Goal: Task Accomplishment & Management: Use online tool/utility

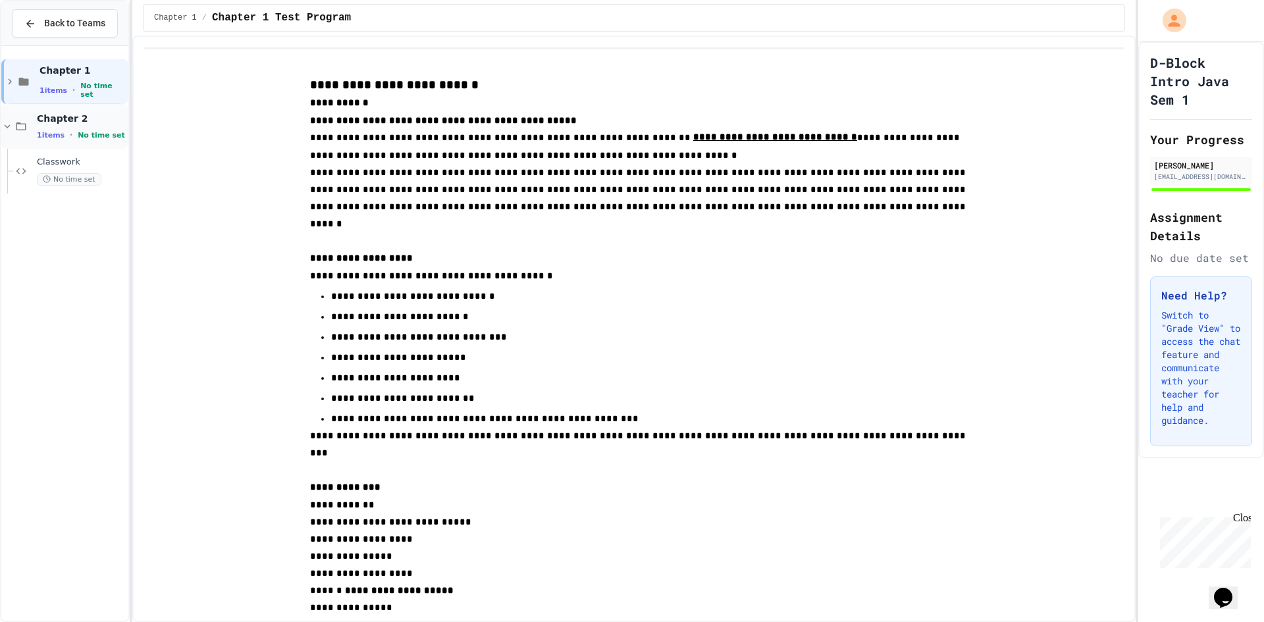
click at [71, 115] on span "Chapter 2" at bounding box center [81, 119] width 89 height 12
click at [53, 155] on div "Classwork No time set" at bounding box center [70, 171] width 115 height 45
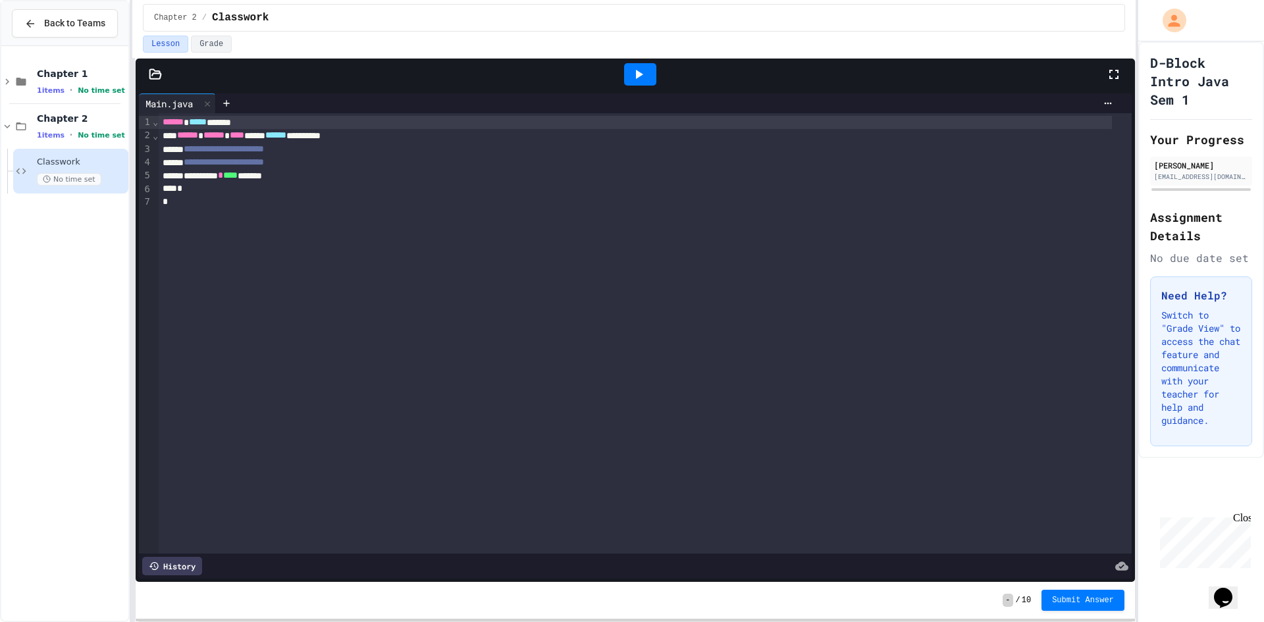
drag, startPoint x: 69, startPoint y: 259, endPoint x: 22, endPoint y: 217, distance: 63.4
click at [22, 217] on div "Chapter 1 1 items • No time set Chapter 2 1 items • No time set Classwork No ti…" at bounding box center [64, 333] width 127 height 564
click at [228, 107] on icon at bounding box center [226, 103] width 11 height 11
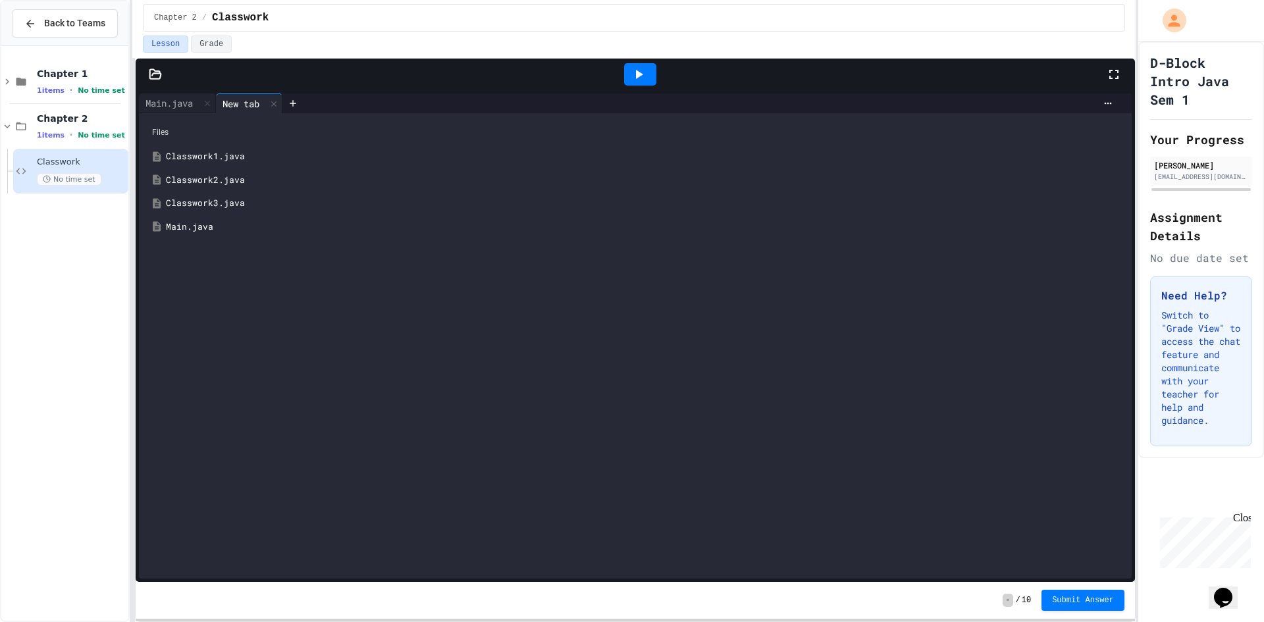
click at [207, 150] on div "Classwork1.java" at bounding box center [645, 156] width 958 height 13
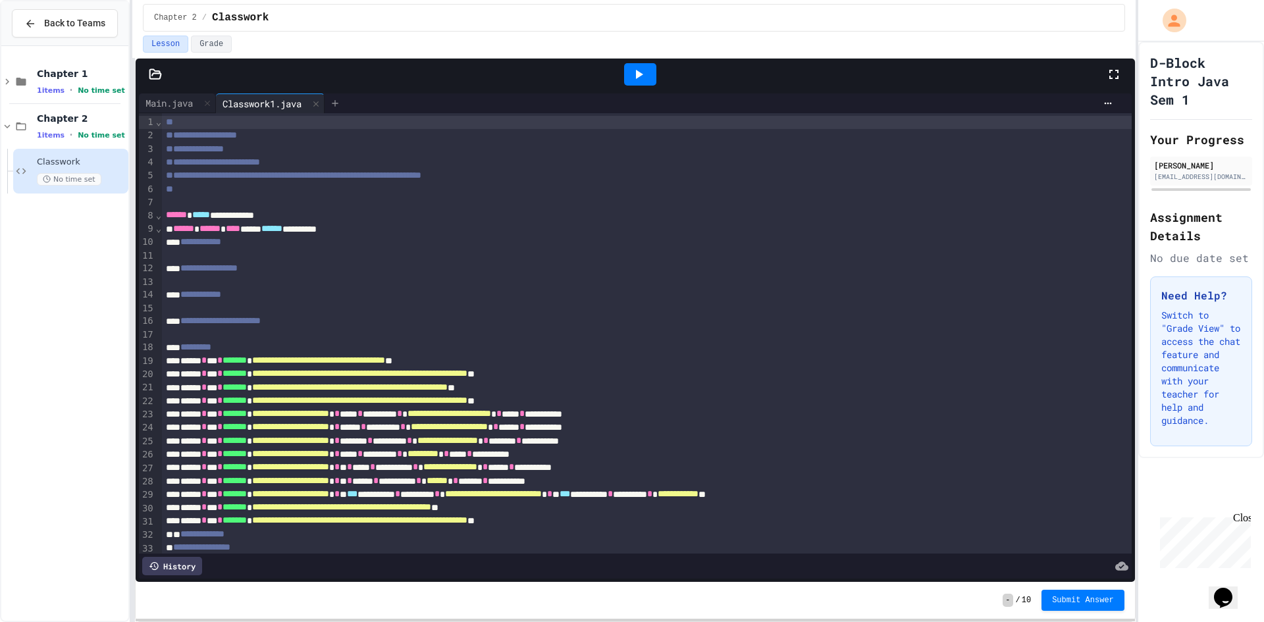
click at [338, 99] on icon at bounding box center [335, 103] width 11 height 11
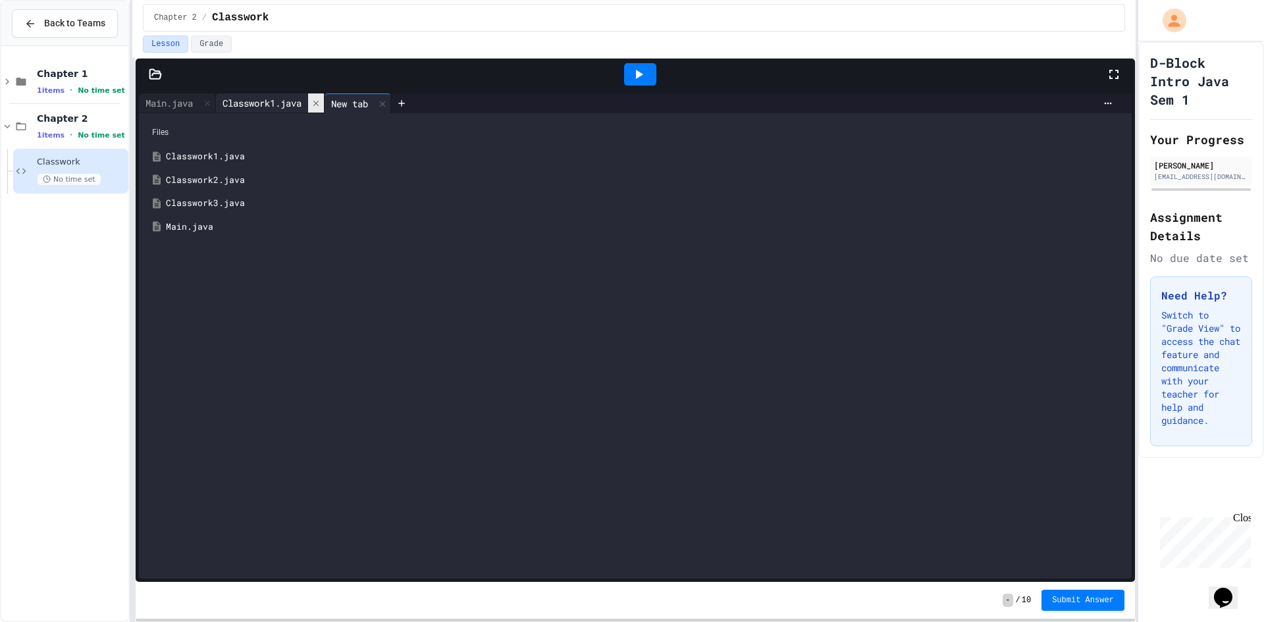
click at [321, 99] on icon at bounding box center [315, 103] width 9 height 9
click at [214, 190] on div "Classwork2.java" at bounding box center [636, 181] width 980 height 24
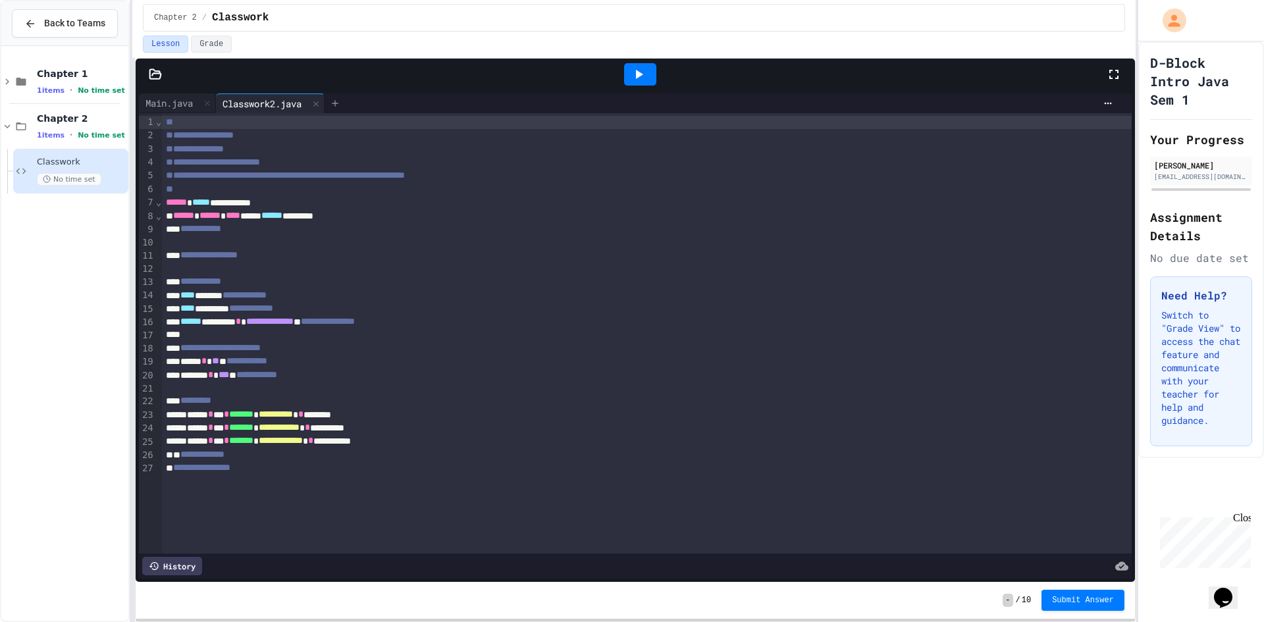
click at [340, 96] on div at bounding box center [335, 104] width 21 height 20
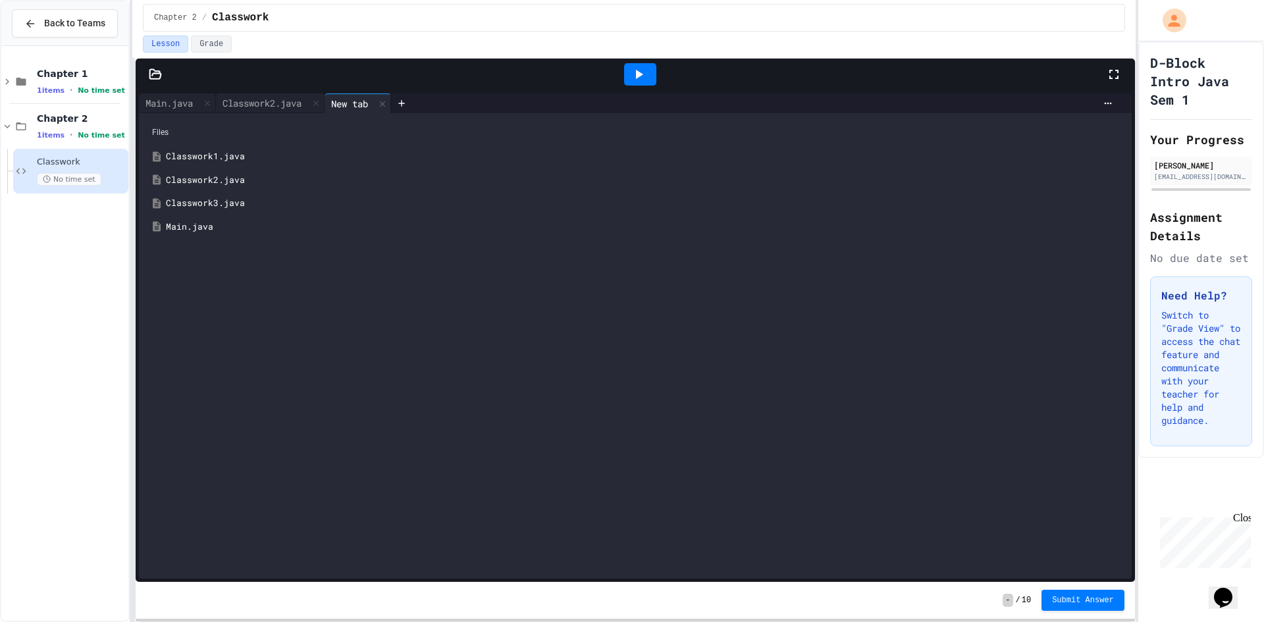
click at [229, 198] on div "Classwork3.java" at bounding box center [645, 203] width 958 height 13
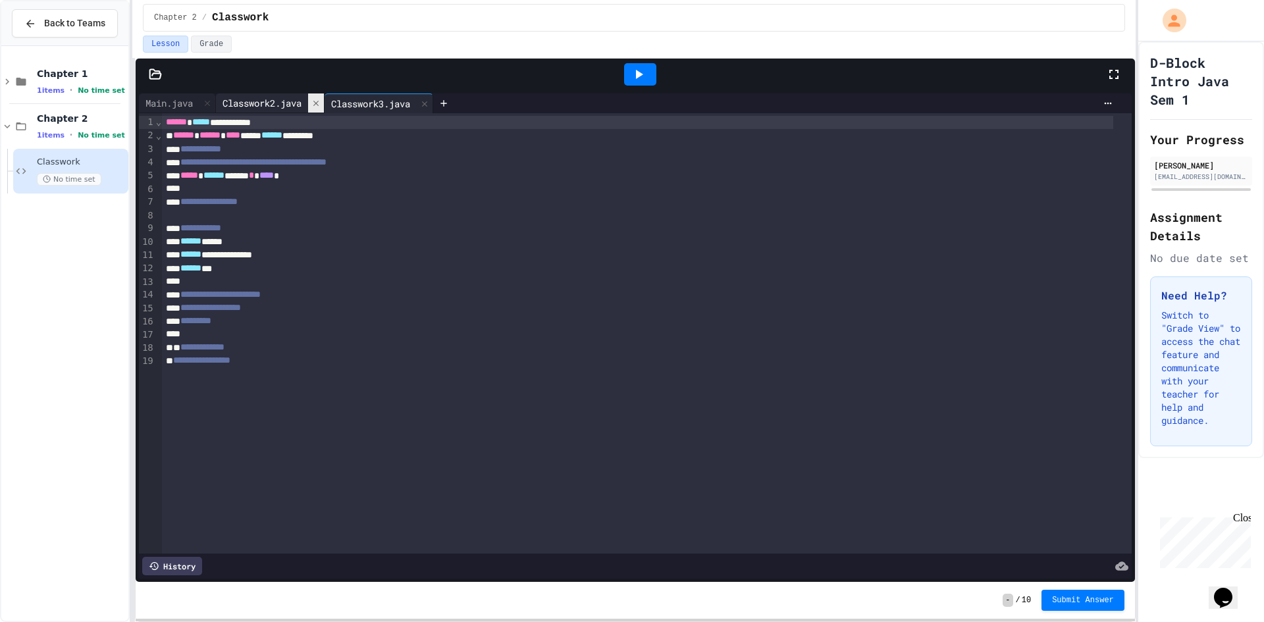
click at [321, 107] on icon at bounding box center [315, 103] width 9 height 9
click at [199, 104] on div "Main.java" at bounding box center [169, 103] width 61 height 14
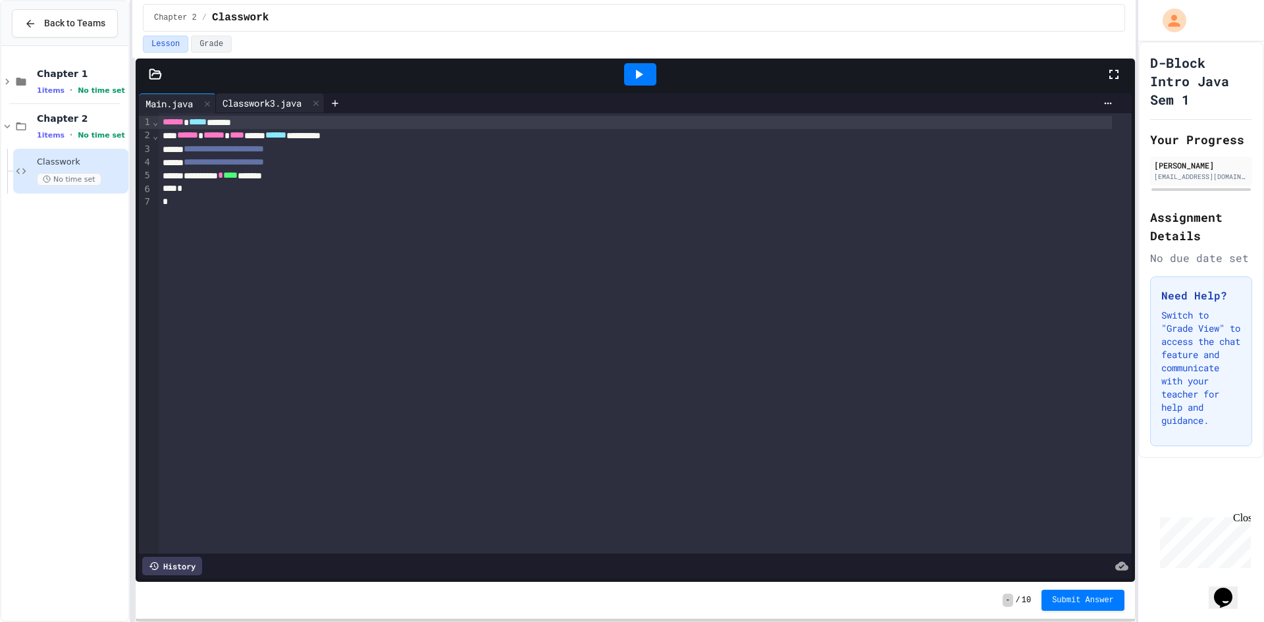
click at [242, 110] on div "Classwork3.java" at bounding box center [270, 104] width 109 height 20
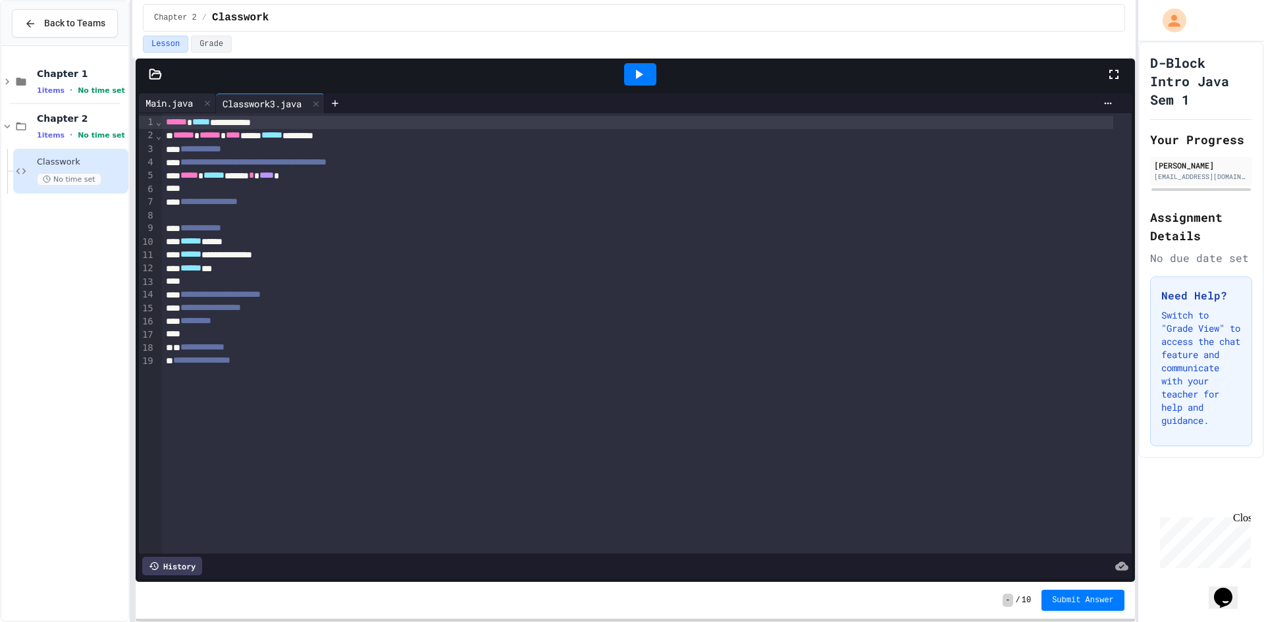
click at [169, 94] on div "Main.java" at bounding box center [177, 104] width 77 height 20
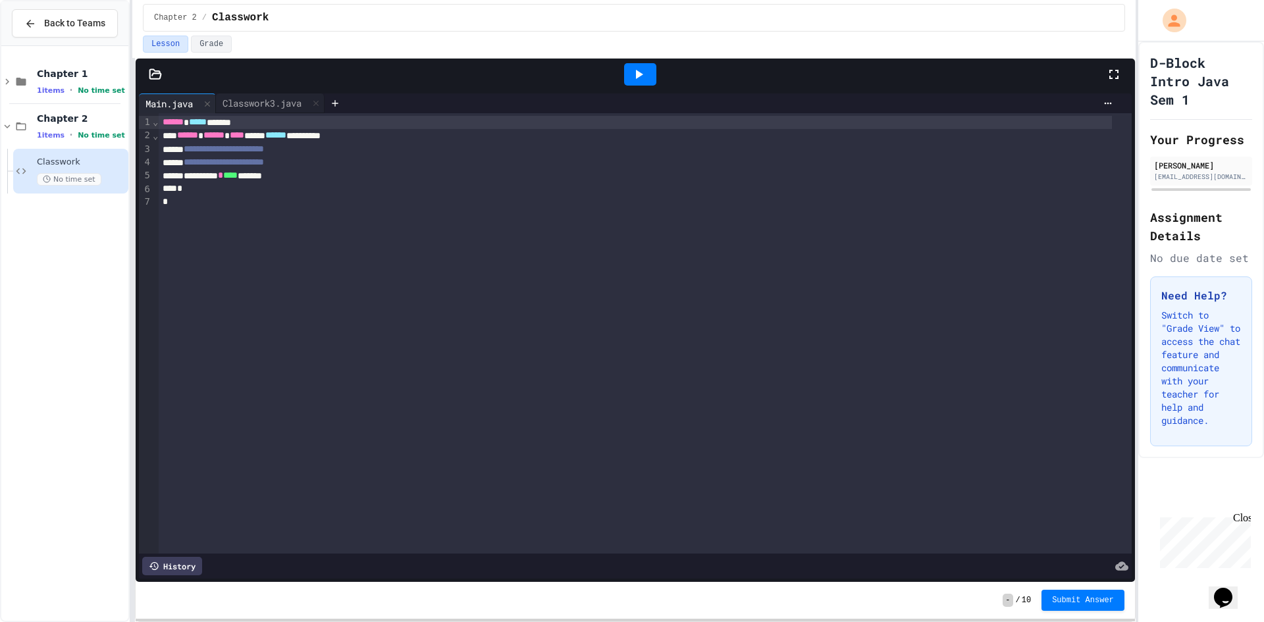
click at [346, 113] on div "**********" at bounding box center [645, 333] width 973 height 441
click at [337, 105] on icon at bounding box center [335, 103] width 11 height 11
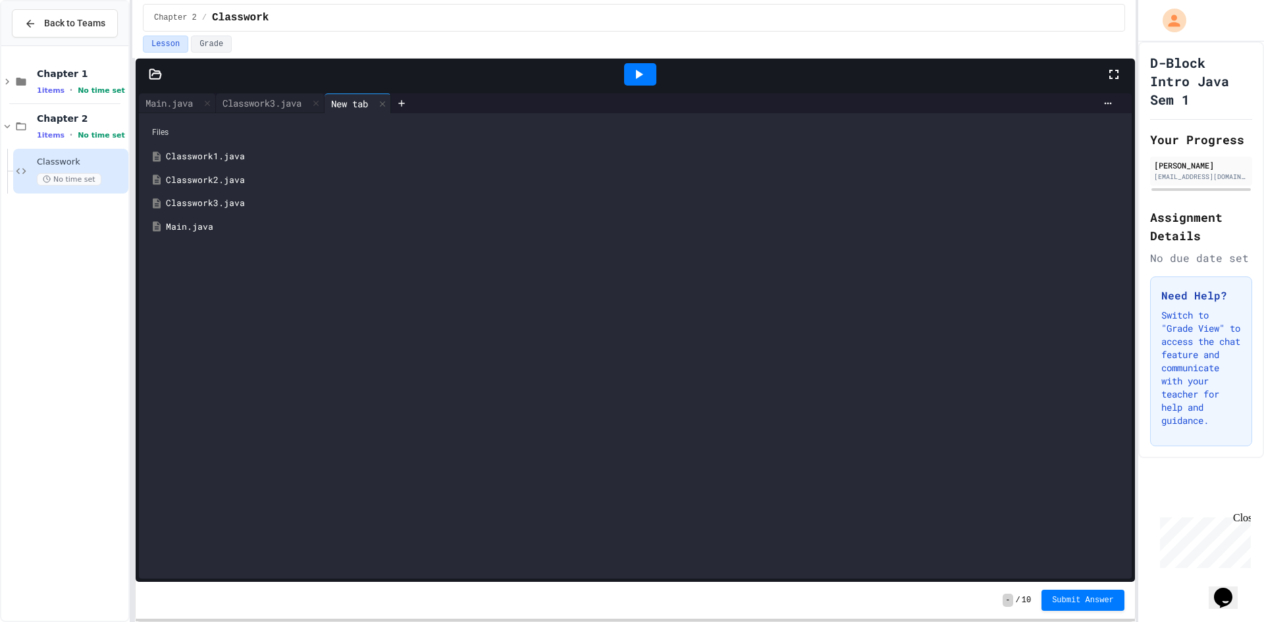
click at [262, 151] on div "Classwork1.java" at bounding box center [645, 156] width 958 height 13
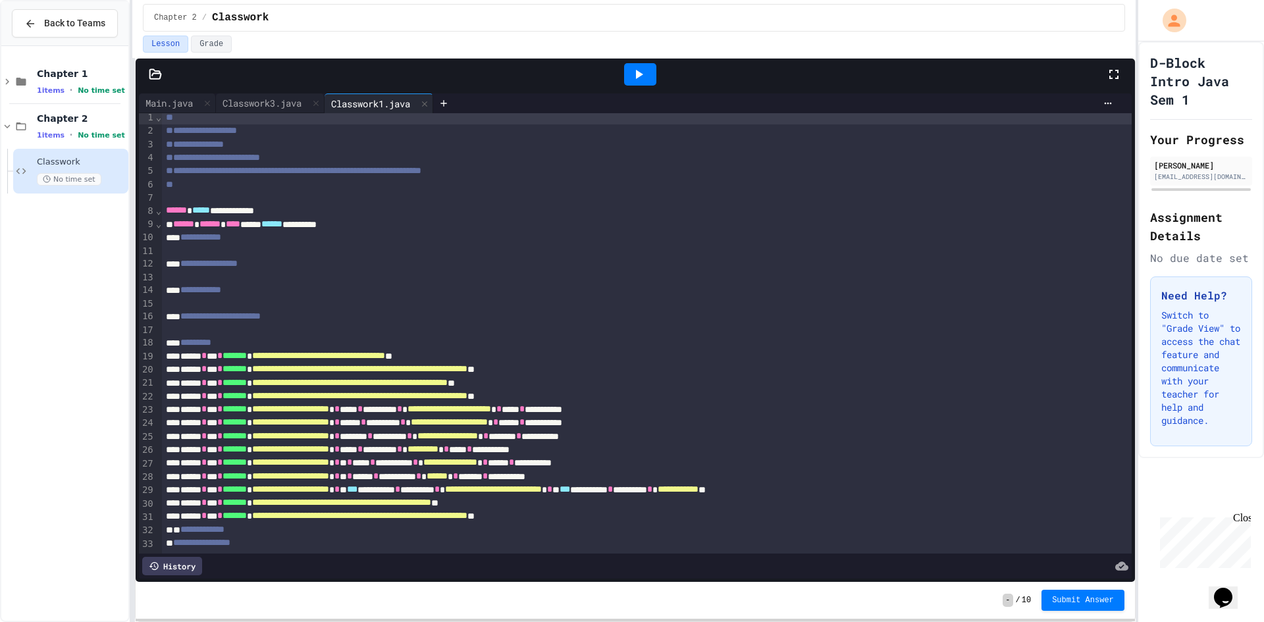
scroll to position [24, 0]
click at [638, 51] on div "Lesson Grade" at bounding box center [634, 44] width 982 height 17
click at [635, 70] on icon at bounding box center [639, 75] width 16 height 16
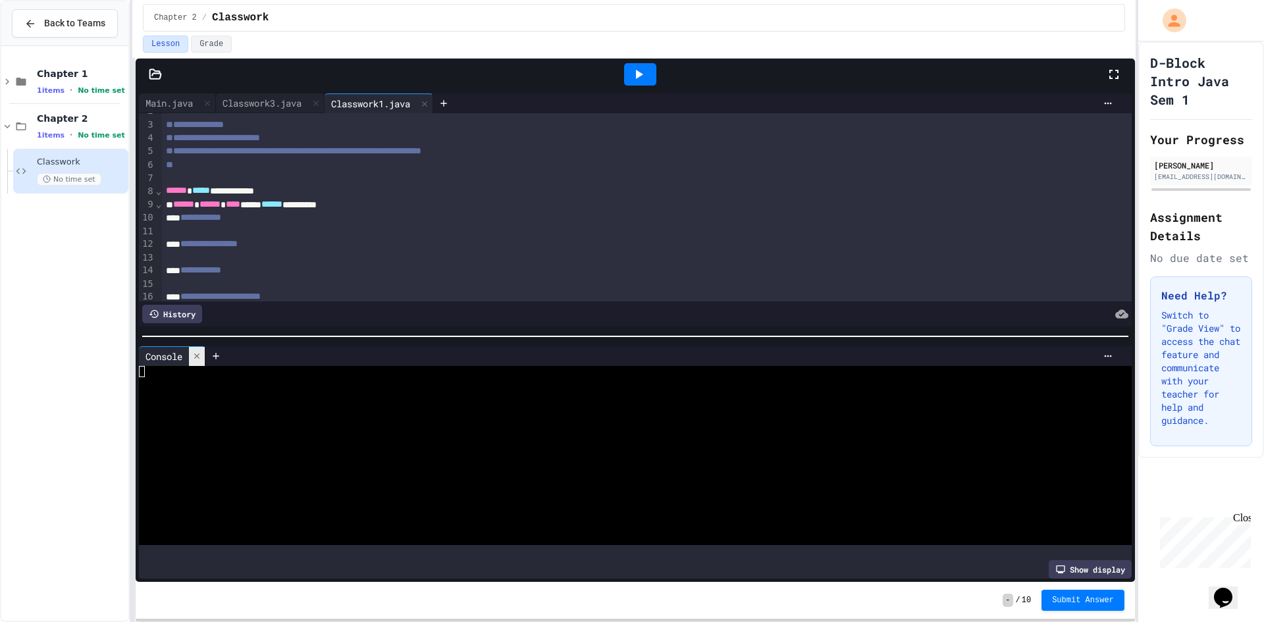
click at [196, 352] on icon at bounding box center [196, 356] width 9 height 9
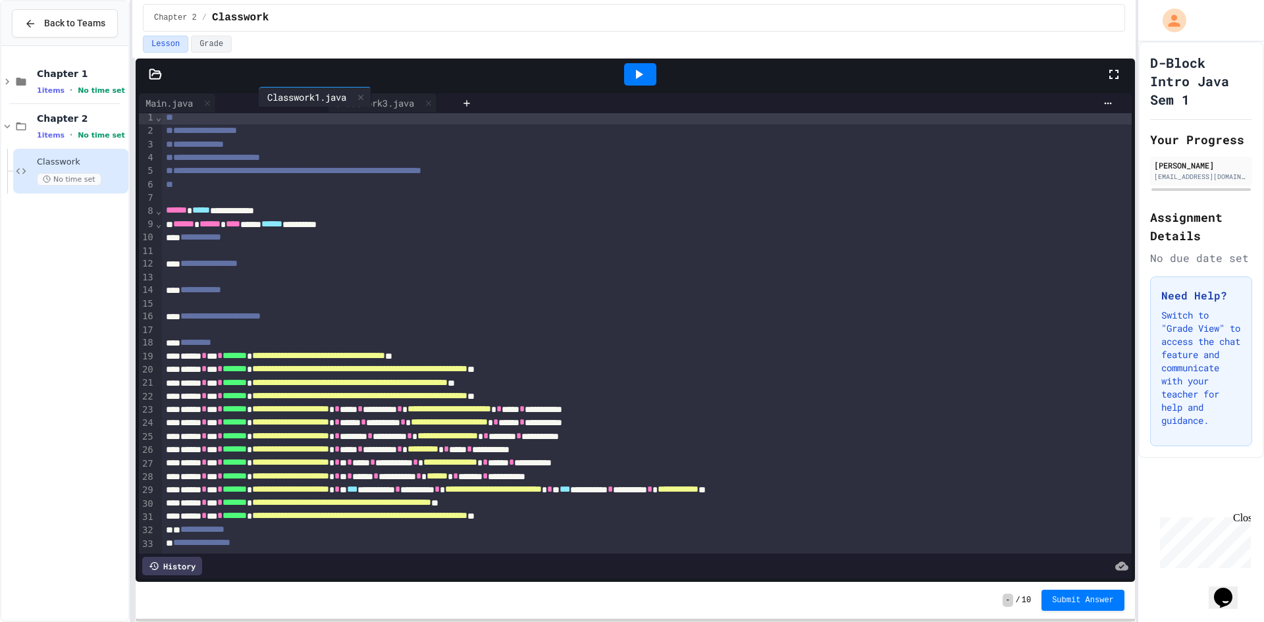
drag, startPoint x: 370, startPoint y: 106, endPoint x: 311, endPoint y: 101, distance: 59.5
click at [311, 101] on div "Main.java Classwork3.java Classwork1.java" at bounding box center [297, 104] width 317 height 20
click at [449, 99] on icon at bounding box center [444, 103] width 11 height 11
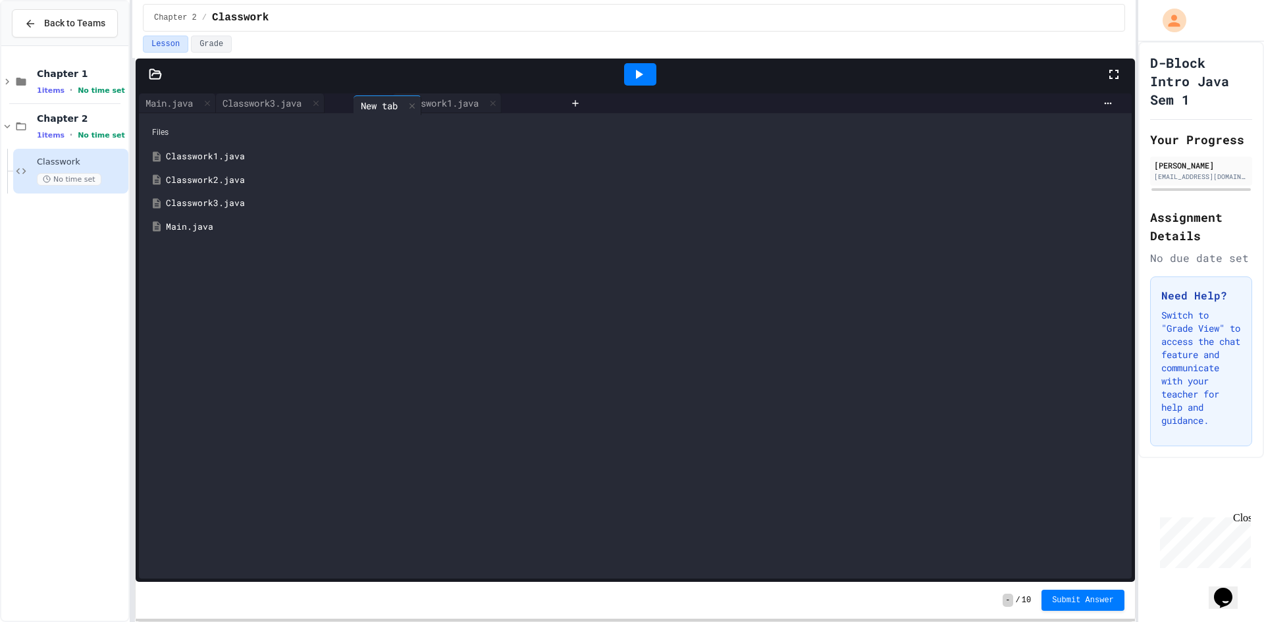
drag, startPoint x: 452, startPoint y: 102, endPoint x: 357, endPoint y: 103, distance: 94.8
click at [357, 103] on div "Main.java Classwork3.java Classwork1.java New tab" at bounding box center [352, 104] width 426 height 20
click at [180, 182] on div "Classwork2.java" at bounding box center [645, 180] width 958 height 13
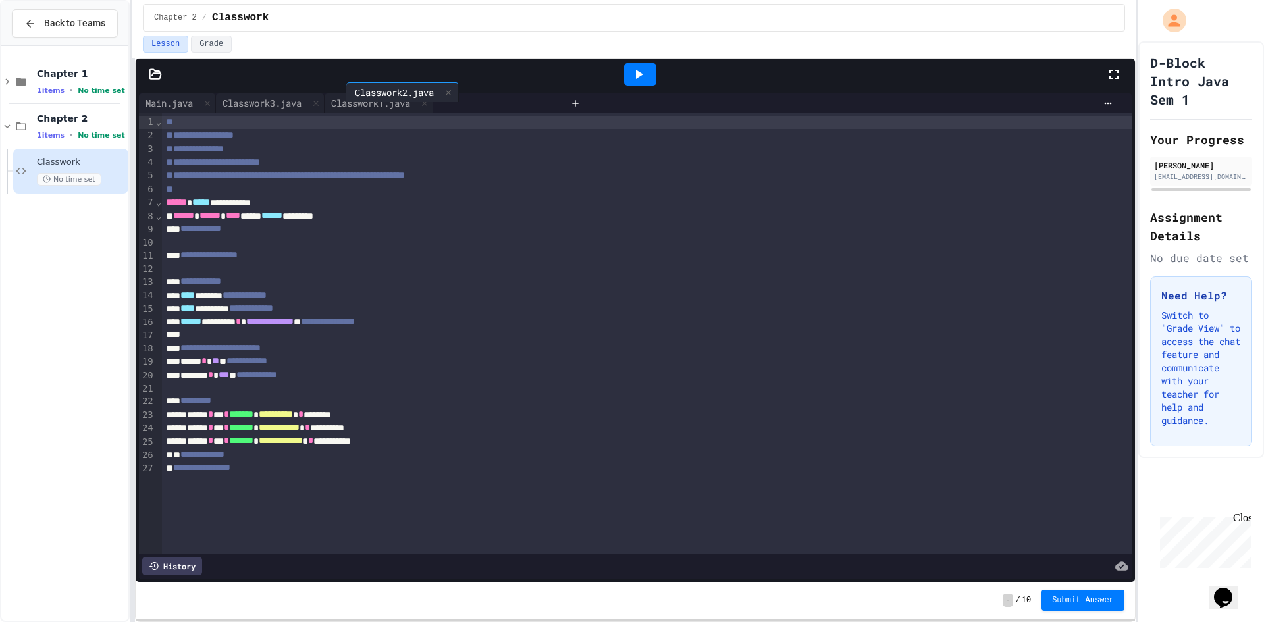
drag, startPoint x: 483, startPoint y: 95, endPoint x: 383, endPoint y: 87, distance: 101.1
click at [383, 87] on div "**********" at bounding box center [636, 320] width 1000 height 523
drag, startPoint x: 377, startPoint y: 105, endPoint x: 288, endPoint y: 97, distance: 89.2
click at [288, 97] on div "Main.java Classwork3.java Classwork1.java Classwork2.java" at bounding box center [352, 104] width 426 height 20
drag, startPoint x: 466, startPoint y: 102, endPoint x: 363, endPoint y: 103, distance: 102.7
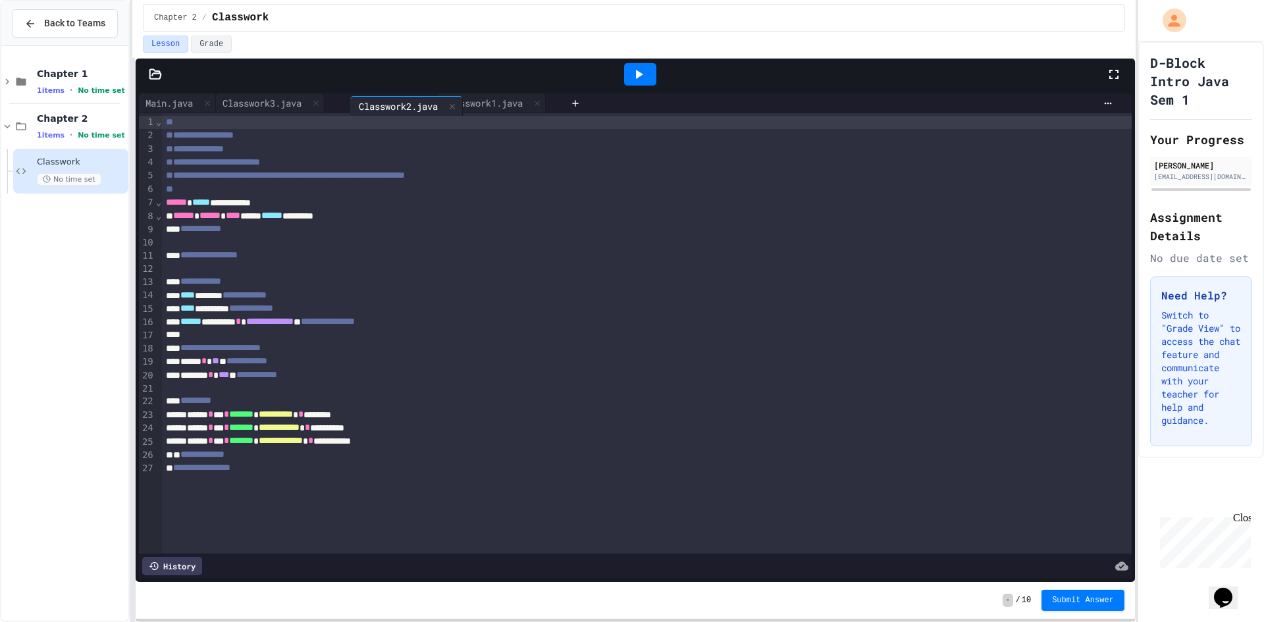
click at [363, 103] on div "Main.java Classwork3.java Classwork1.java Classwork2.java" at bounding box center [352, 104] width 426 height 20
drag, startPoint x: 468, startPoint y: 97, endPoint x: 271, endPoint y: 105, distance: 196.4
click at [271, 105] on div "Main.java Classwork3.java Classwork1.java Classwork2.java" at bounding box center [352, 104] width 426 height 20
click at [321, 100] on icon at bounding box center [315, 103] width 9 height 9
click at [454, 92] on div "**********" at bounding box center [636, 336] width 1000 height 492
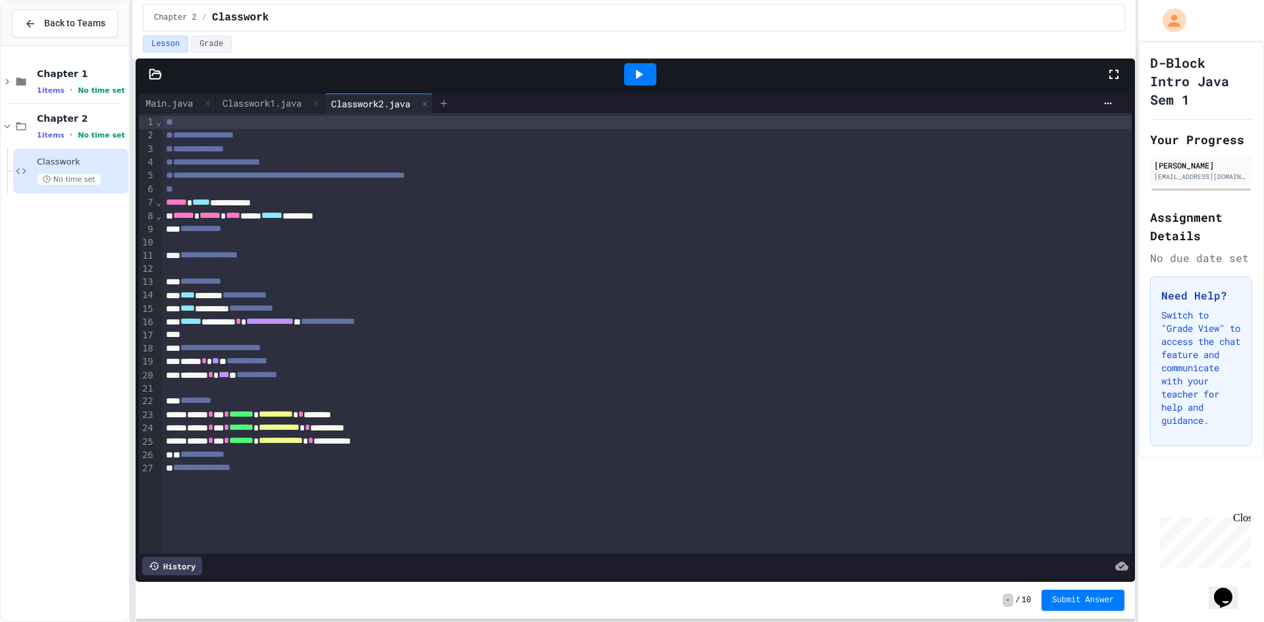
click at [447, 97] on div at bounding box center [443, 104] width 21 height 20
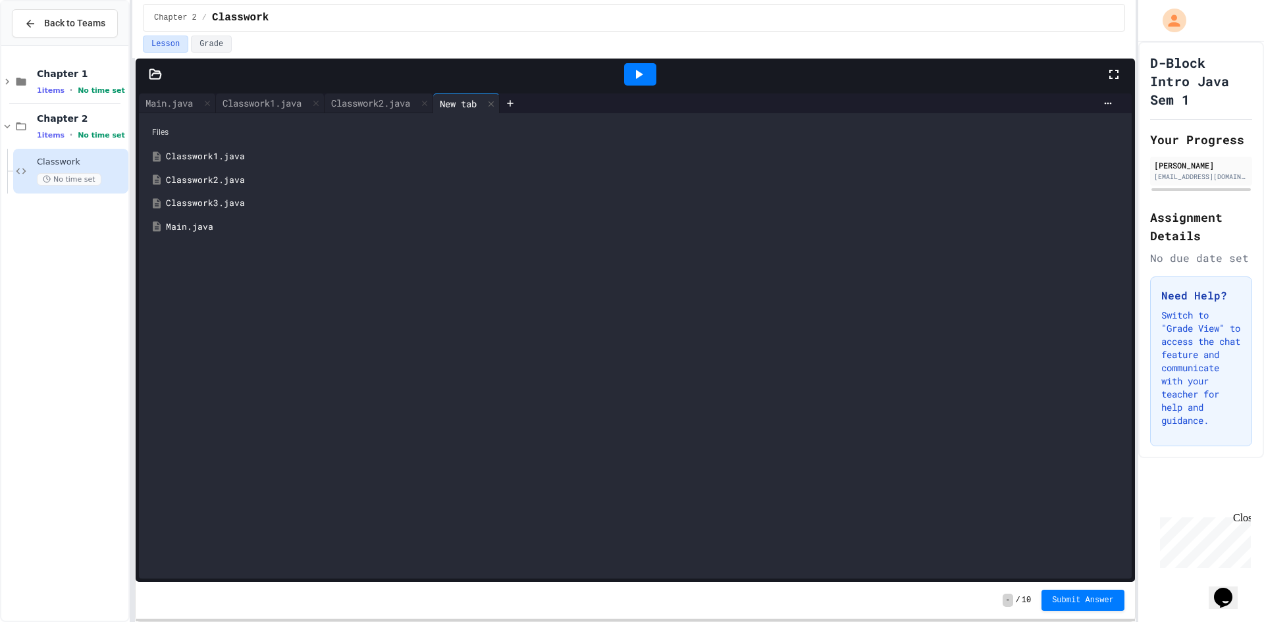
click at [244, 201] on div "Classwork3.java" at bounding box center [645, 203] width 958 height 13
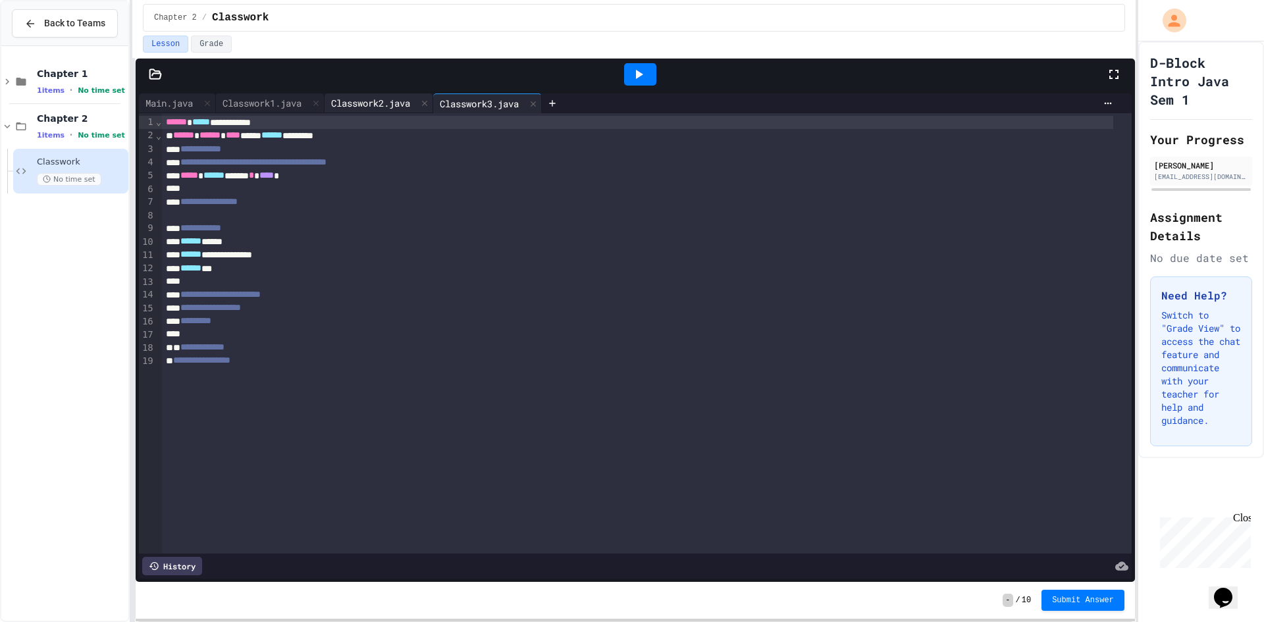
click at [375, 105] on div "Classwork2.java" at bounding box center [371, 103] width 92 height 14
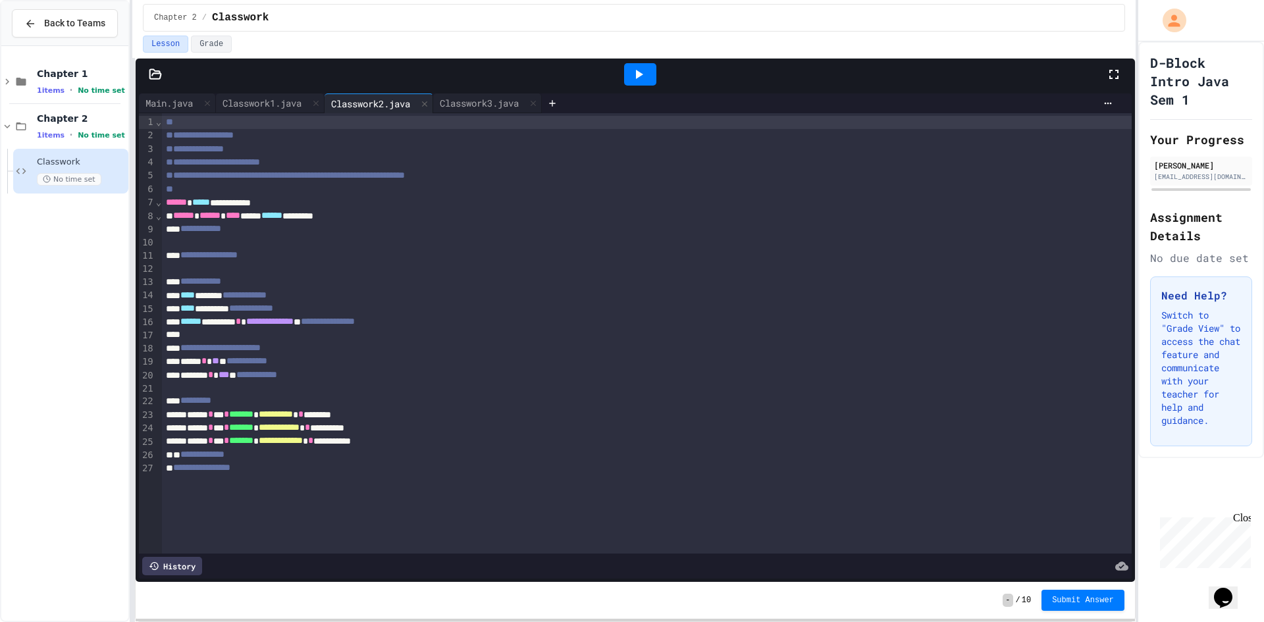
click at [259, 281] on div "**********" at bounding box center [638, 281] width 952 height 13
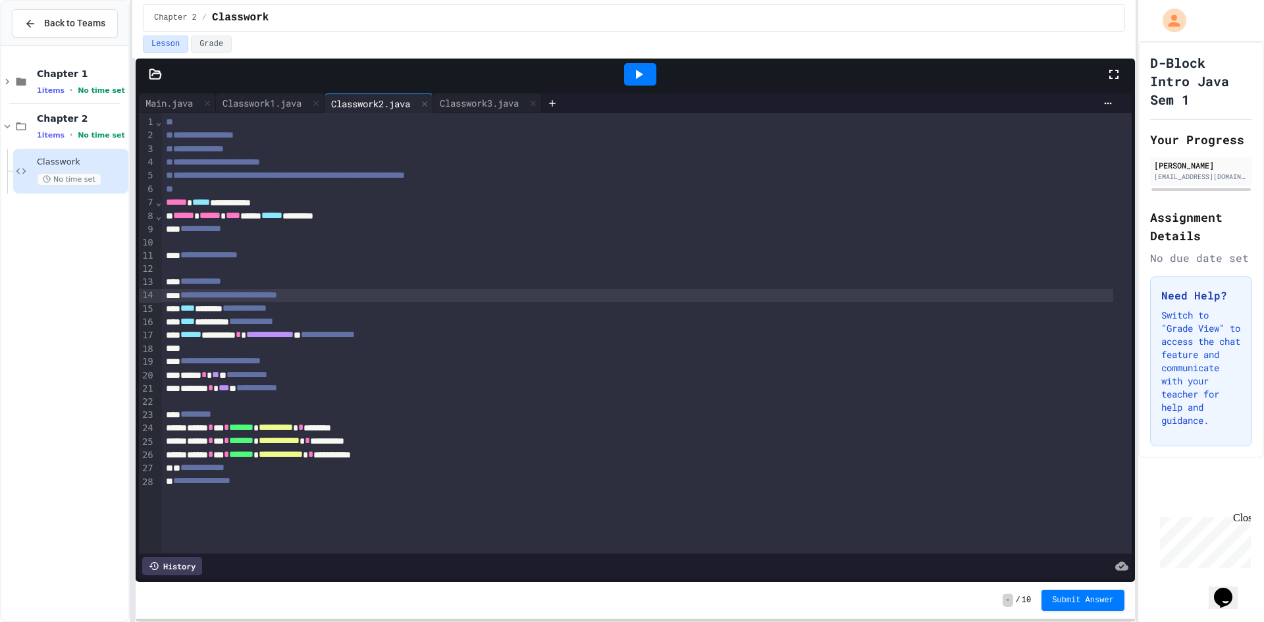
click at [277, 295] on span "**********" at bounding box center [228, 294] width 97 height 9
click at [335, 293] on div "**********" at bounding box center [638, 295] width 952 height 13
click at [367, 326] on div "**********" at bounding box center [638, 321] width 952 height 13
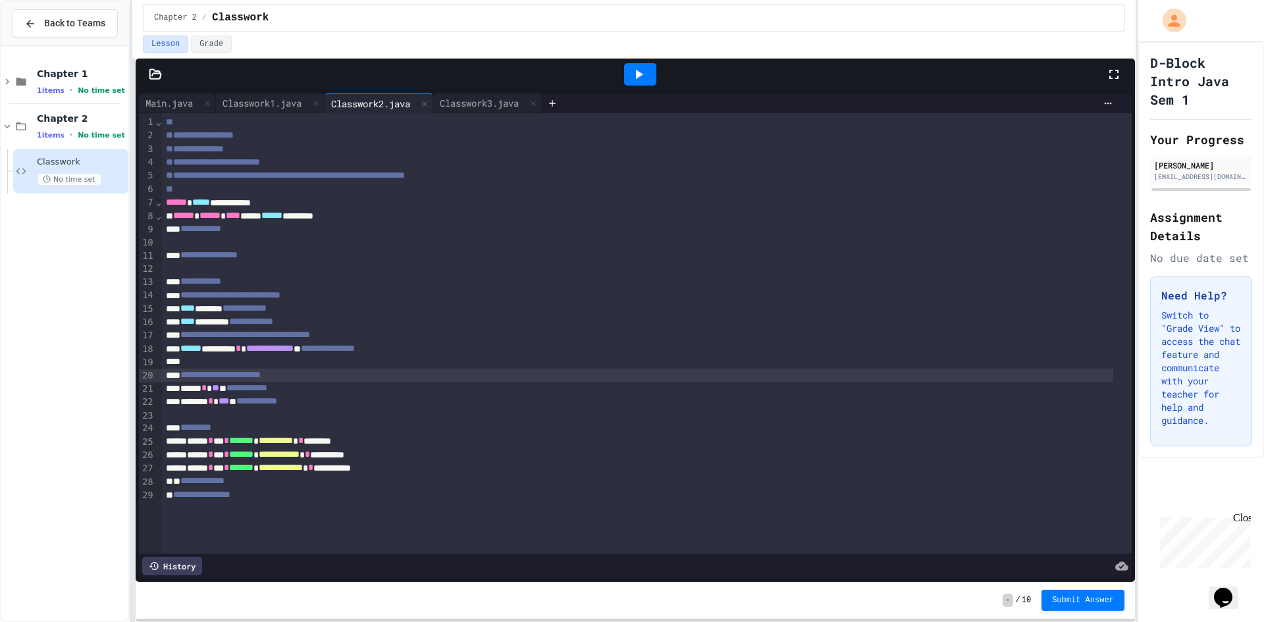
click at [320, 373] on div "**********" at bounding box center [638, 375] width 952 height 13
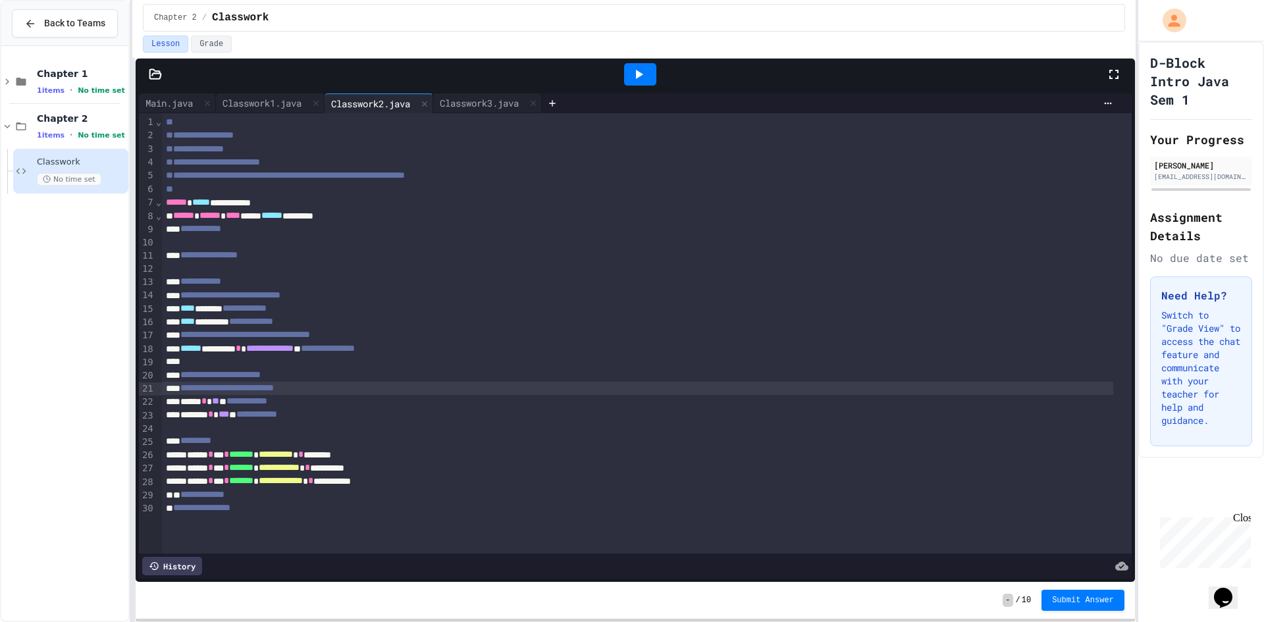
click at [314, 443] on div "*********" at bounding box center [638, 441] width 952 height 13
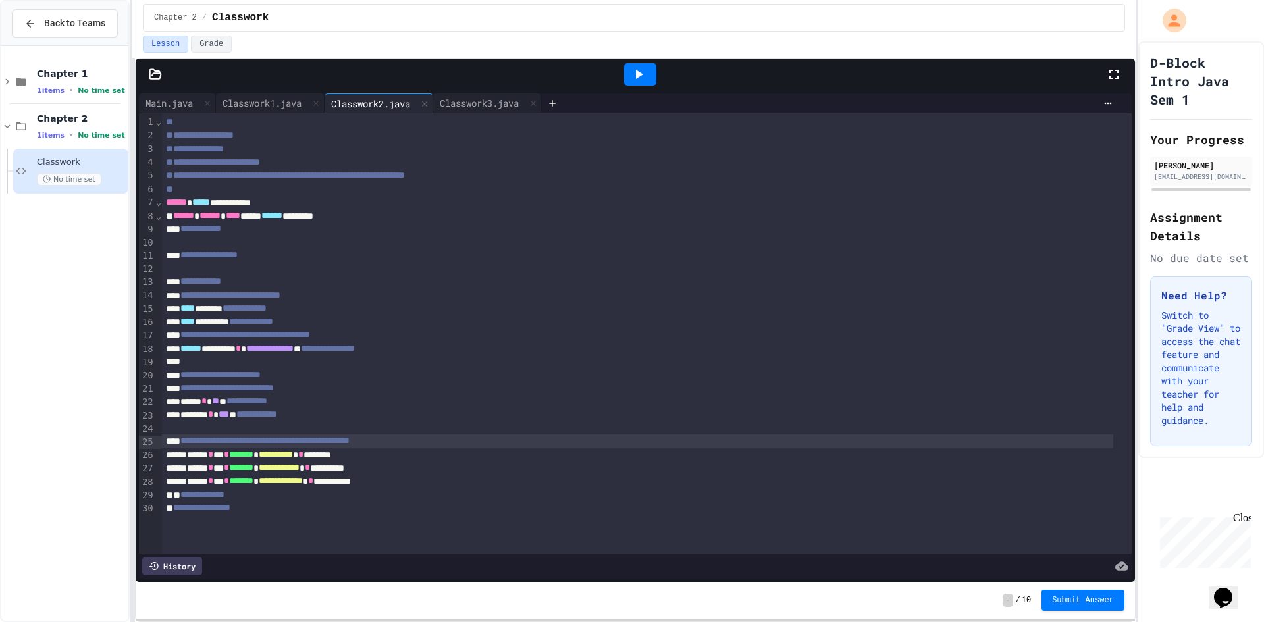
click at [637, 85] on div at bounding box center [640, 74] width 32 height 22
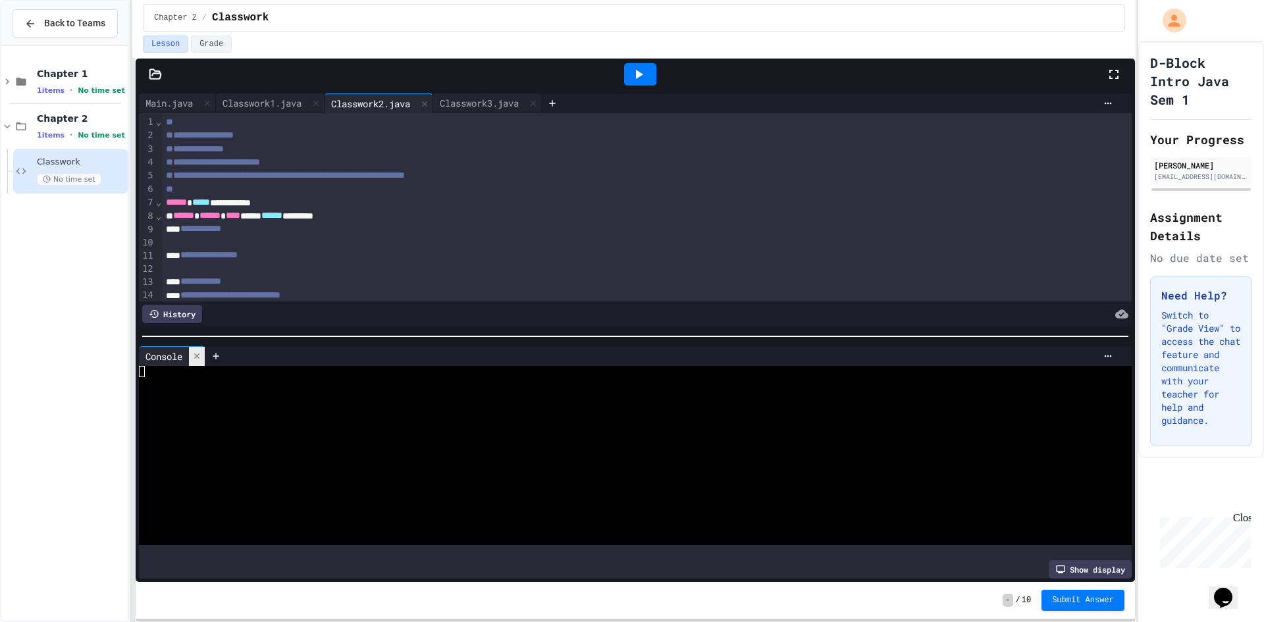
click at [199, 352] on icon at bounding box center [196, 356] width 9 height 9
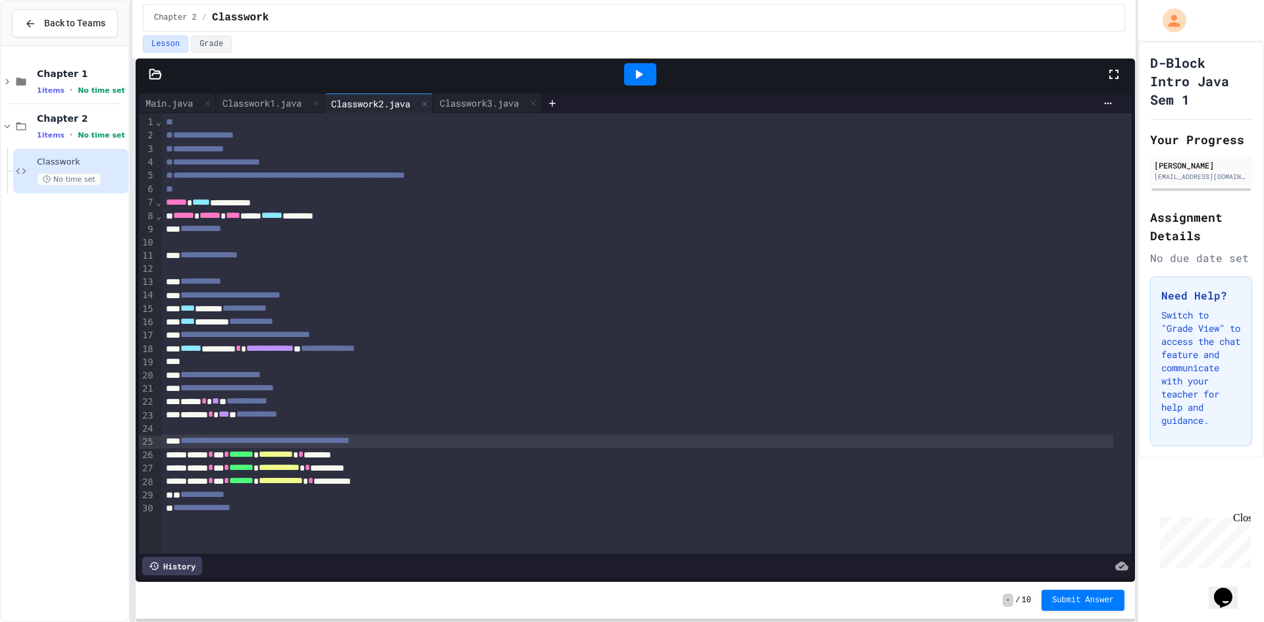
click at [251, 445] on span "**********" at bounding box center [264, 440] width 169 height 9
click at [1125, 520] on button "×" at bounding box center [1127, 526] width 5 height 13
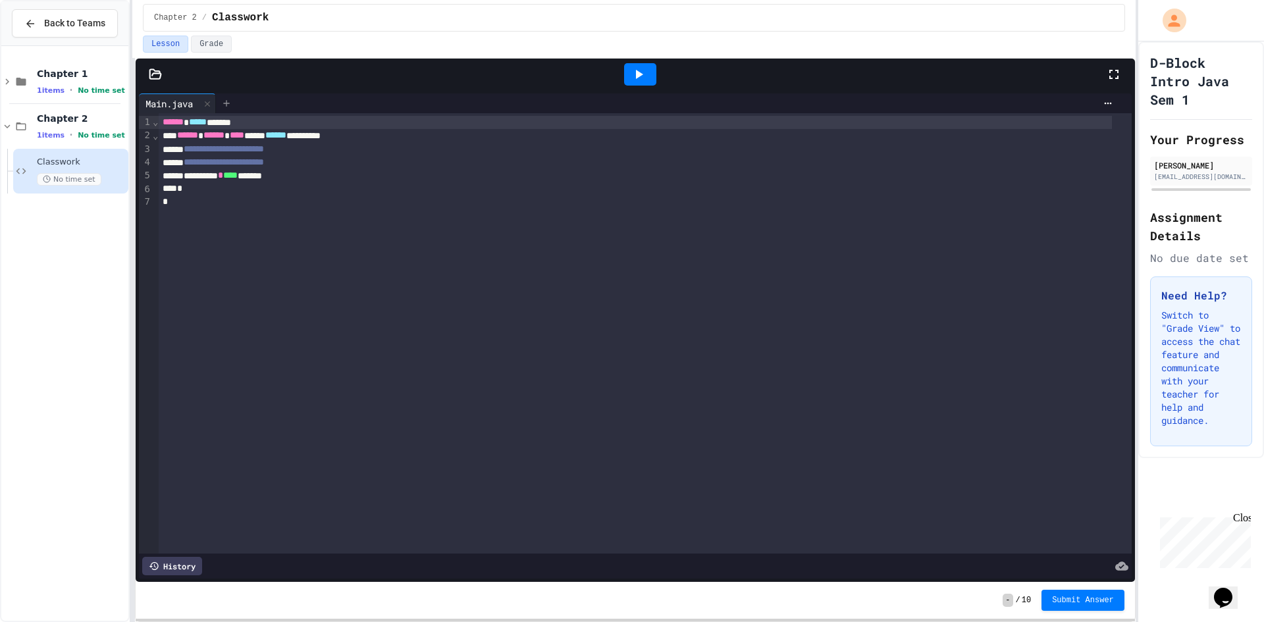
click at [227, 104] on icon at bounding box center [226, 103] width 11 height 11
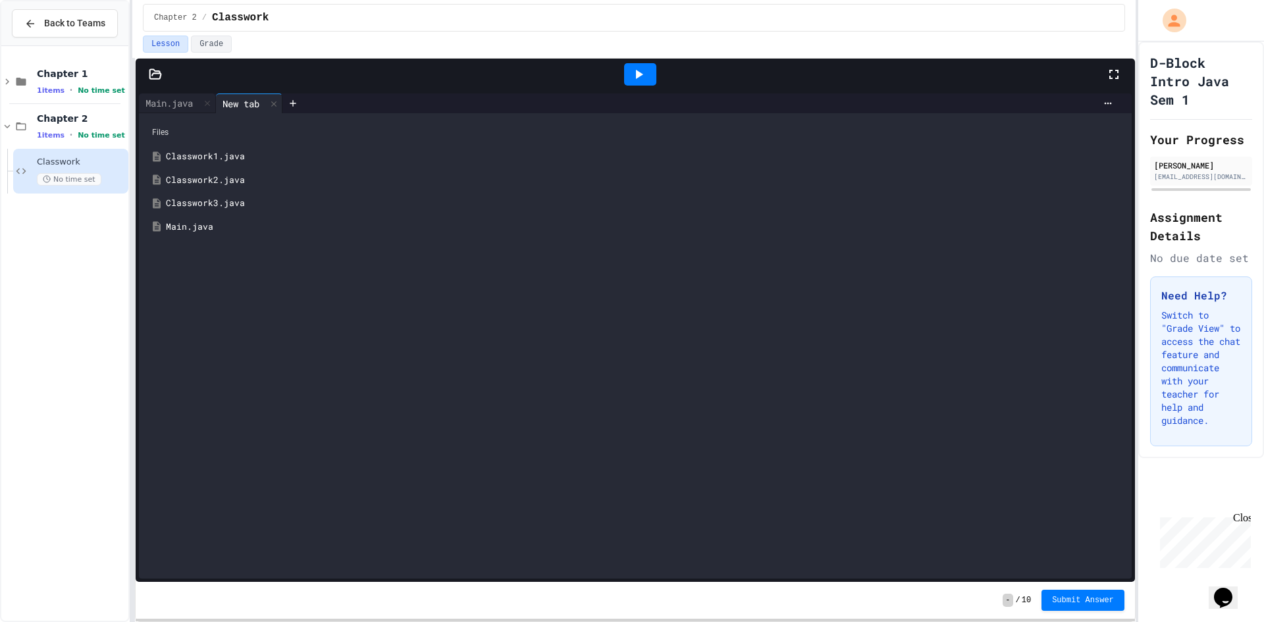
click at [227, 180] on div "Classwork2.java" at bounding box center [645, 180] width 958 height 13
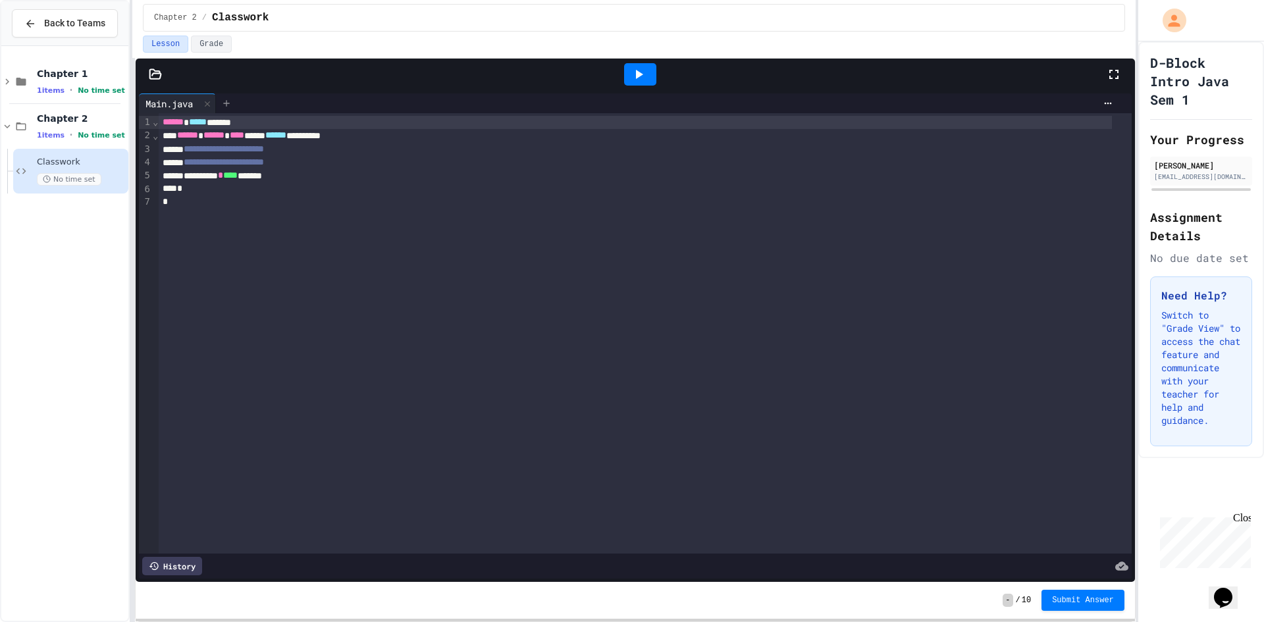
click at [225, 103] on icon at bounding box center [226, 103] width 11 height 11
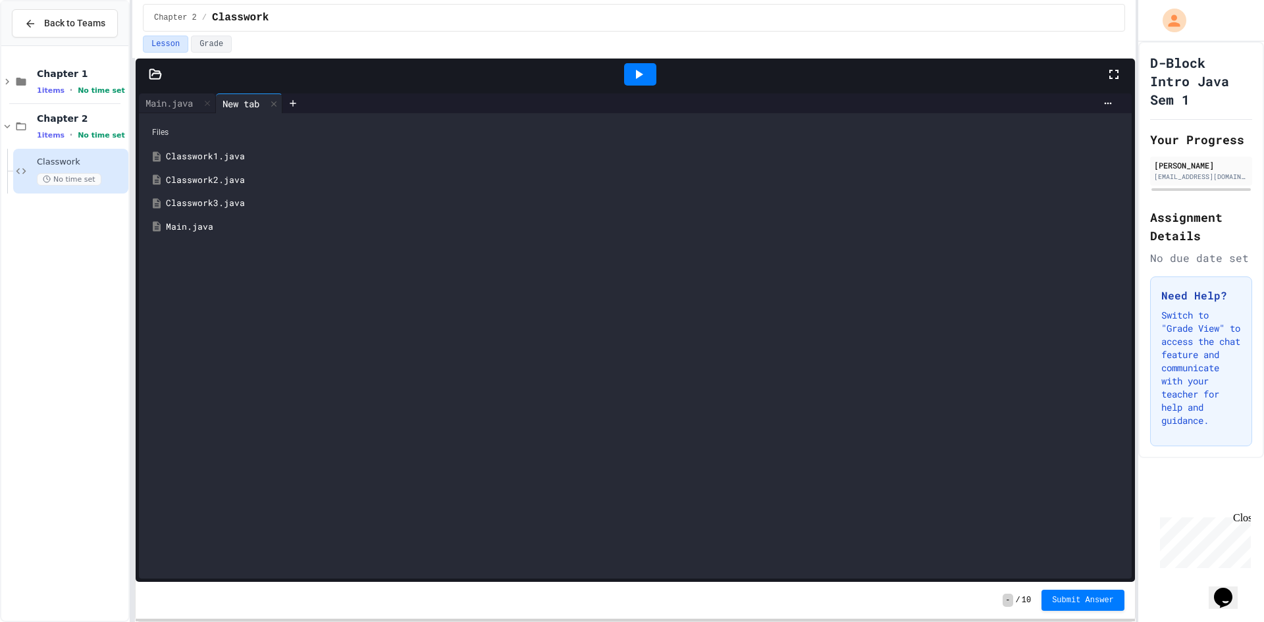
click at [219, 183] on div "Classwork2.java" at bounding box center [645, 180] width 958 height 13
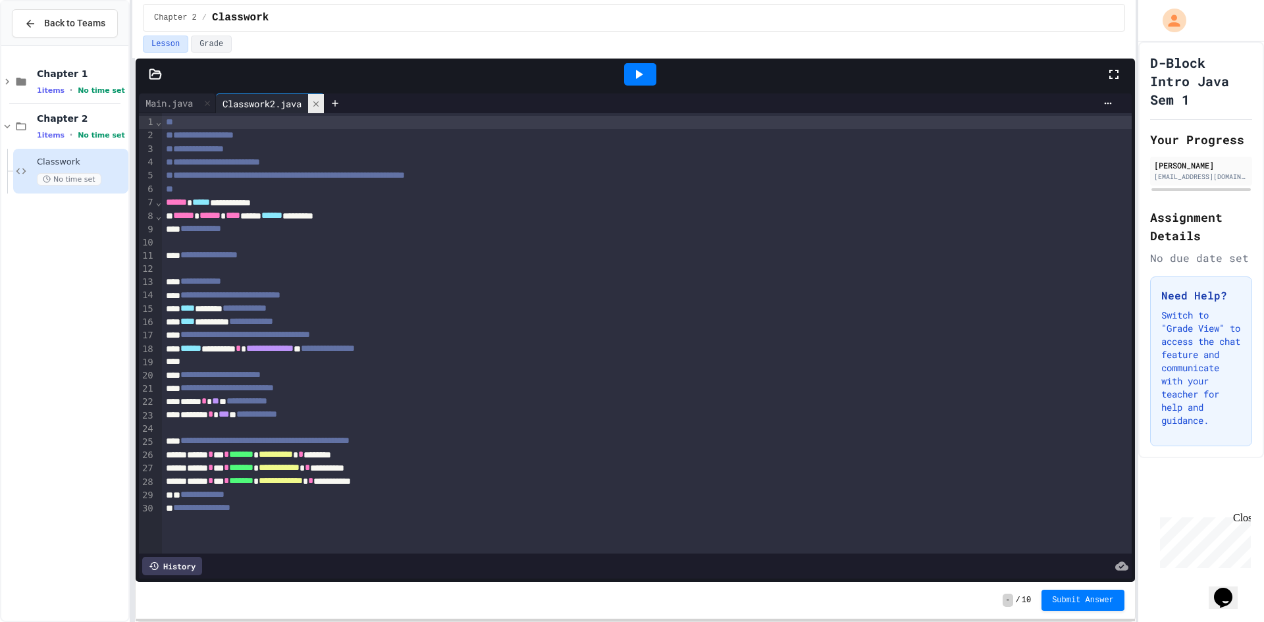
click at [322, 111] on div at bounding box center [316, 103] width 16 height 19
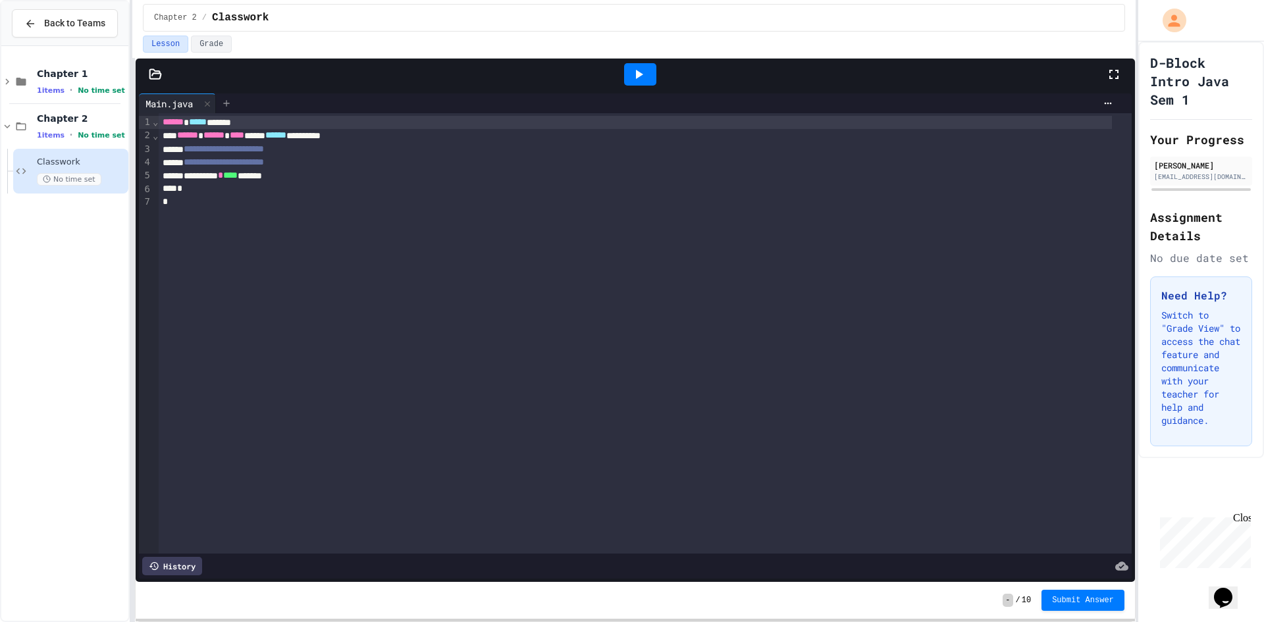
click at [239, 106] on div at bounding box center [678, 103] width 882 height 11
click at [229, 107] on icon at bounding box center [226, 103] width 11 height 11
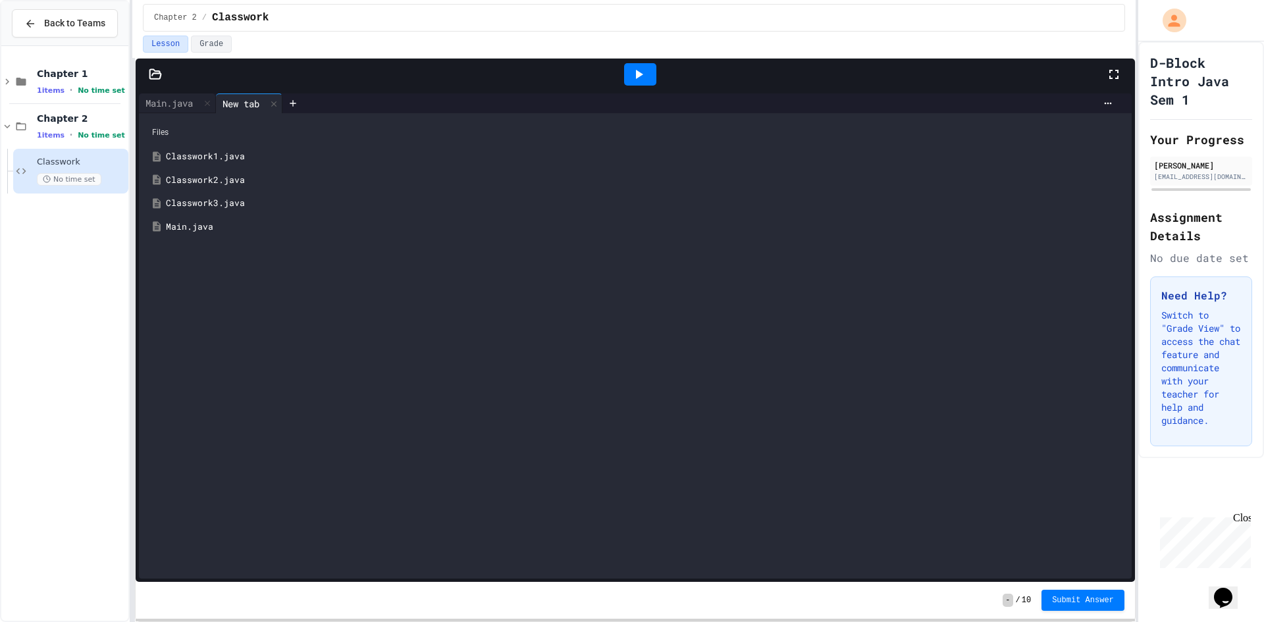
click at [252, 219] on div "Main.java" at bounding box center [636, 227] width 980 height 24
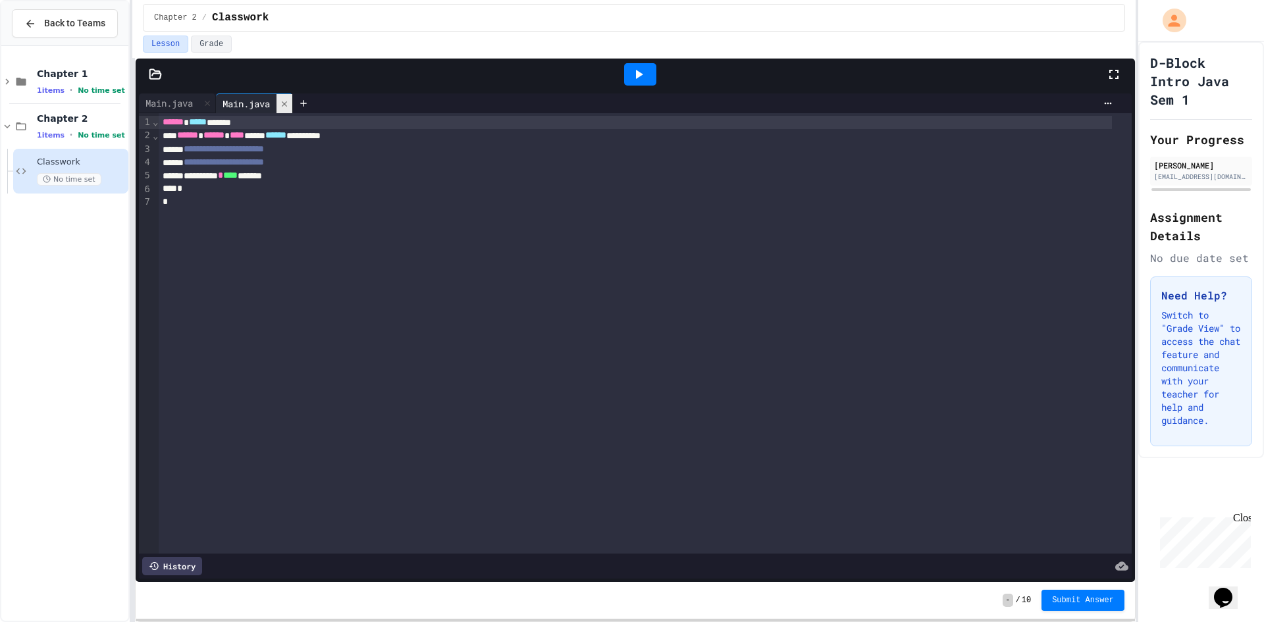
click at [289, 103] on icon at bounding box center [284, 103] width 9 height 9
click at [226, 106] on icon at bounding box center [226, 103] width 11 height 11
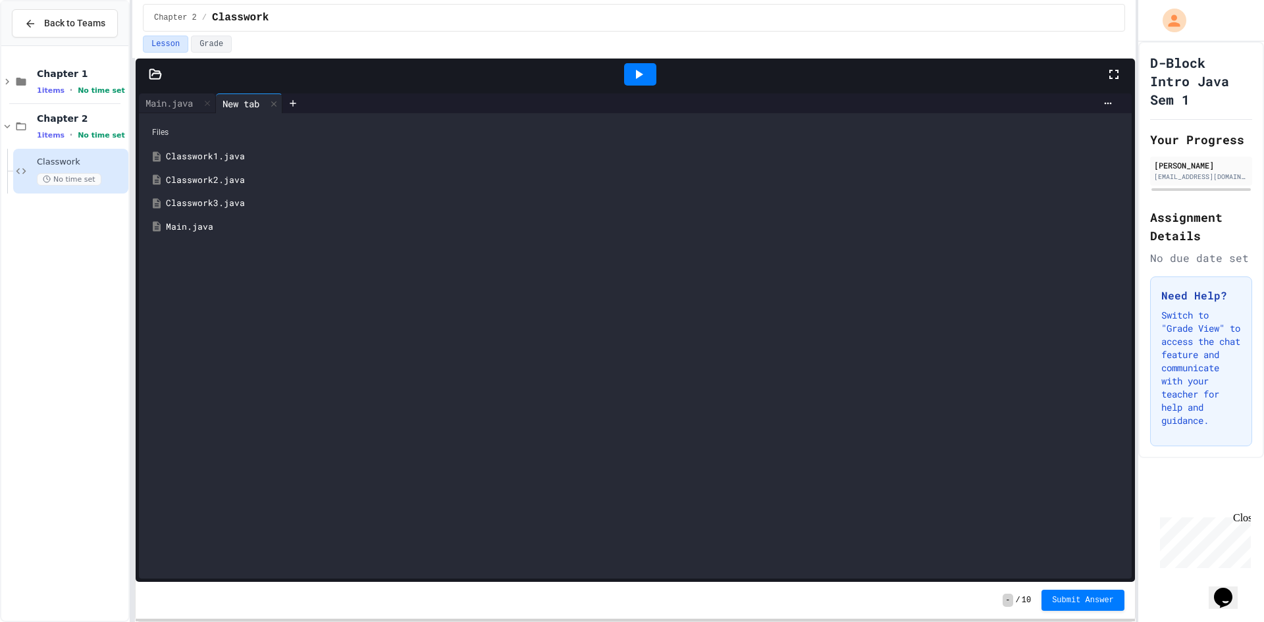
click at [246, 210] on div "Classwork3.java" at bounding box center [636, 204] width 980 height 24
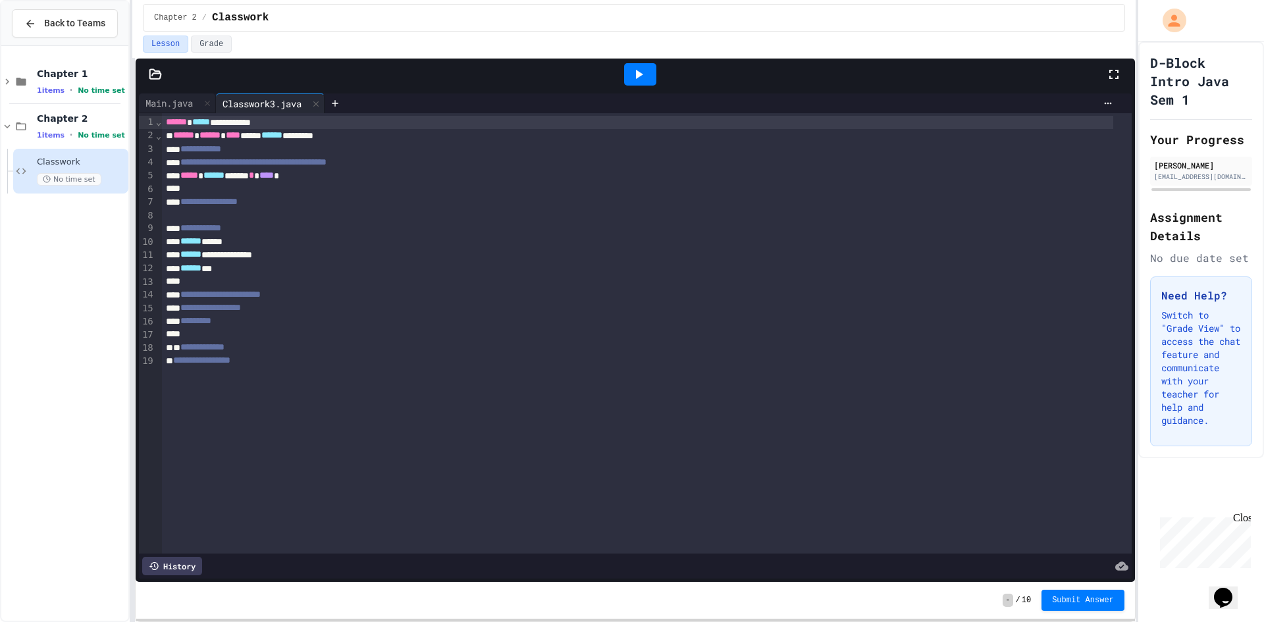
click at [1129, 46] on div "Lesson Grade" at bounding box center [634, 47] width 1004 height 22
click at [1011, 60] on div at bounding box center [640, 75] width 931 height 36
click at [261, 157] on span "**********" at bounding box center [253, 161] width 146 height 9
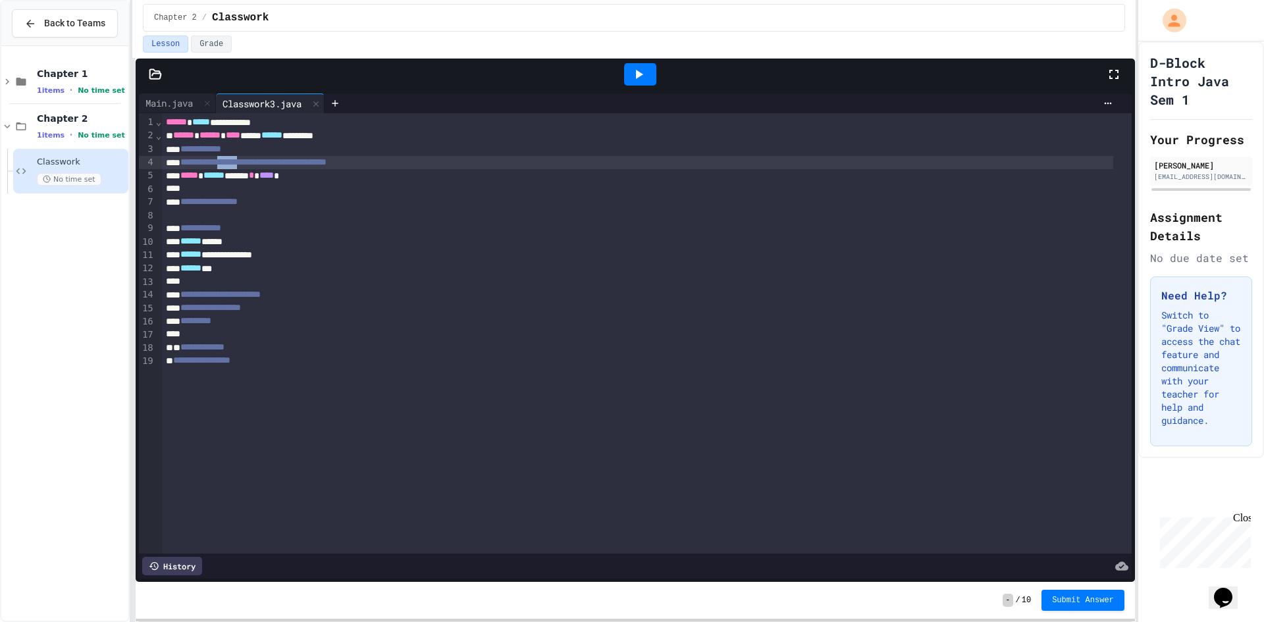
click at [261, 157] on span "**********" at bounding box center [253, 161] width 146 height 9
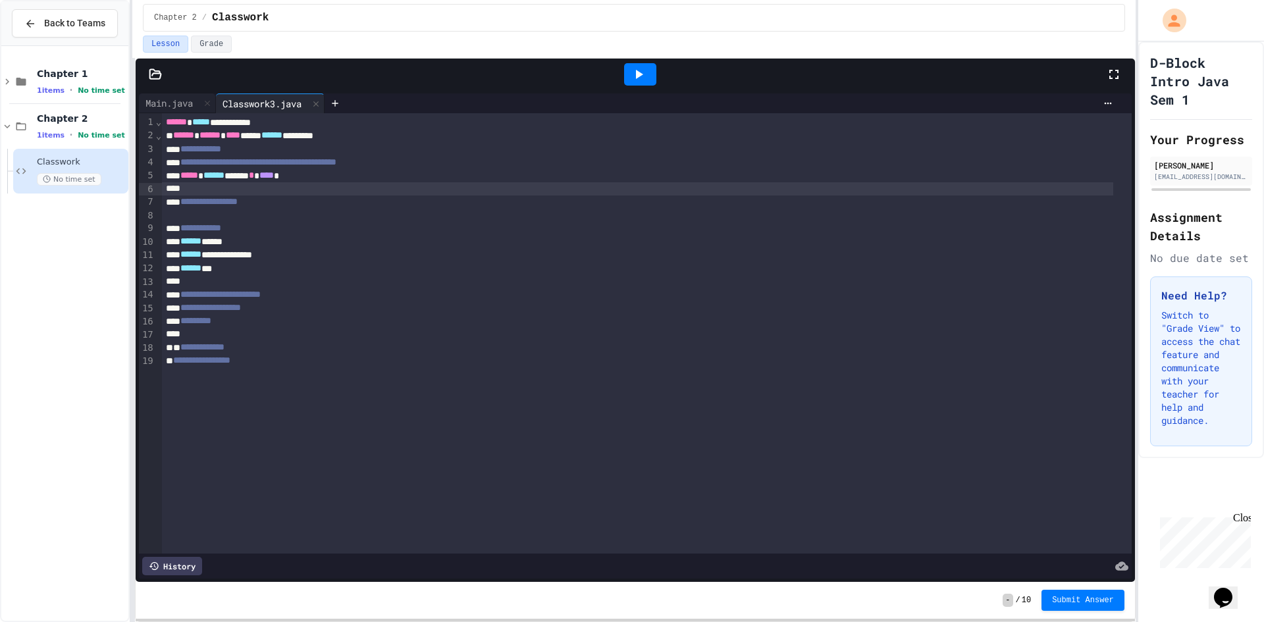
click at [275, 193] on div at bounding box center [638, 188] width 952 height 13
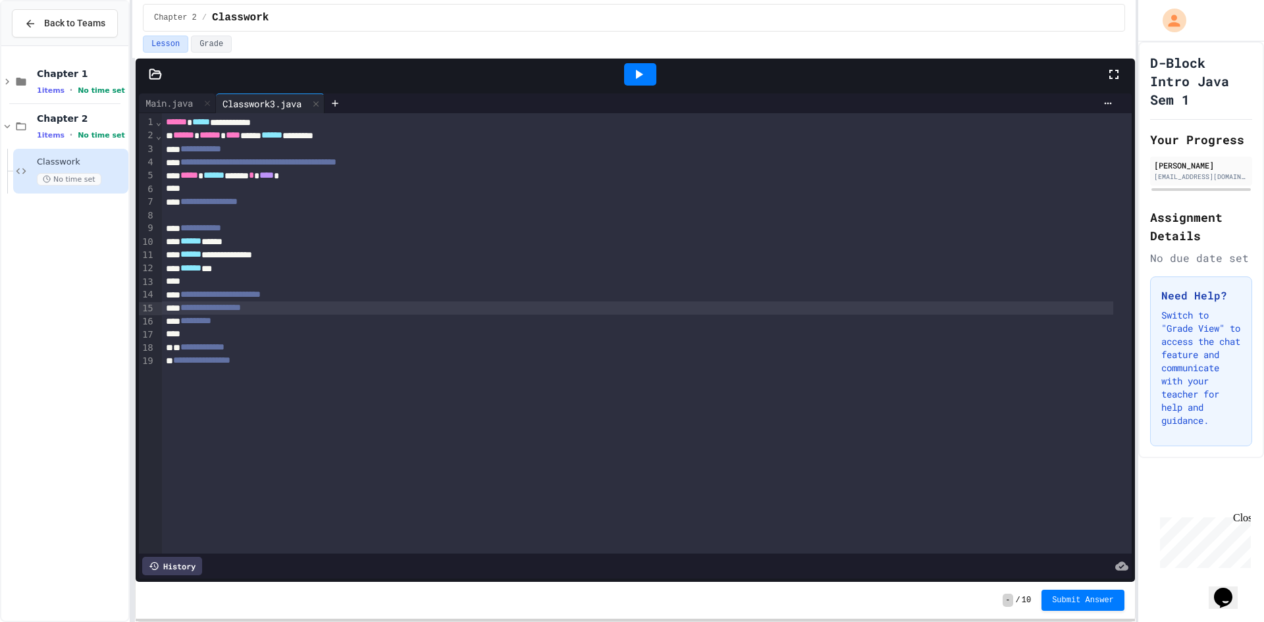
click at [188, 308] on span "**********" at bounding box center [210, 307] width 61 height 9
click at [631, 73] on icon at bounding box center [639, 75] width 16 height 16
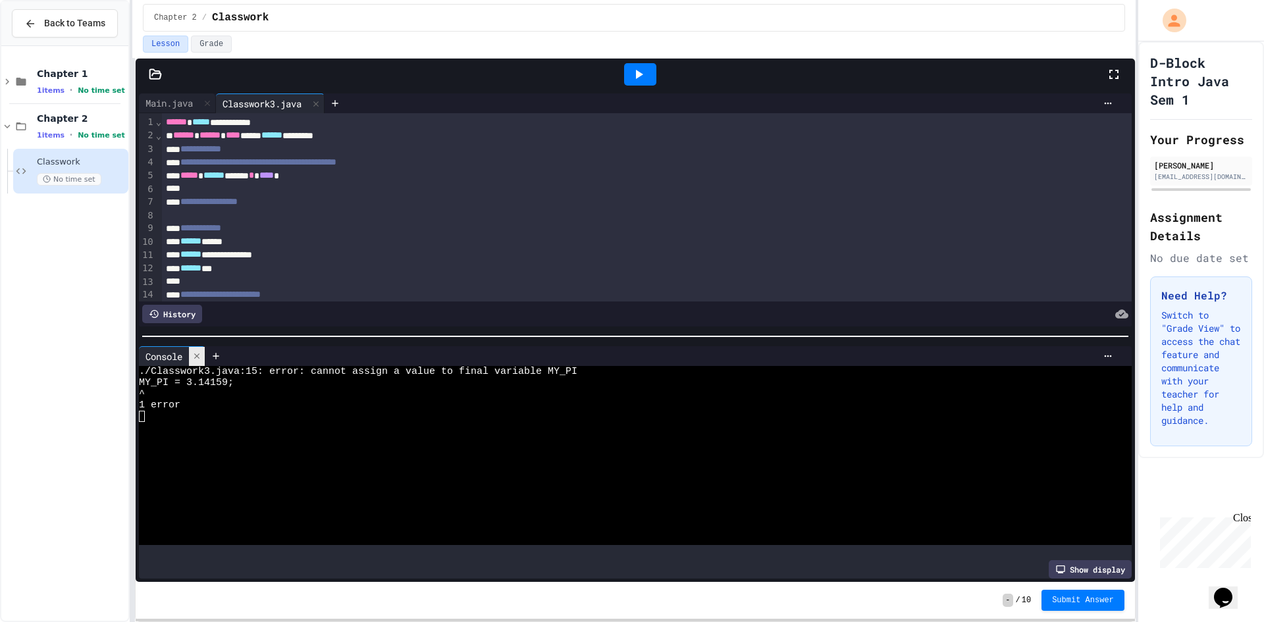
click at [198, 352] on icon at bounding box center [196, 356] width 9 height 9
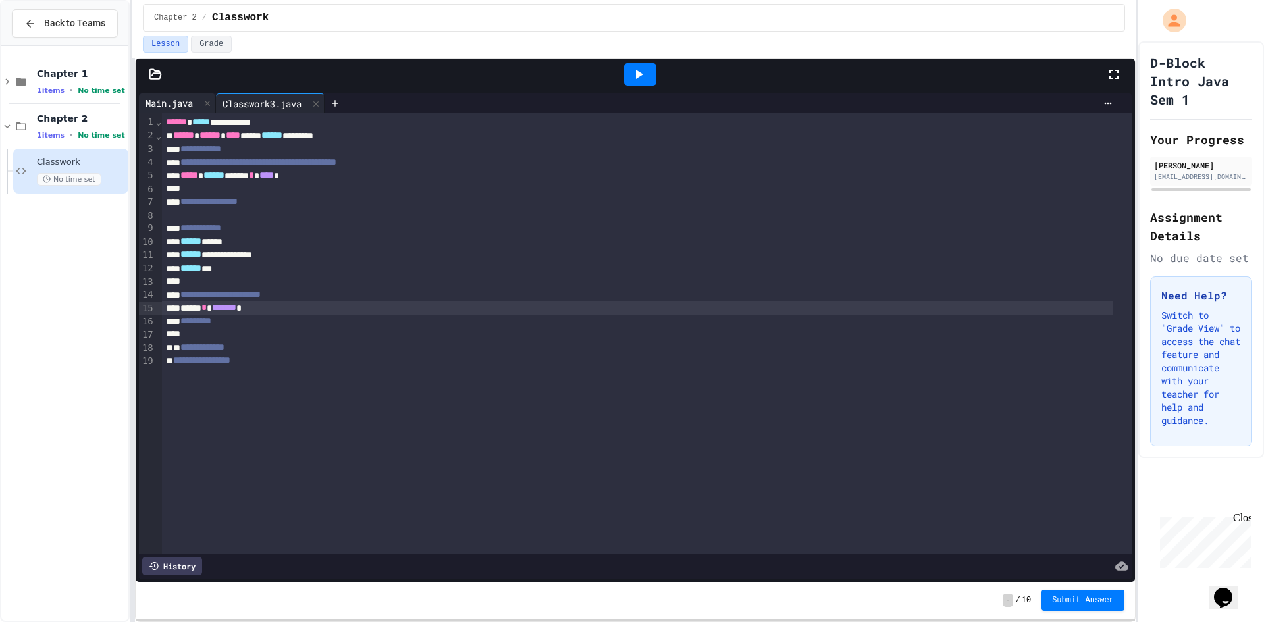
click at [188, 108] on div "Main.java" at bounding box center [169, 103] width 61 height 14
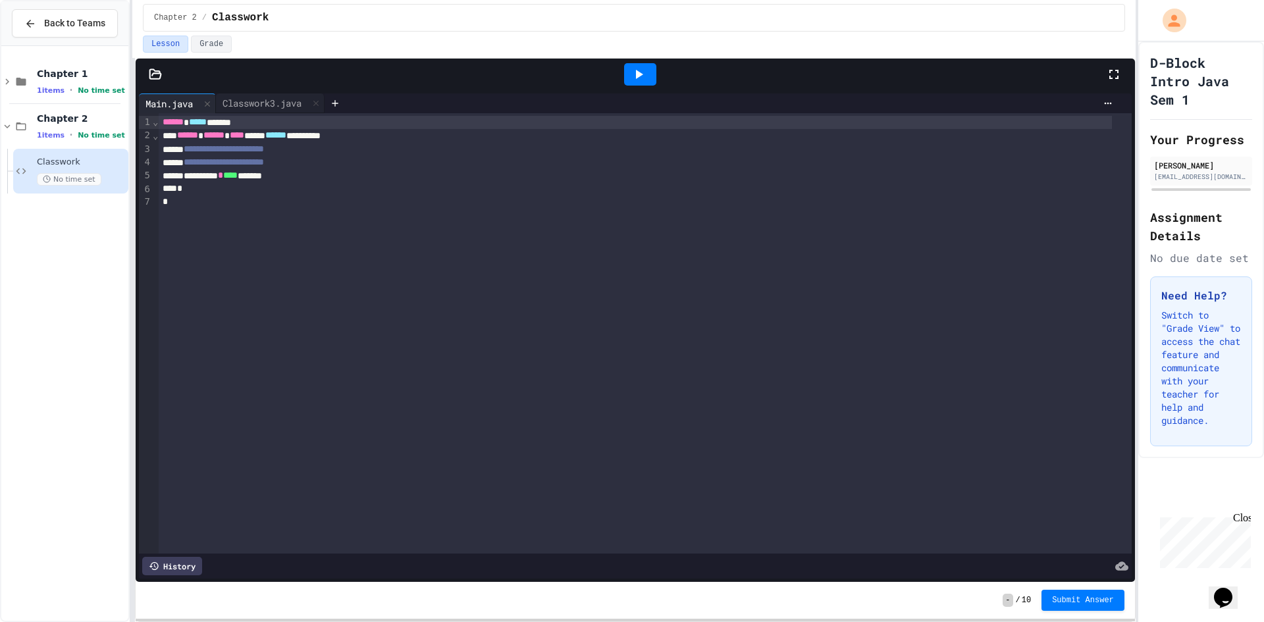
click at [288, 93] on div "**********" at bounding box center [636, 336] width 1000 height 492
click at [296, 109] on div "Classwork3.java" at bounding box center [262, 103] width 92 height 14
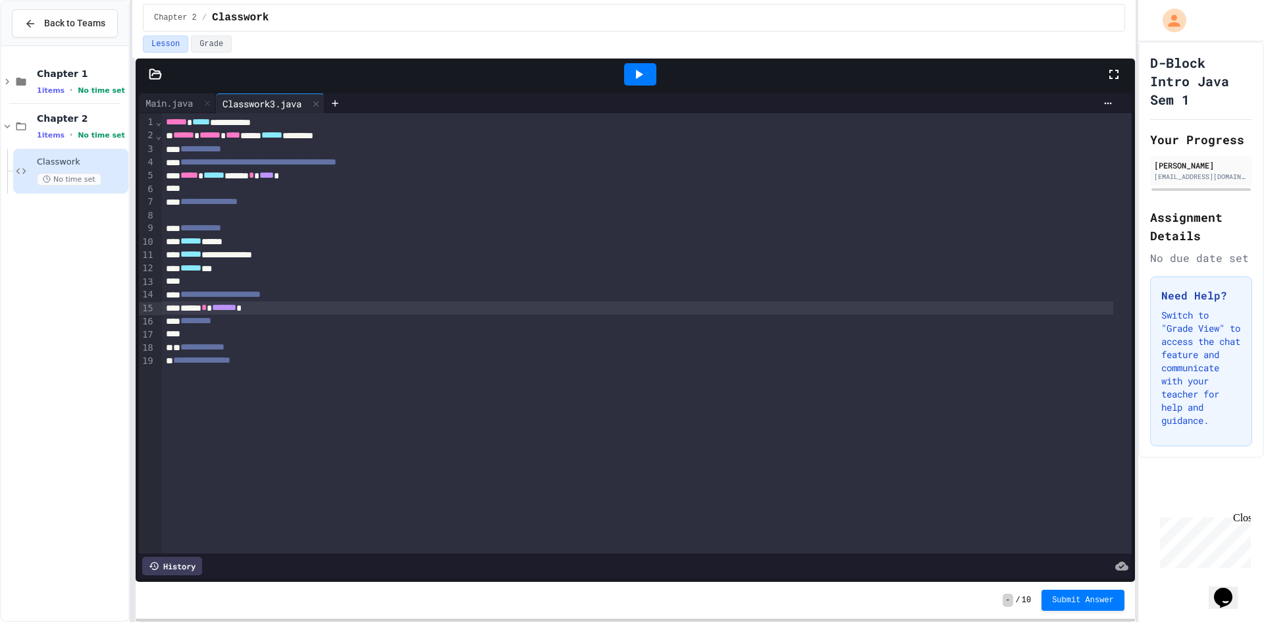
click at [180, 308] on div "***** * ******* *" at bounding box center [638, 308] width 952 height 13
click at [261, 298] on span "**********" at bounding box center [220, 294] width 80 height 9
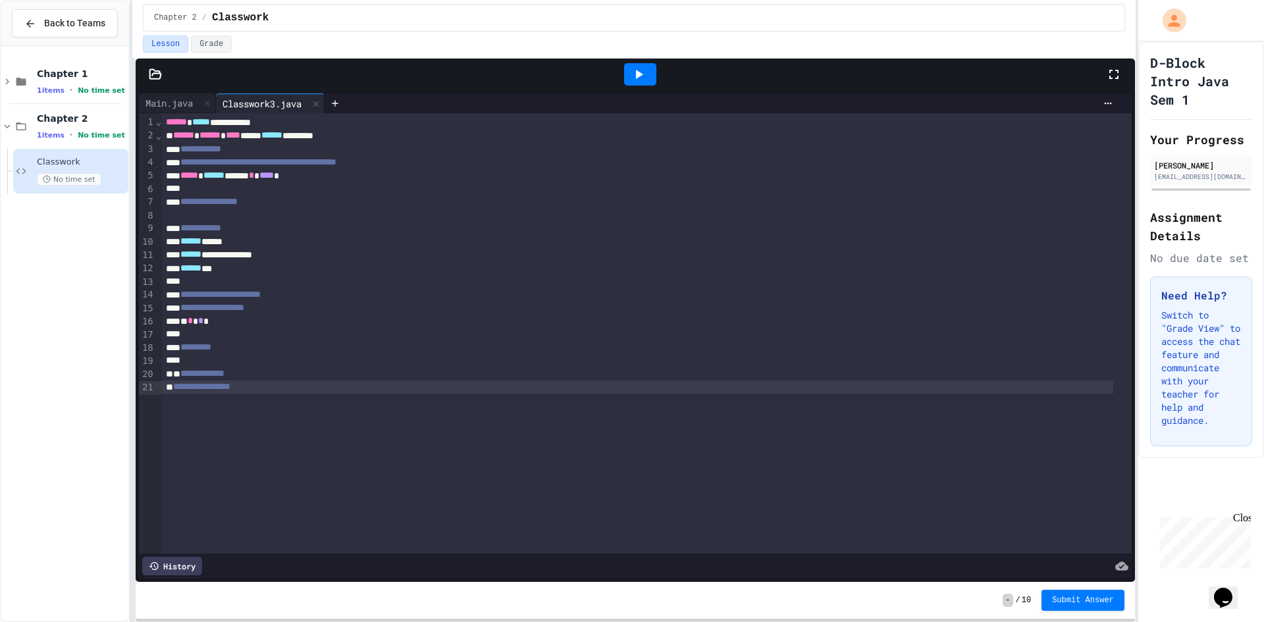
click at [438, 163] on div "**********" at bounding box center [638, 162] width 952 height 13
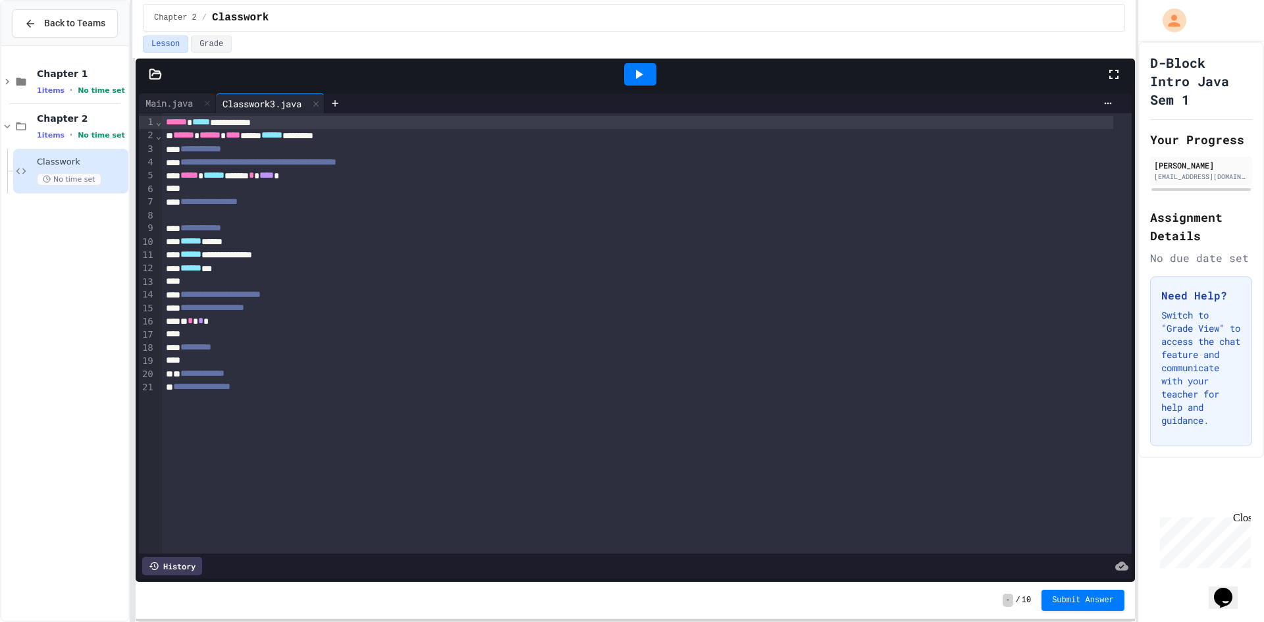
click at [438, 163] on div "**********" at bounding box center [638, 162] width 952 height 13
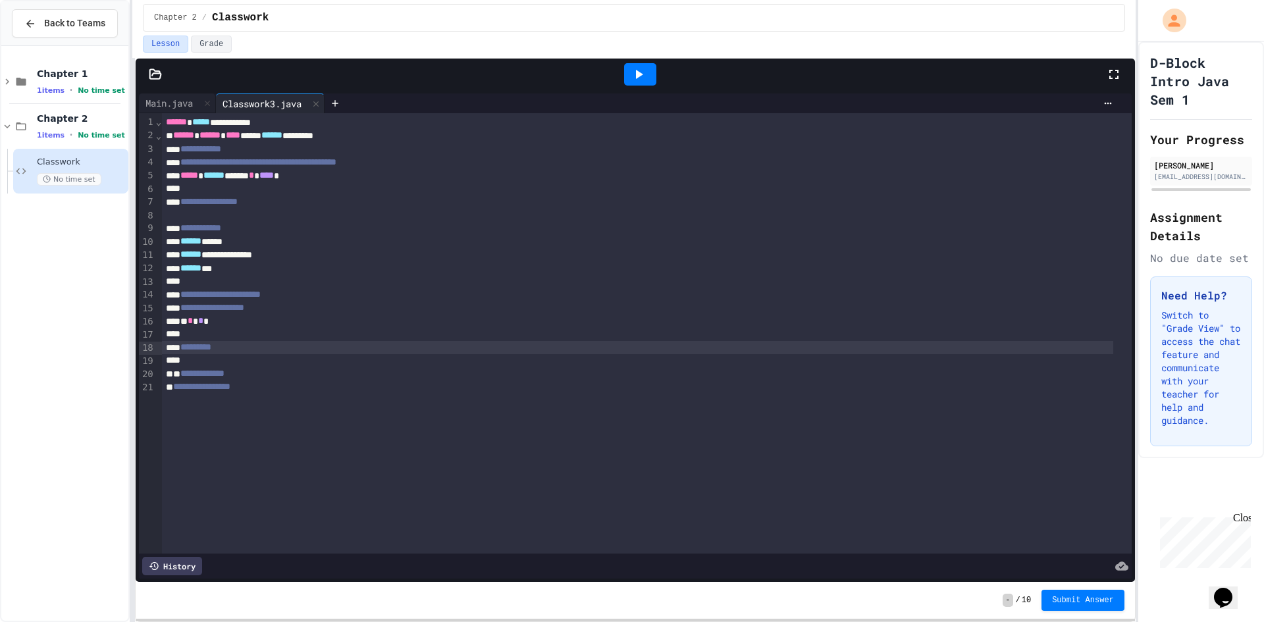
click at [262, 321] on div "* * * *" at bounding box center [638, 321] width 952 height 13
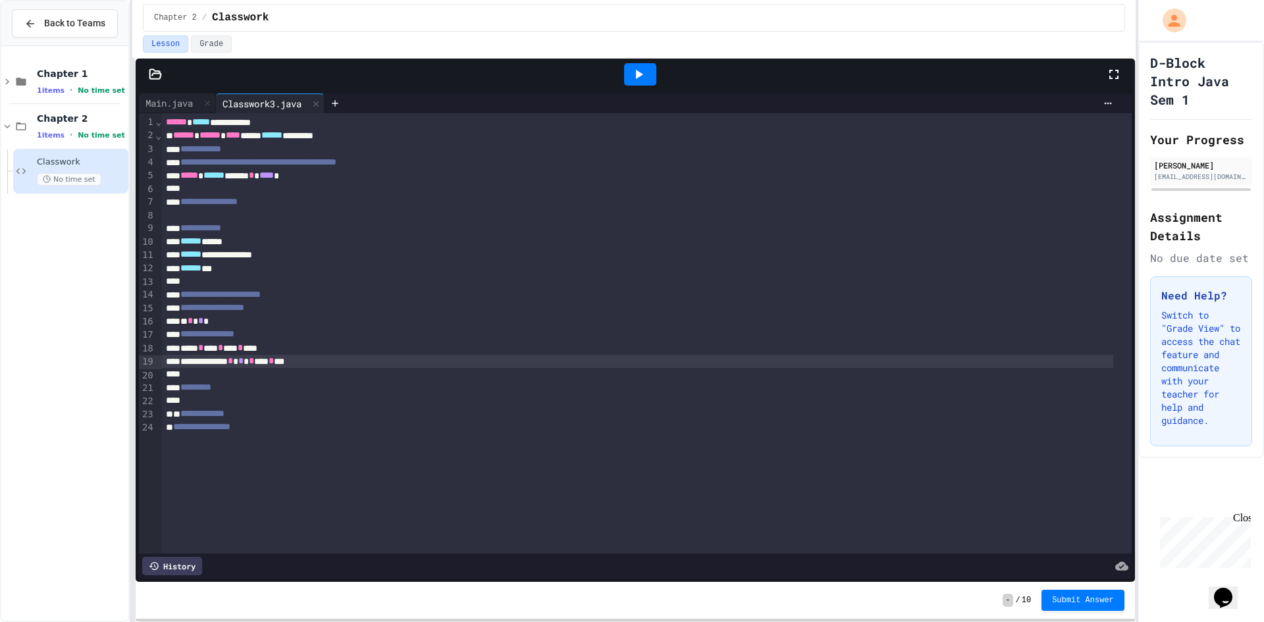
click at [633, 72] on icon at bounding box center [639, 75] width 16 height 16
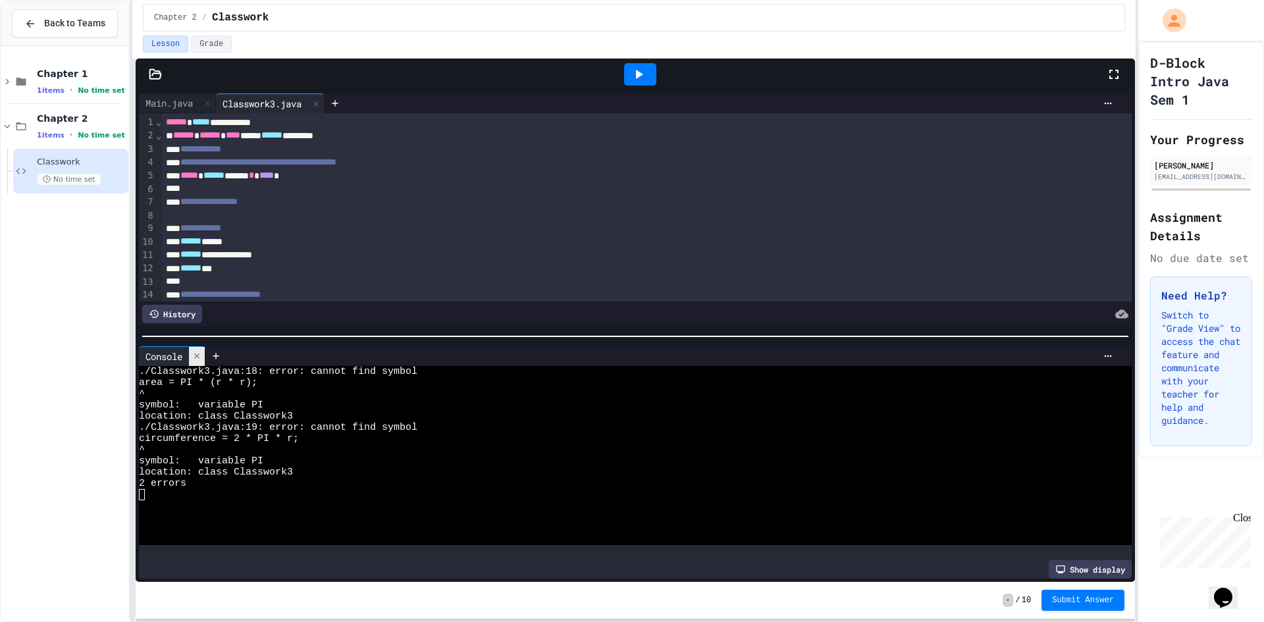
click at [193, 350] on div at bounding box center [197, 356] width 16 height 19
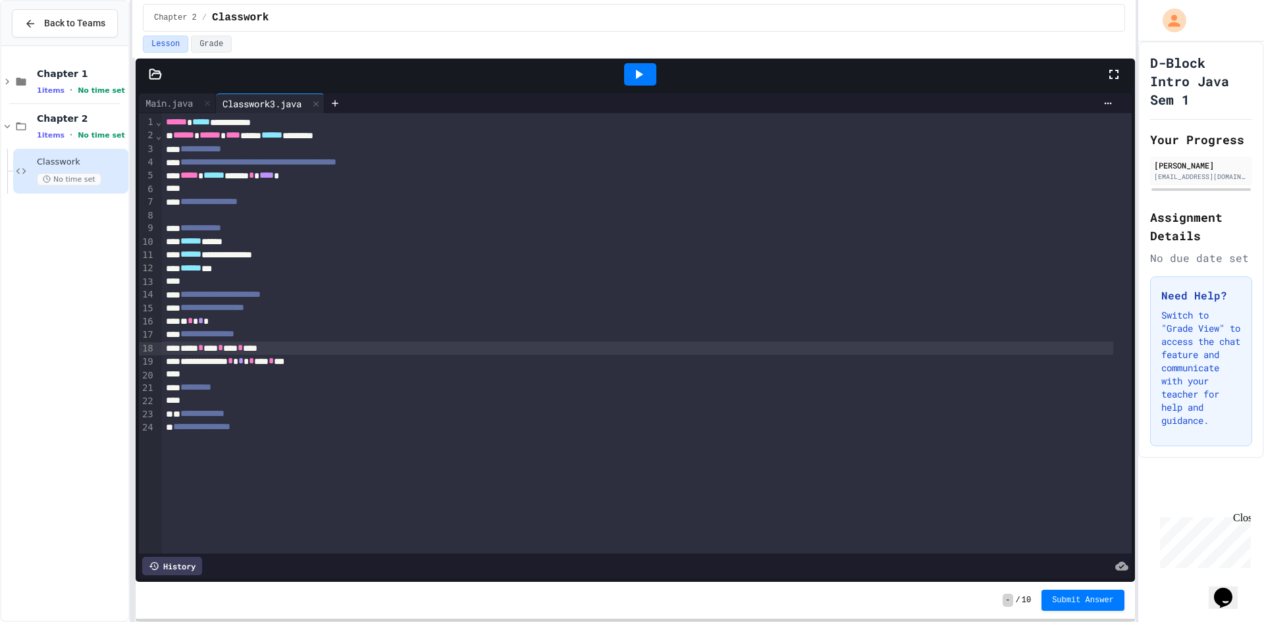
click at [226, 346] on div "**** * ** * ** * ***" at bounding box center [638, 348] width 952 height 13
click at [290, 358] on div "**********" at bounding box center [638, 361] width 952 height 13
click at [641, 65] on div at bounding box center [640, 74] width 32 height 22
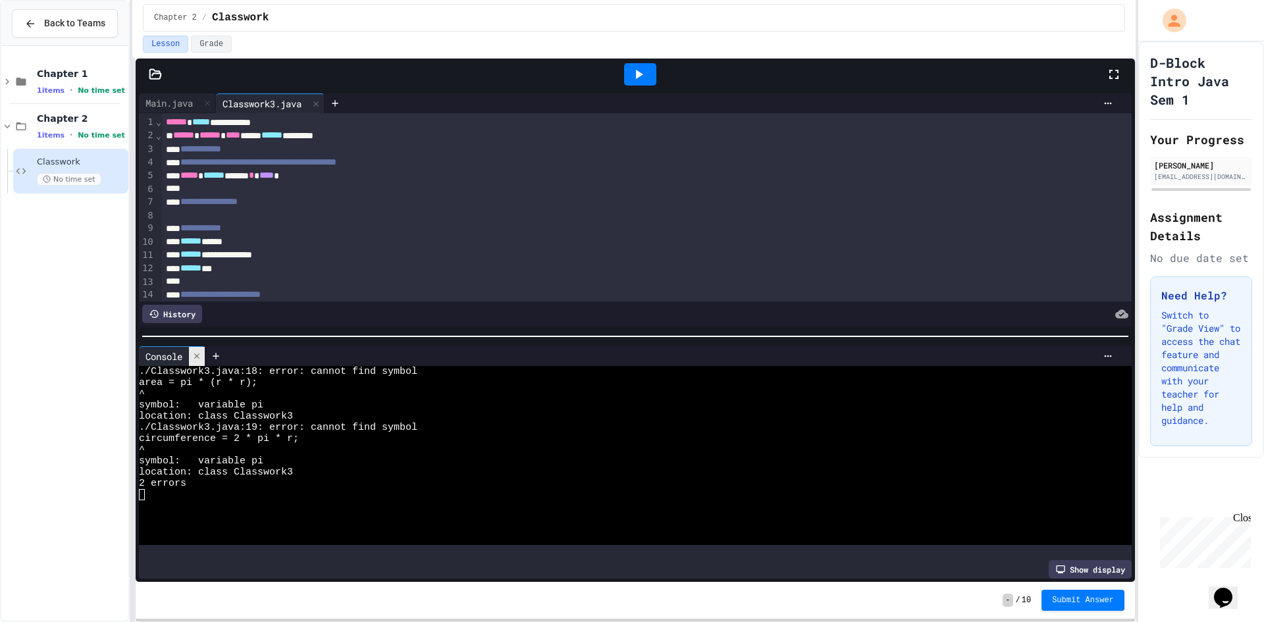
click at [200, 347] on div at bounding box center [197, 356] width 16 height 19
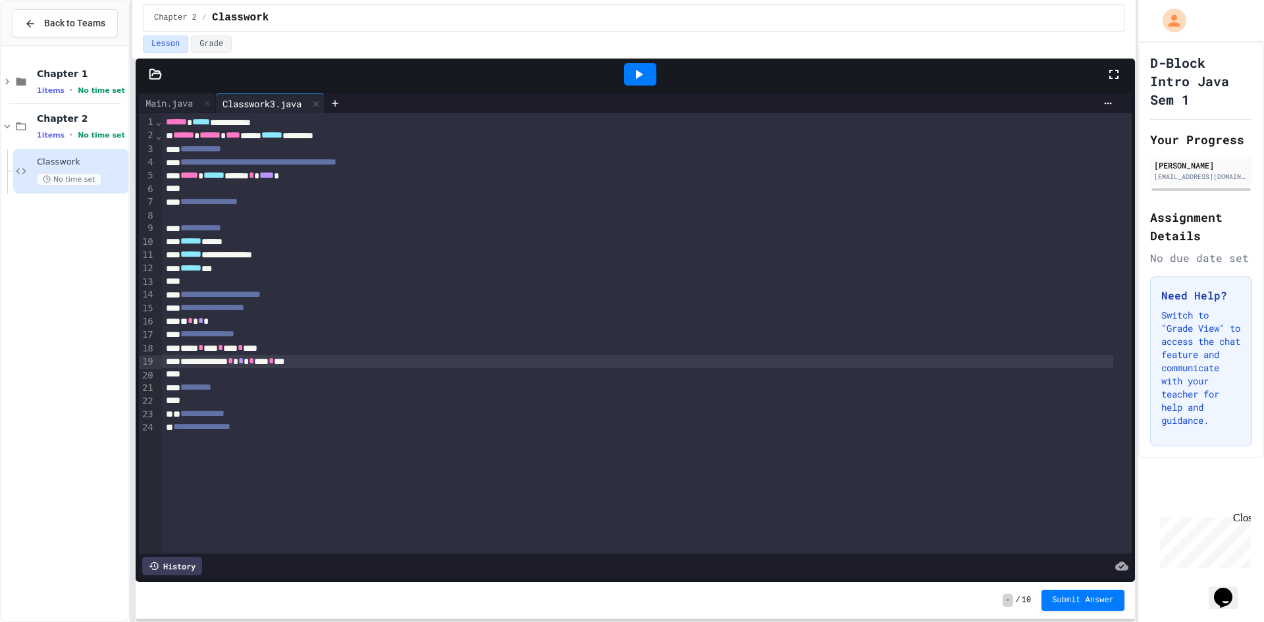
click at [226, 346] on div "**** * ** * ** * ***" at bounding box center [638, 348] width 952 height 13
click at [289, 357] on div "**********" at bounding box center [638, 361] width 952 height 13
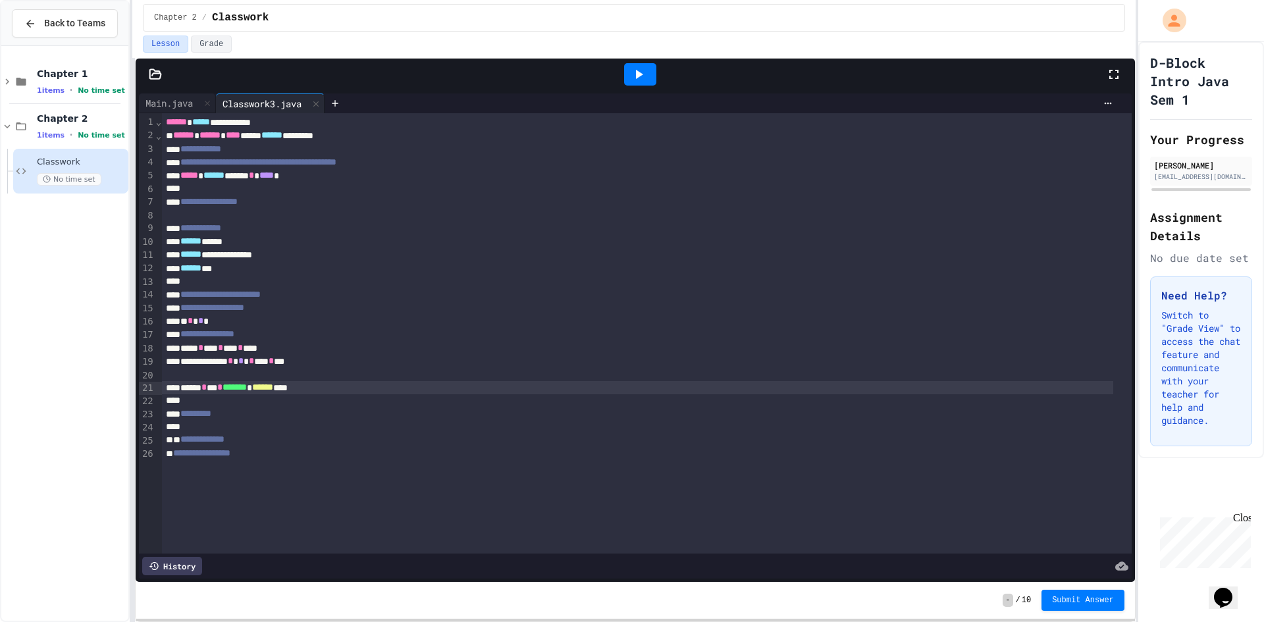
click at [621, 78] on div at bounding box center [640, 75] width 45 height 36
click at [626, 76] on div at bounding box center [640, 74] width 32 height 22
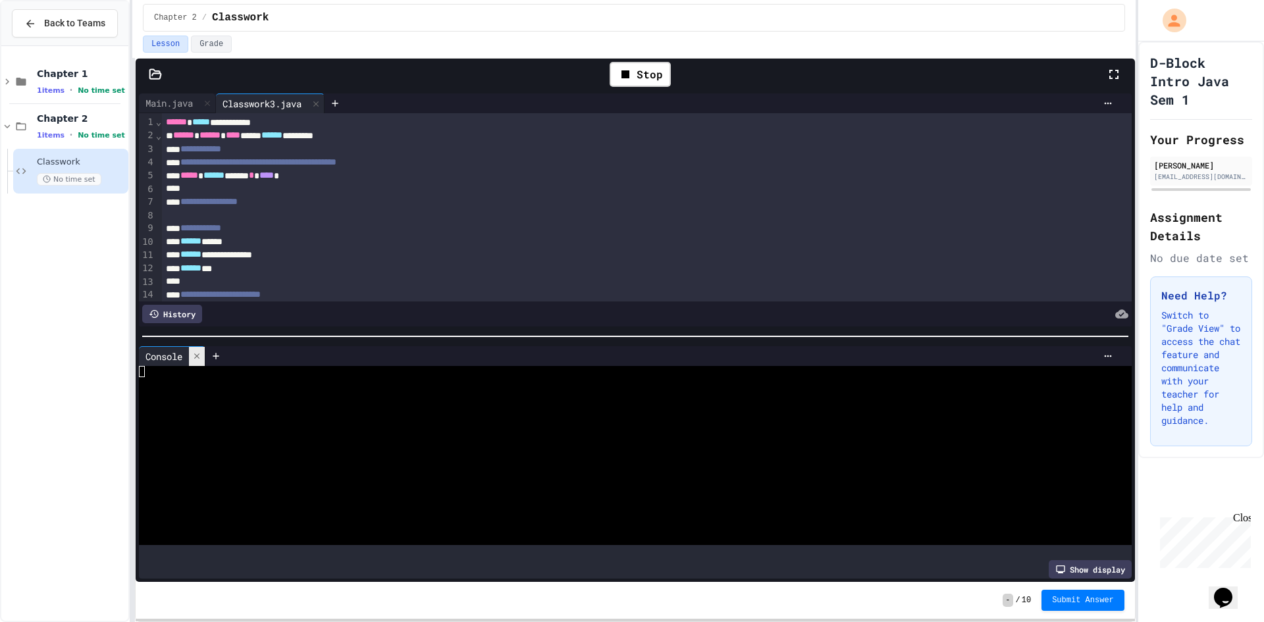
click at [190, 348] on div at bounding box center [197, 356] width 16 height 19
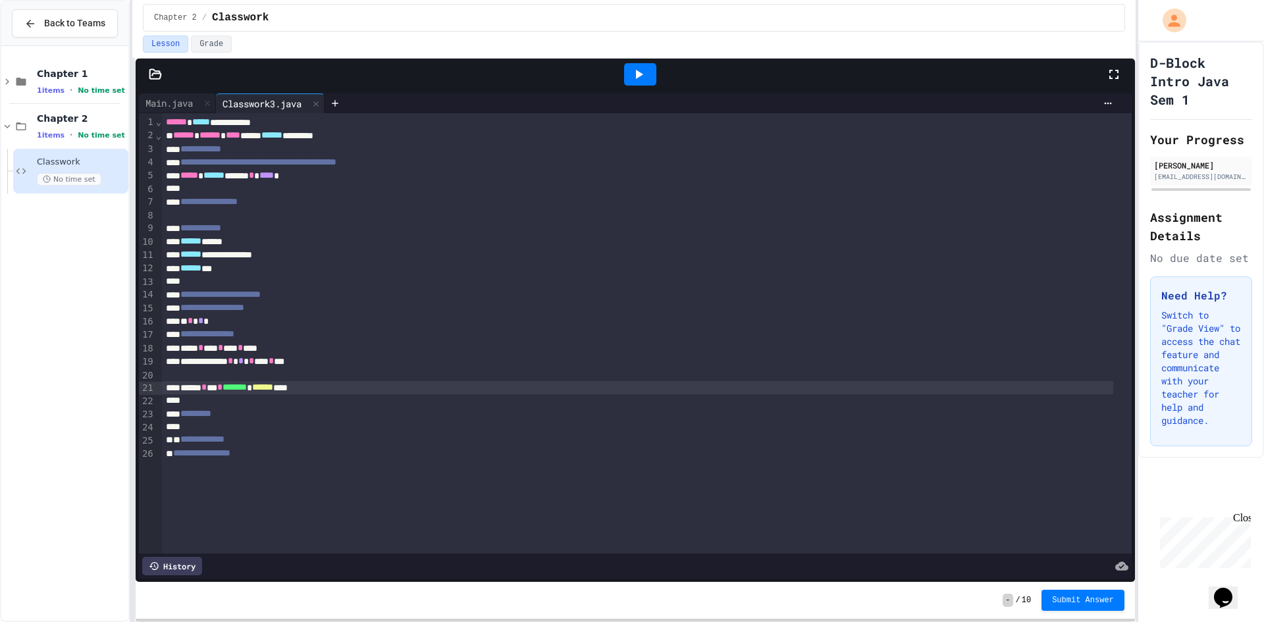
click at [646, 78] on icon at bounding box center [639, 75] width 16 height 16
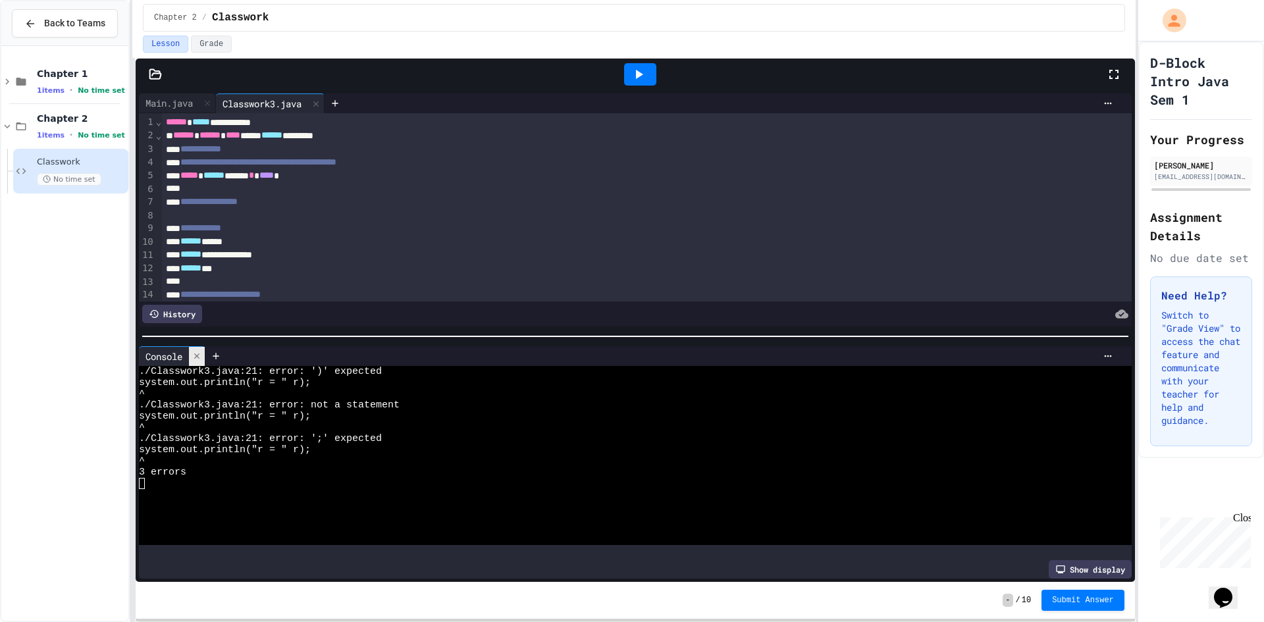
click at [195, 347] on div at bounding box center [197, 356] width 16 height 19
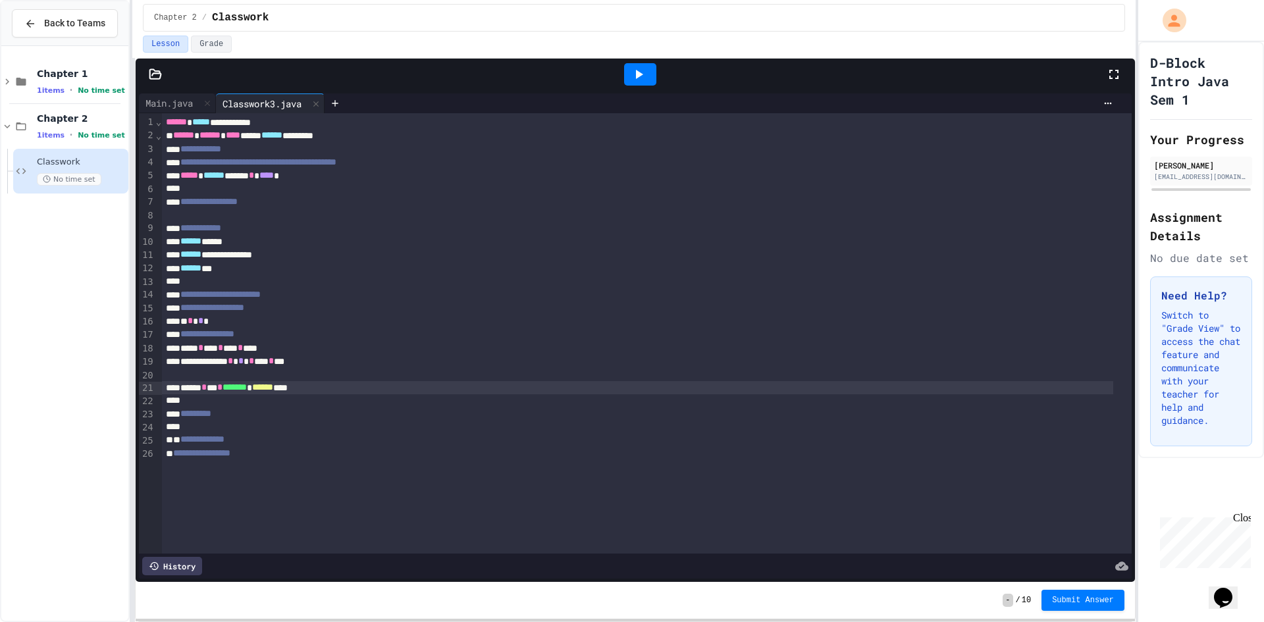
click at [320, 390] on div "****** * *** * ******* * ****** ***" at bounding box center [638, 387] width 952 height 13
click at [636, 75] on icon at bounding box center [639, 75] width 16 height 16
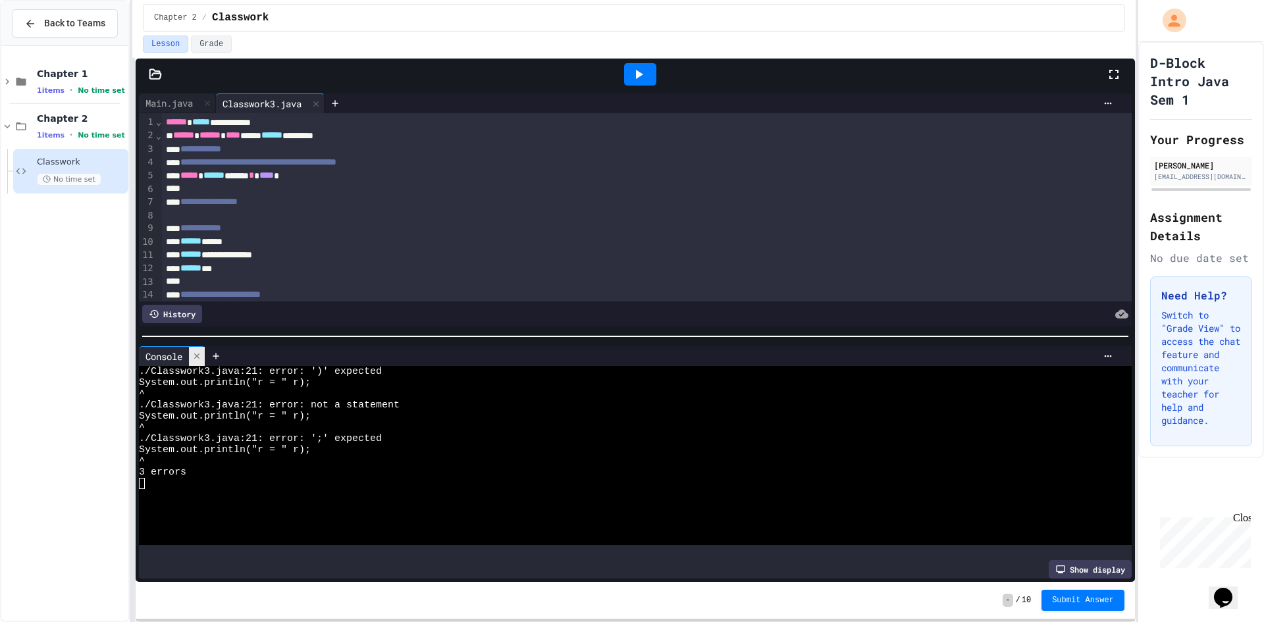
click at [200, 347] on div at bounding box center [197, 356] width 16 height 19
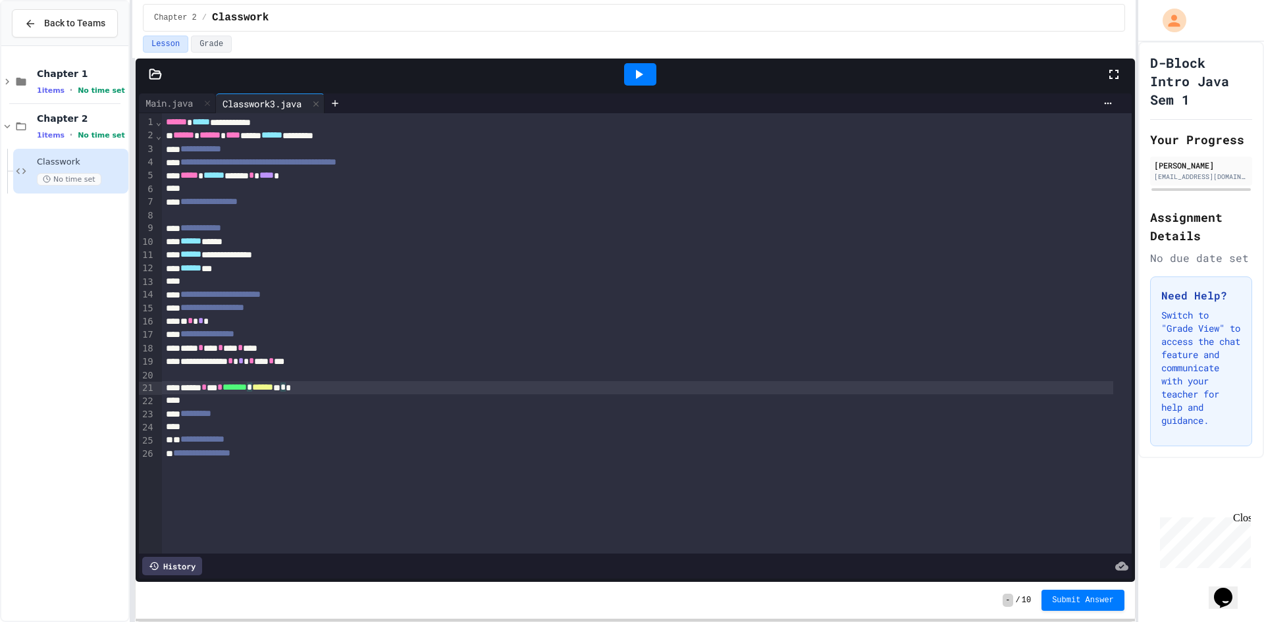
click at [321, 387] on div "****** * *** * ******* * ****** * * *" at bounding box center [638, 387] width 952 height 13
click at [649, 67] on div at bounding box center [640, 74] width 32 height 22
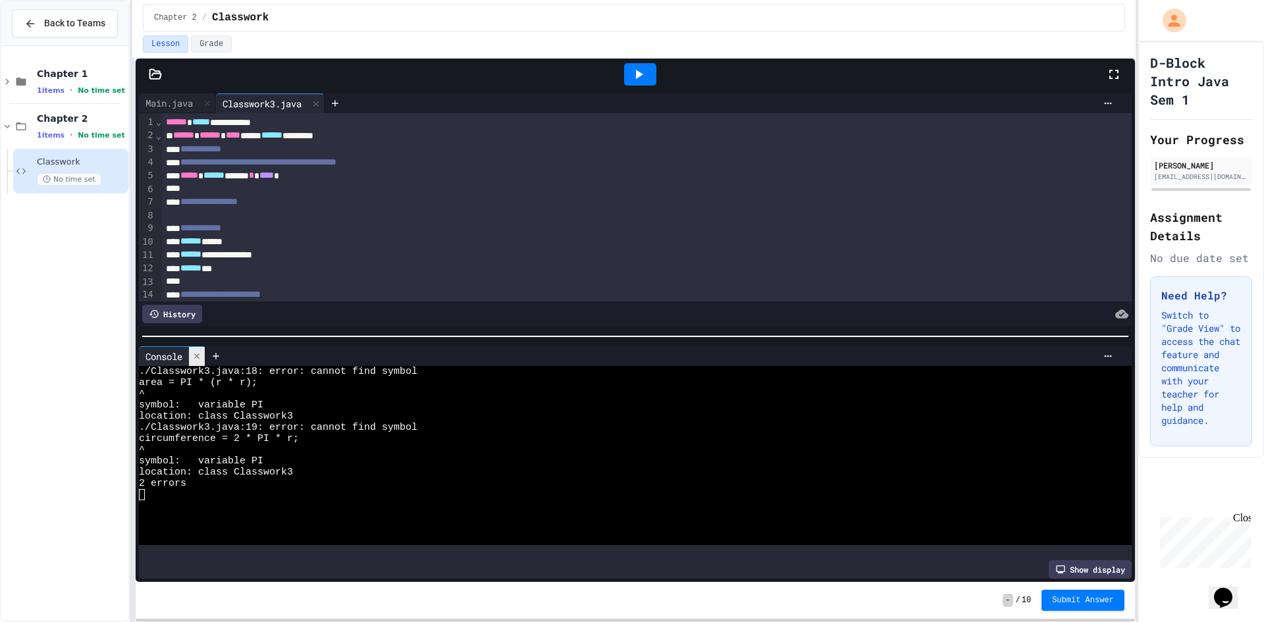
click at [200, 347] on div at bounding box center [197, 356] width 16 height 19
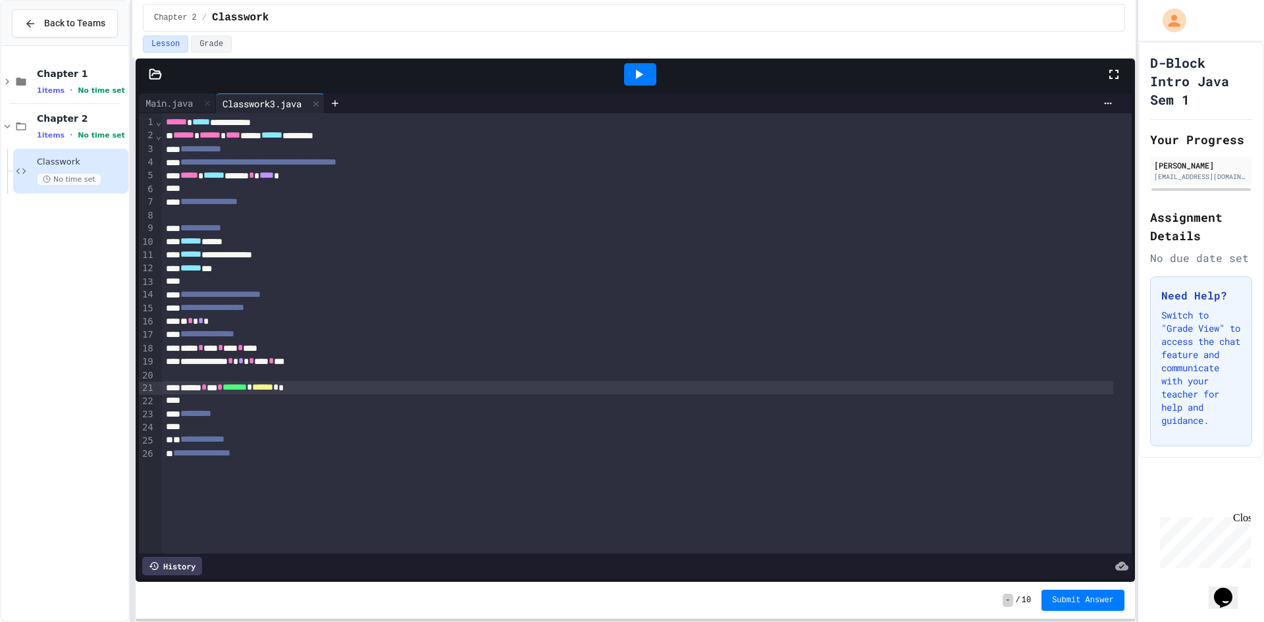
click at [220, 350] on div "**** * ** * ** * ***" at bounding box center [638, 348] width 952 height 13
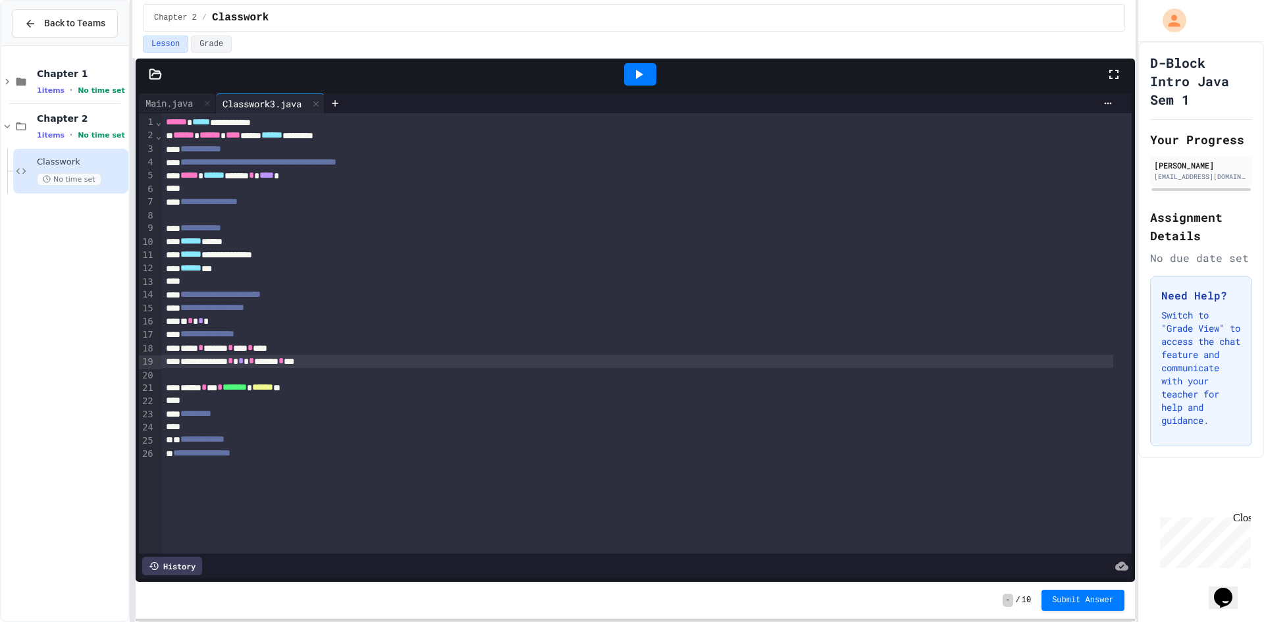
click at [273, 390] on span "******" at bounding box center [262, 387] width 21 height 9
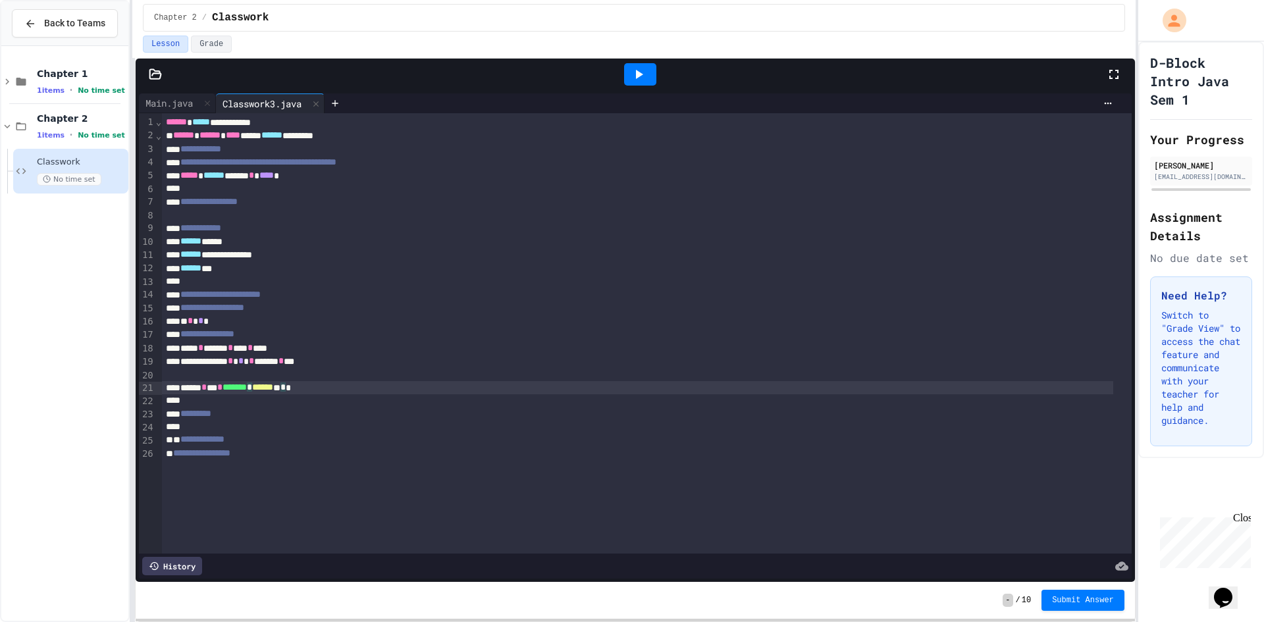
click at [635, 78] on icon at bounding box center [639, 75] width 16 height 16
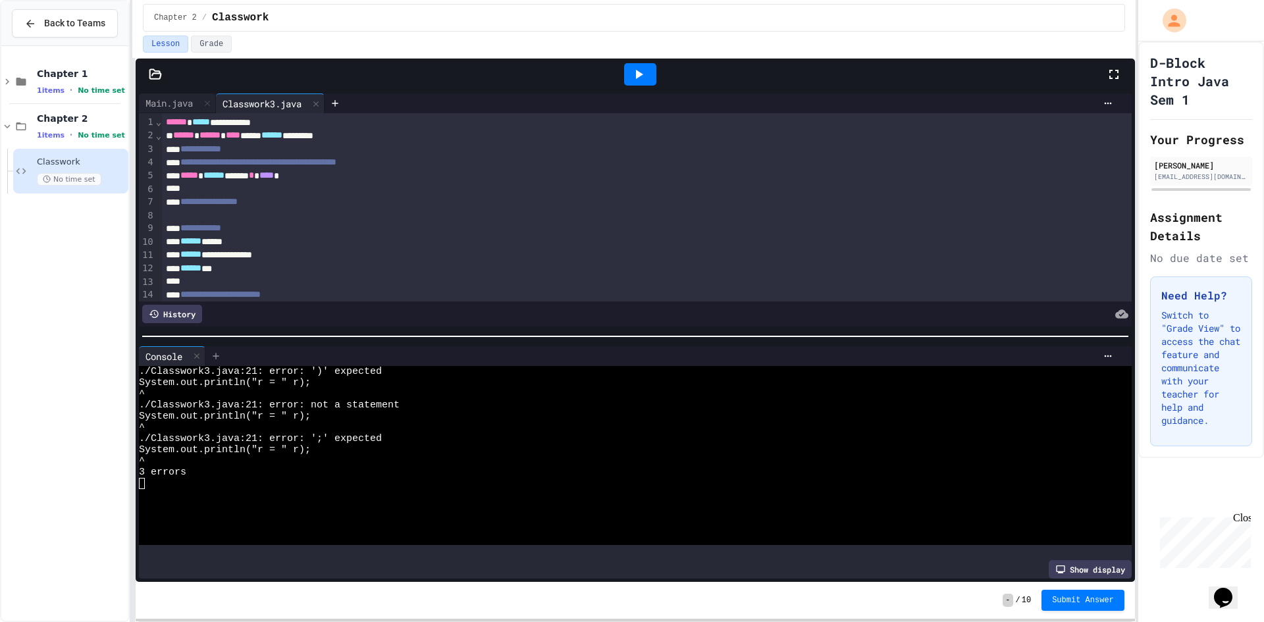
click at [209, 346] on div at bounding box center [215, 356] width 21 height 20
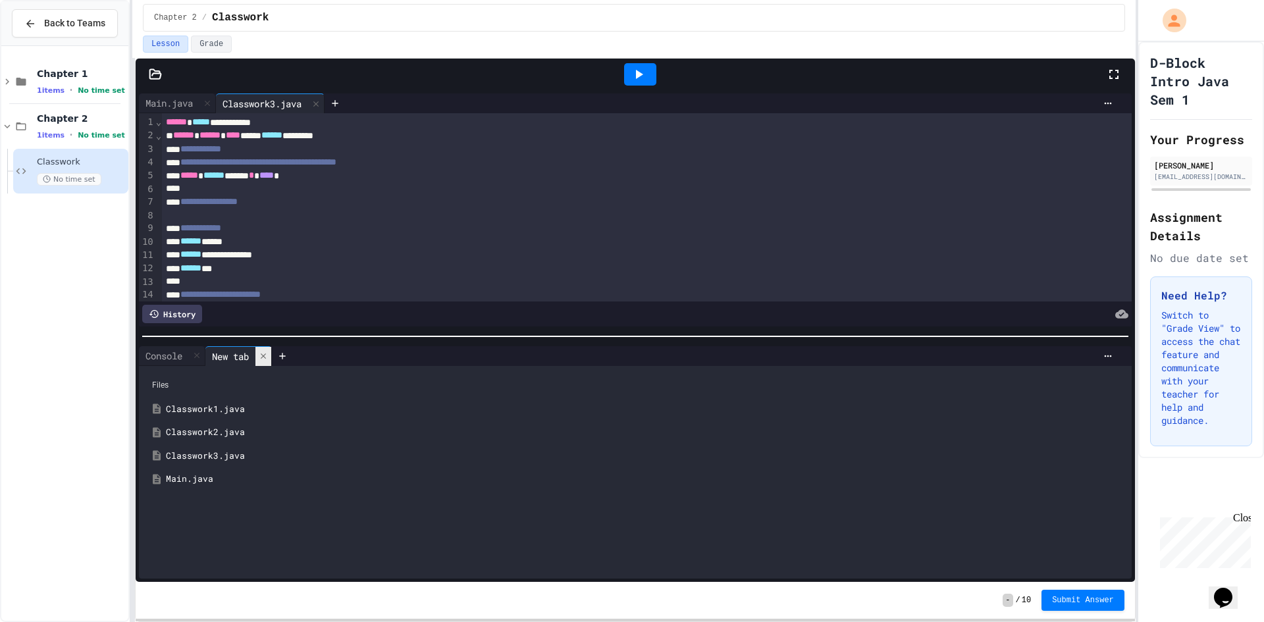
click at [267, 352] on icon at bounding box center [263, 356] width 9 height 9
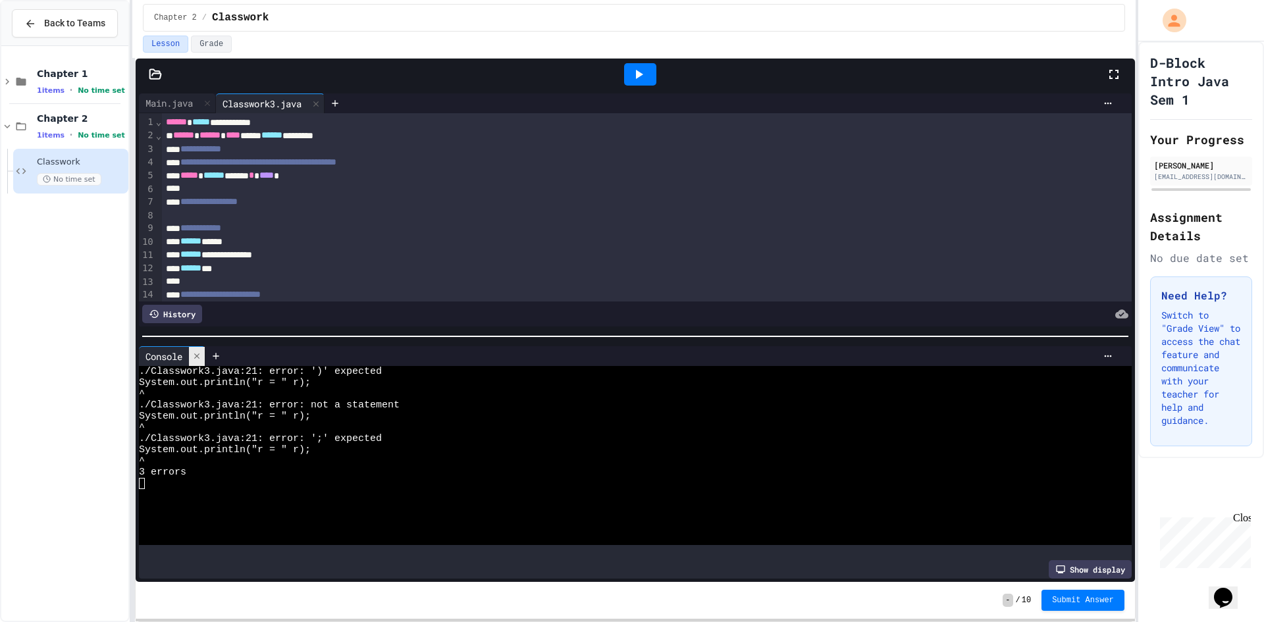
click at [203, 348] on div at bounding box center [197, 356] width 16 height 19
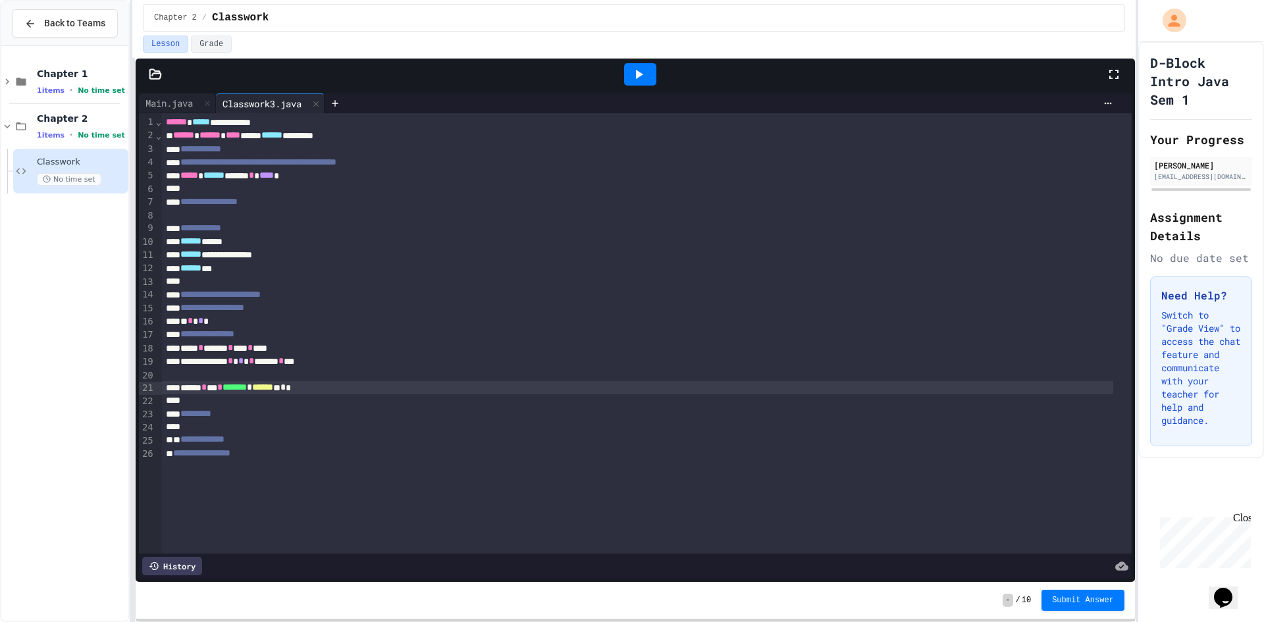
click at [317, 389] on div "****** * *** * ******* * ****** * * *" at bounding box center [638, 387] width 952 height 13
click at [647, 71] on icon at bounding box center [639, 75] width 16 height 16
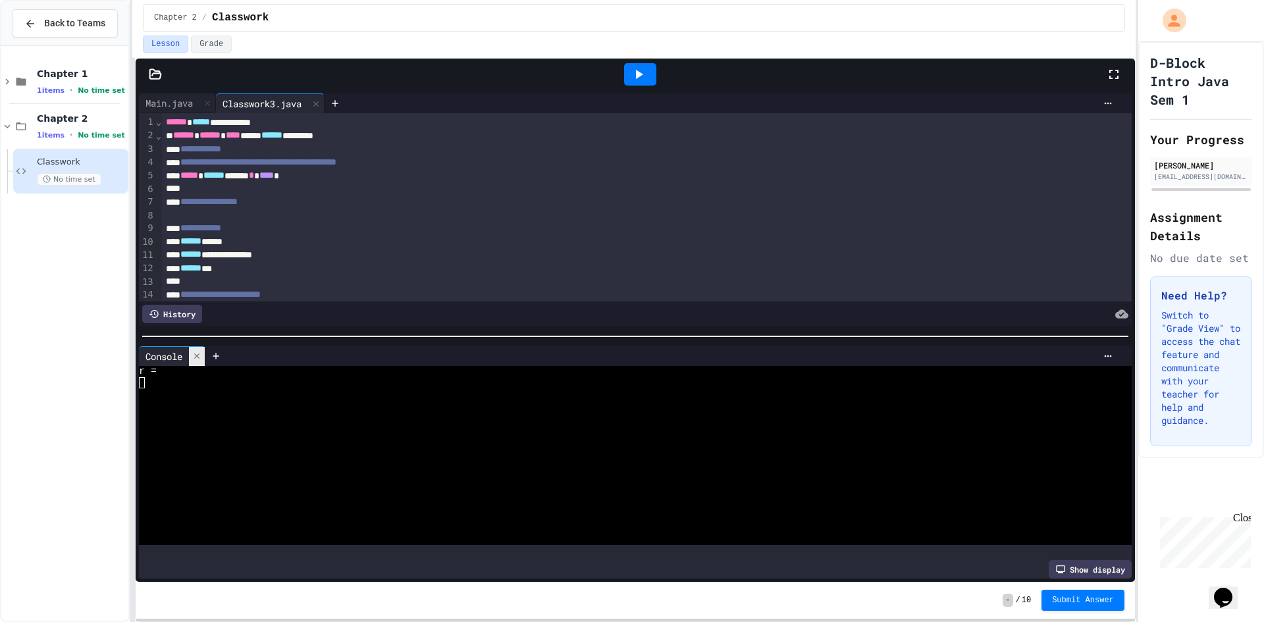
click at [198, 354] on icon at bounding box center [196, 356] width 5 height 5
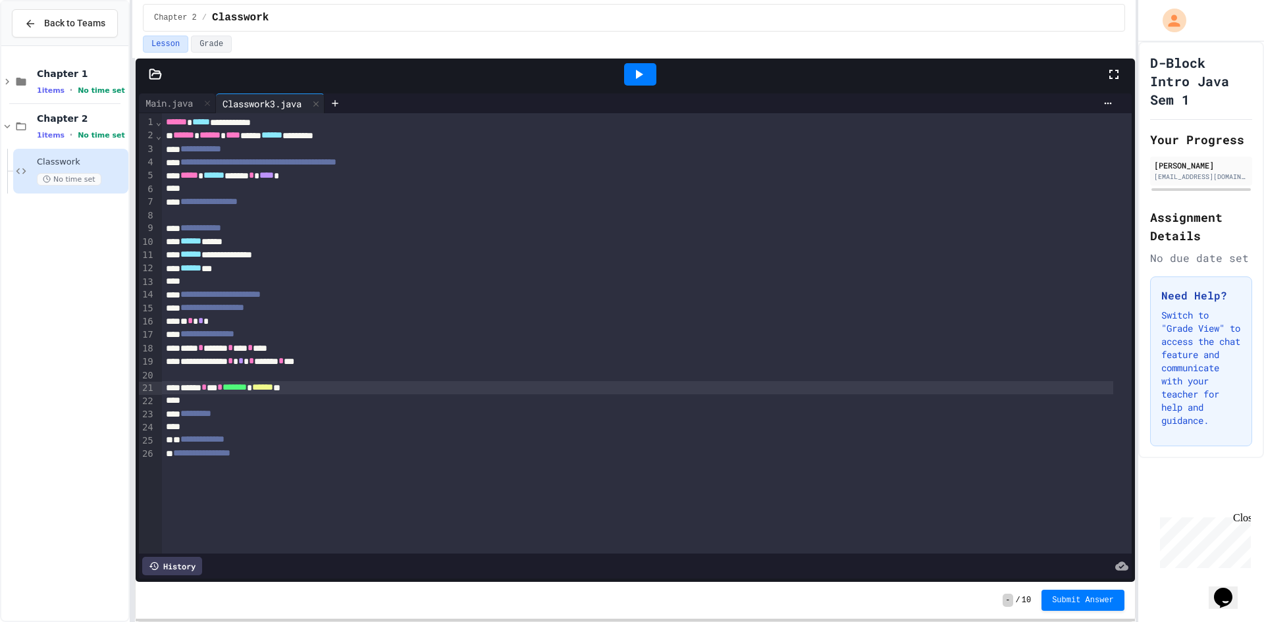
click at [273, 388] on span "******" at bounding box center [262, 387] width 21 height 9
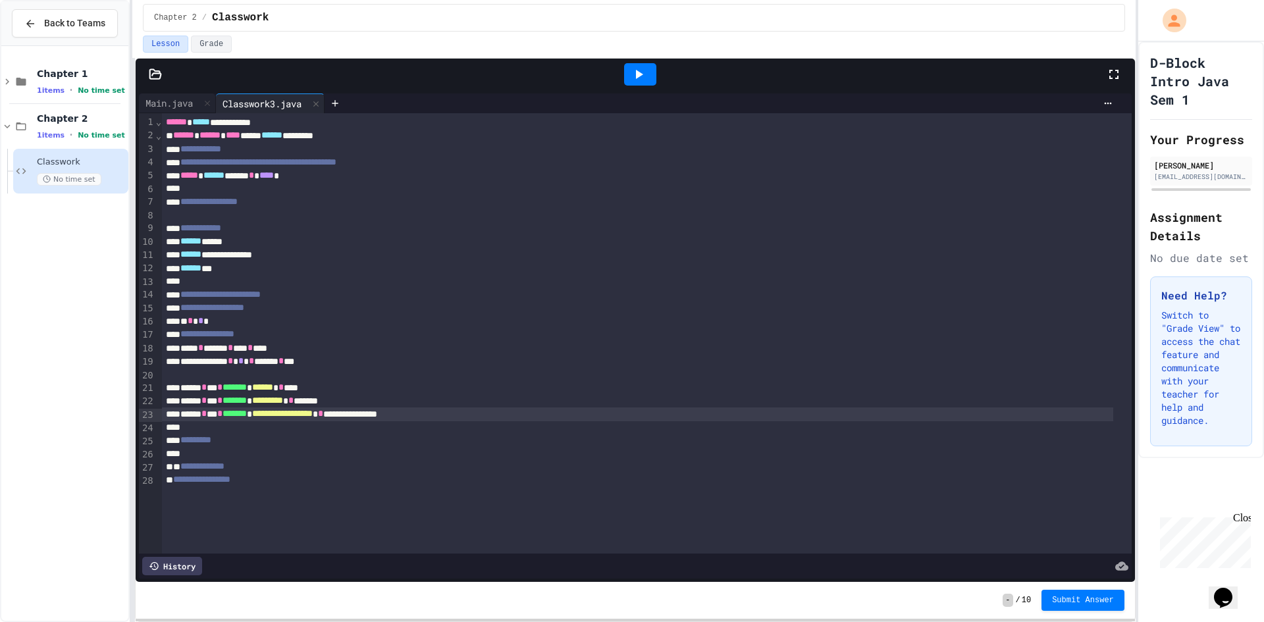
click at [633, 72] on icon at bounding box center [639, 75] width 16 height 16
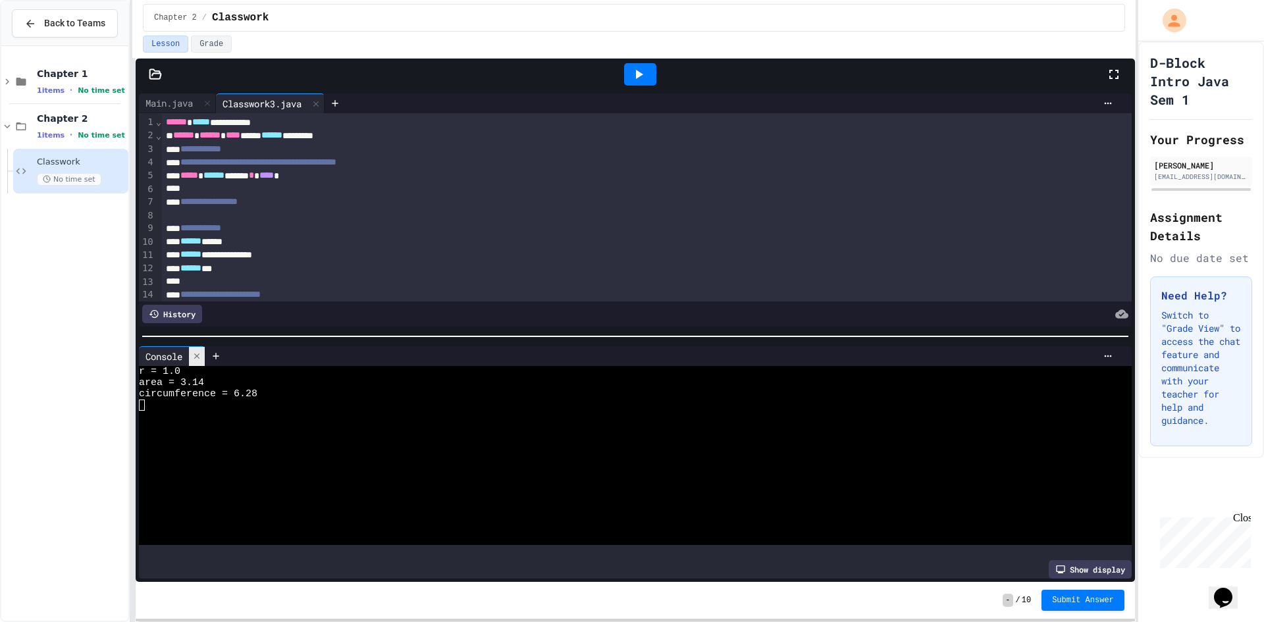
click at [205, 353] on div at bounding box center [197, 356] width 16 height 19
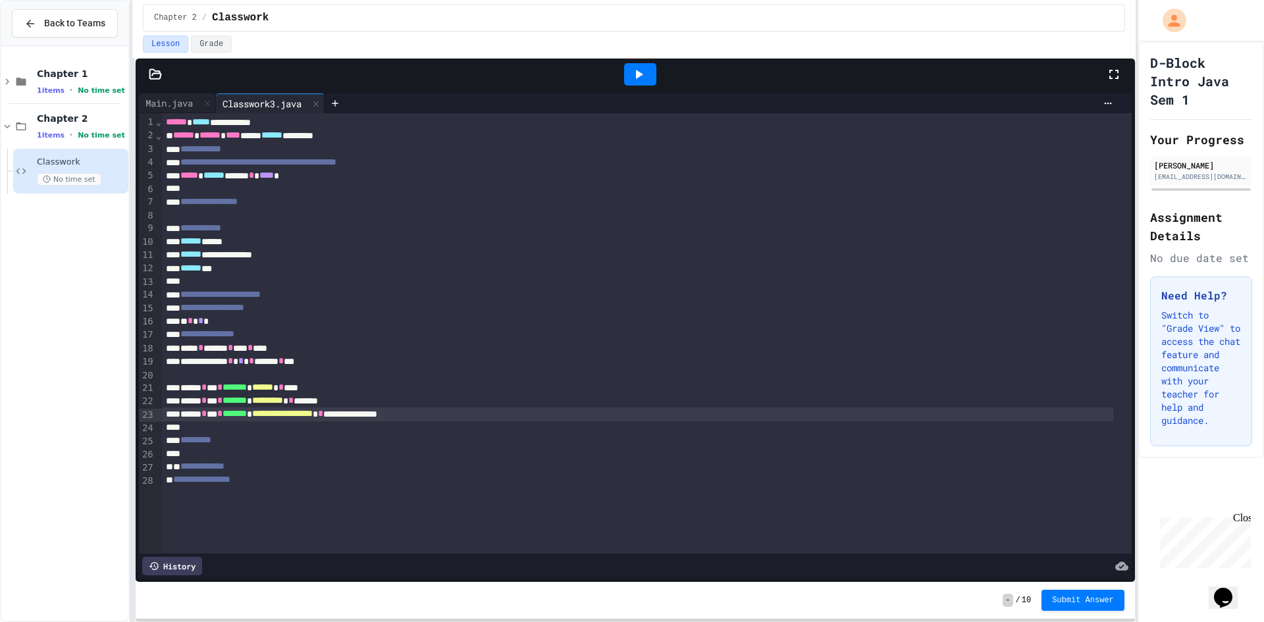
click at [233, 369] on div at bounding box center [638, 374] width 952 height 13
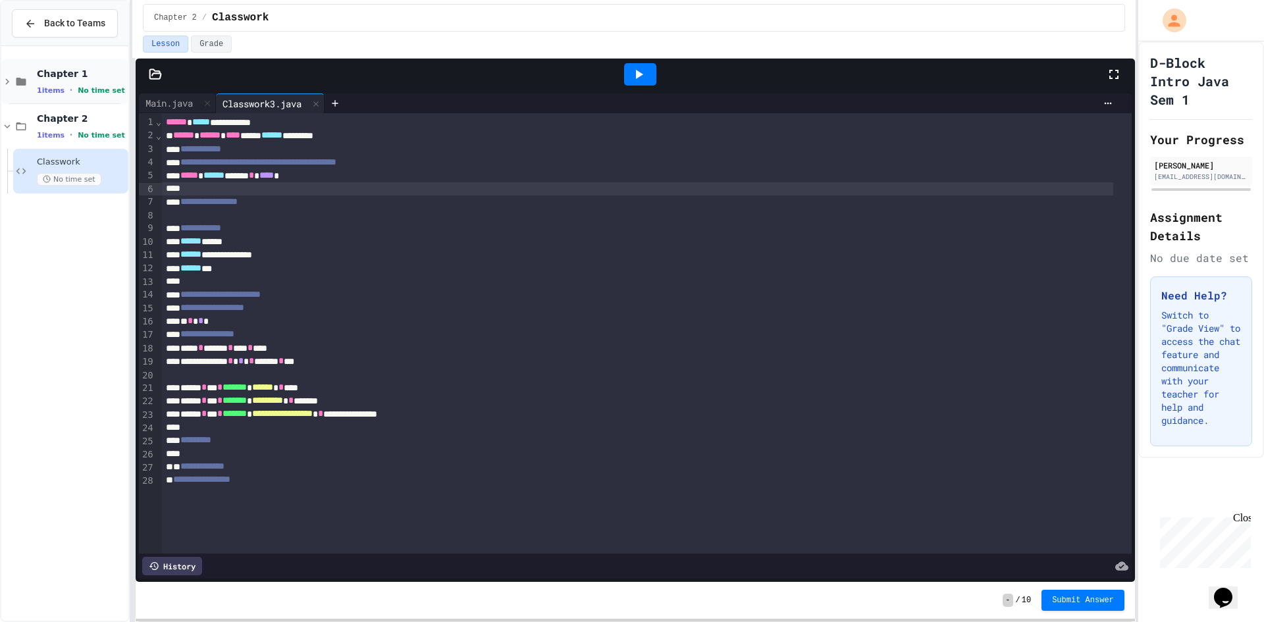
click at [74, 75] on span "Chapter 1" at bounding box center [81, 74] width 89 height 12
click at [44, 86] on span "1 items" at bounding box center [51, 90] width 28 height 9
click at [47, 75] on span "Chapter 1" at bounding box center [81, 74] width 89 height 12
click at [31, 77] on div "Chapter 1 1 items • No time set" at bounding box center [64, 81] width 127 height 45
click at [203, 44] on button "Grade" at bounding box center [211, 44] width 41 height 17
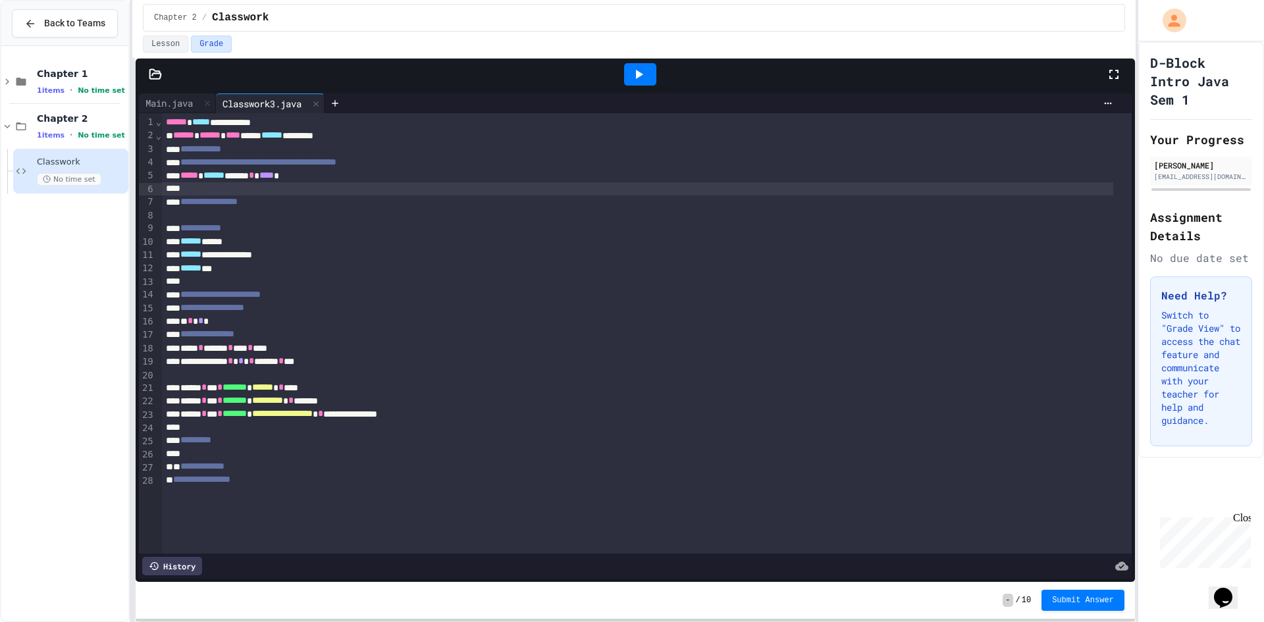
click at [180, 53] on div "Lesson Grade" at bounding box center [634, 47] width 1004 height 22
click at [174, 45] on button "Lesson" at bounding box center [165, 44] width 45 height 17
click at [59, 113] on span "Chapter 2" at bounding box center [81, 119] width 89 height 12
click at [64, 116] on span "Chapter 2" at bounding box center [83, 115] width 86 height 12
click at [65, 118] on span "Chapter 2" at bounding box center [81, 119] width 89 height 12
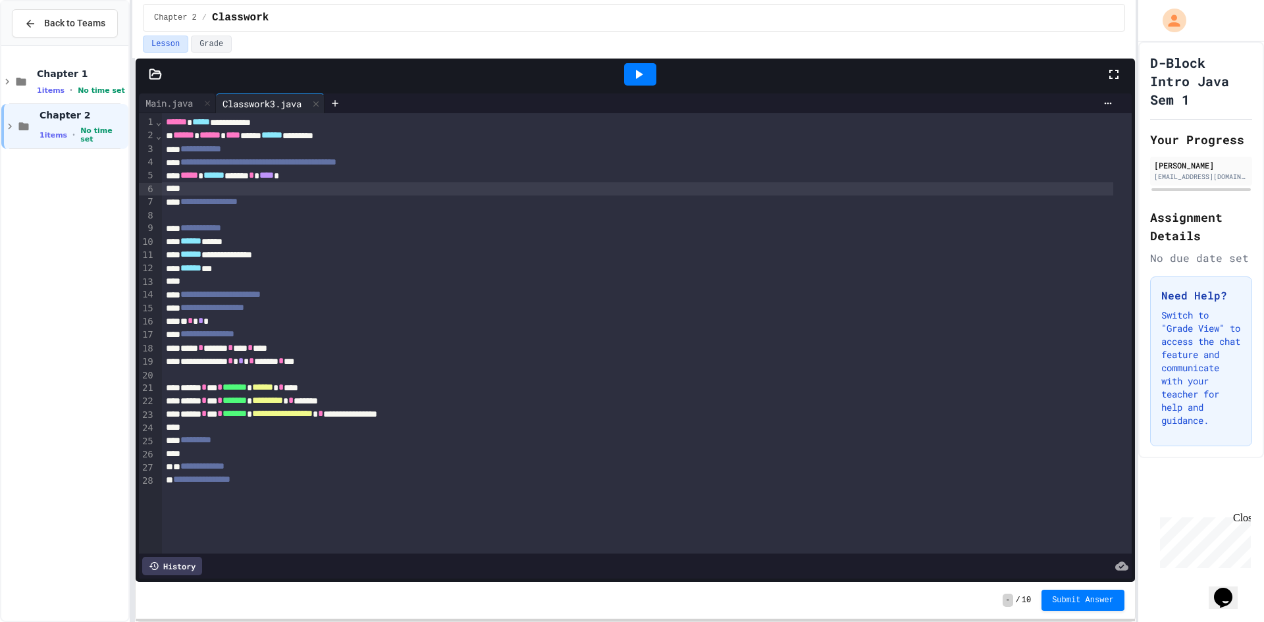
click at [71, 203] on div "Chapter 1 1 items • No time set Chapter 2 1 items • No time set" at bounding box center [64, 333] width 127 height 564
drag, startPoint x: 1162, startPoint y: 330, endPoint x: 1215, endPoint y: 478, distance: 157.5
click at [1215, 446] on div "Need Help? Switch to "Grade View" to access the chat feature and communicate wi…" at bounding box center [1201, 362] width 102 height 170
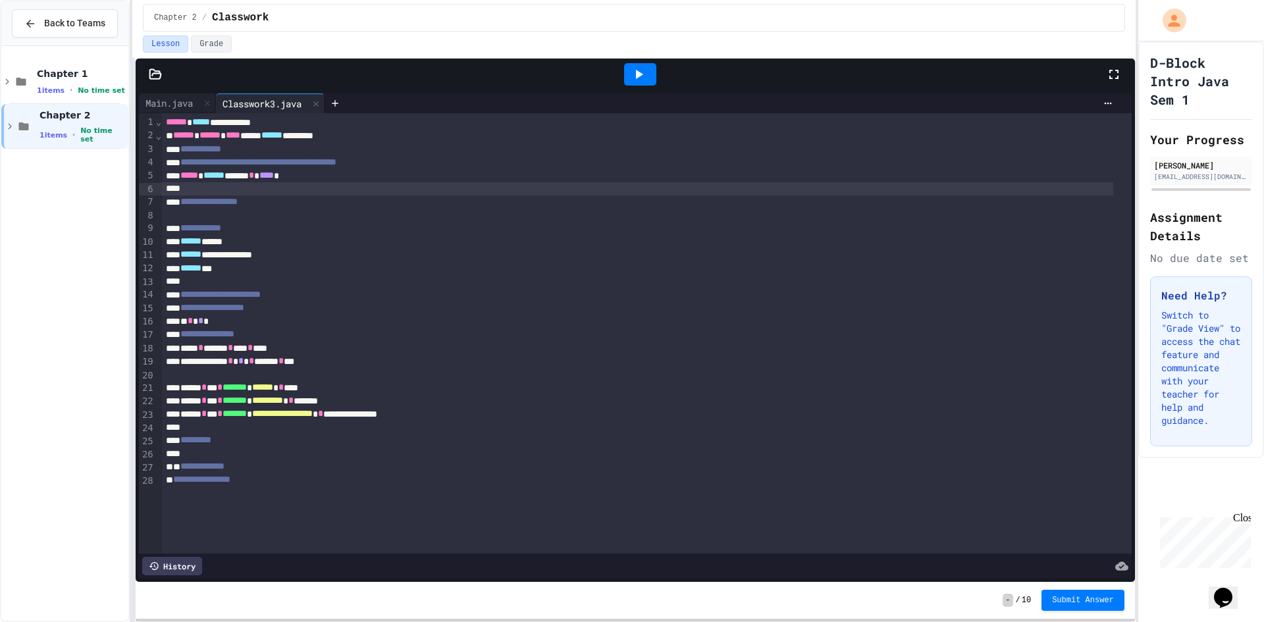
click at [1244, 514] on div "Close" at bounding box center [1241, 520] width 16 height 16
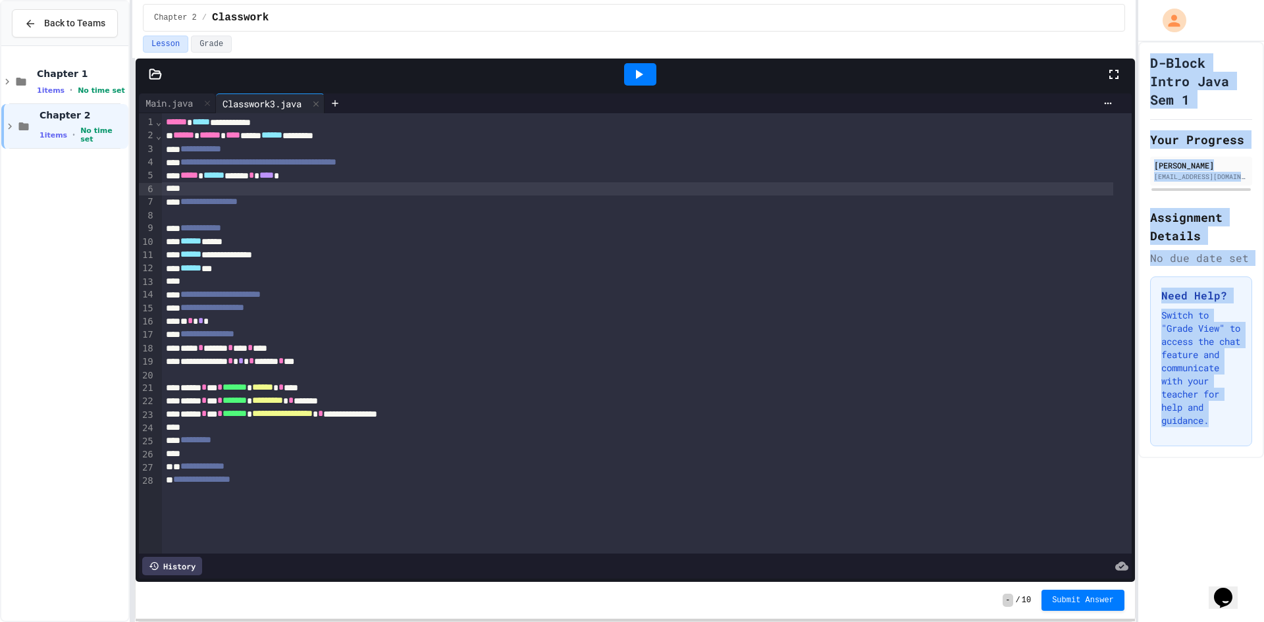
drag, startPoint x: 1235, startPoint y: 534, endPoint x: 1141, endPoint y: 40, distance: 502.8
click at [1141, 40] on div "D-Block Intro Java Sem 1 Your Progress AJ Jastrab jastra28@stjohnshigh.org Assi…" at bounding box center [1202, 311] width 126 height 622
click at [1158, 446] on div "Need Help? Switch to "Grade View" to access the chat feature and communicate wi…" at bounding box center [1201, 362] width 102 height 170
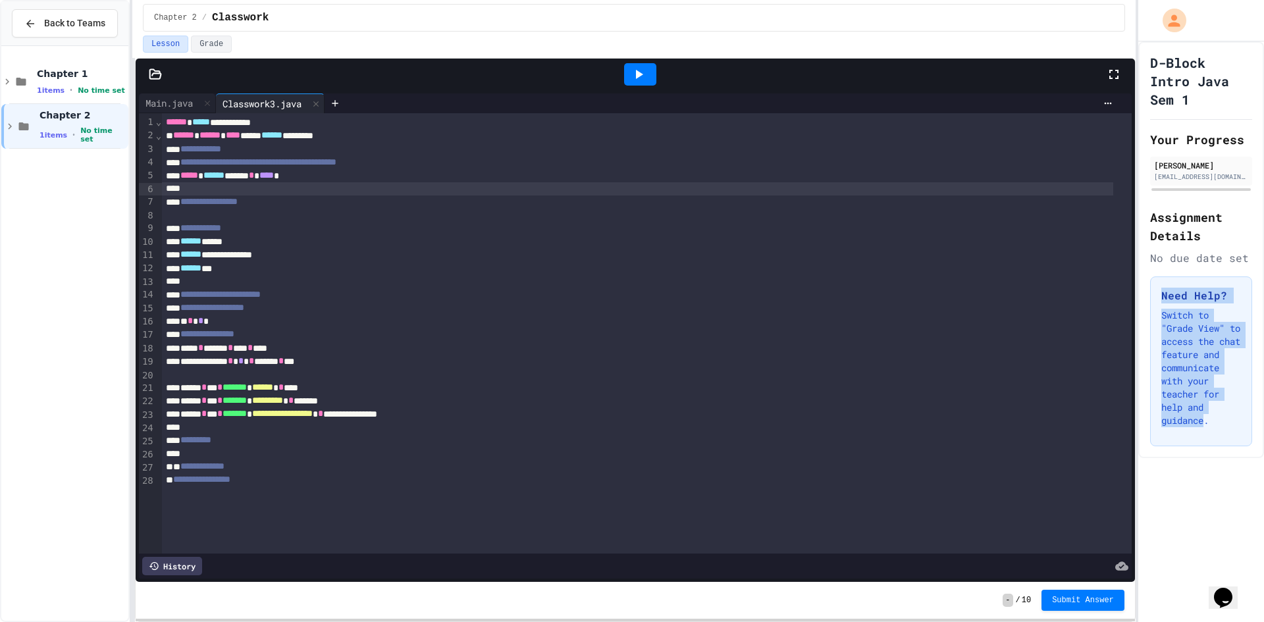
drag, startPoint x: 1208, startPoint y: 468, endPoint x: 1160, endPoint y: 325, distance: 151.0
click at [1160, 325] on div "Need Help? Switch to "Grade View" to access the chat feature and communicate wi…" at bounding box center [1201, 362] width 102 height 170
click at [1222, 446] on div "Need Help? Switch to "Grade View" to access the chat feature and communicate wi…" at bounding box center [1201, 362] width 102 height 170
drag, startPoint x: 1223, startPoint y: 488, endPoint x: 1152, endPoint y: 329, distance: 173.6
click at [1159, 330] on div "Need Help? Switch to "Grade View" to access the chat feature and communicate wi…" at bounding box center [1201, 362] width 102 height 170
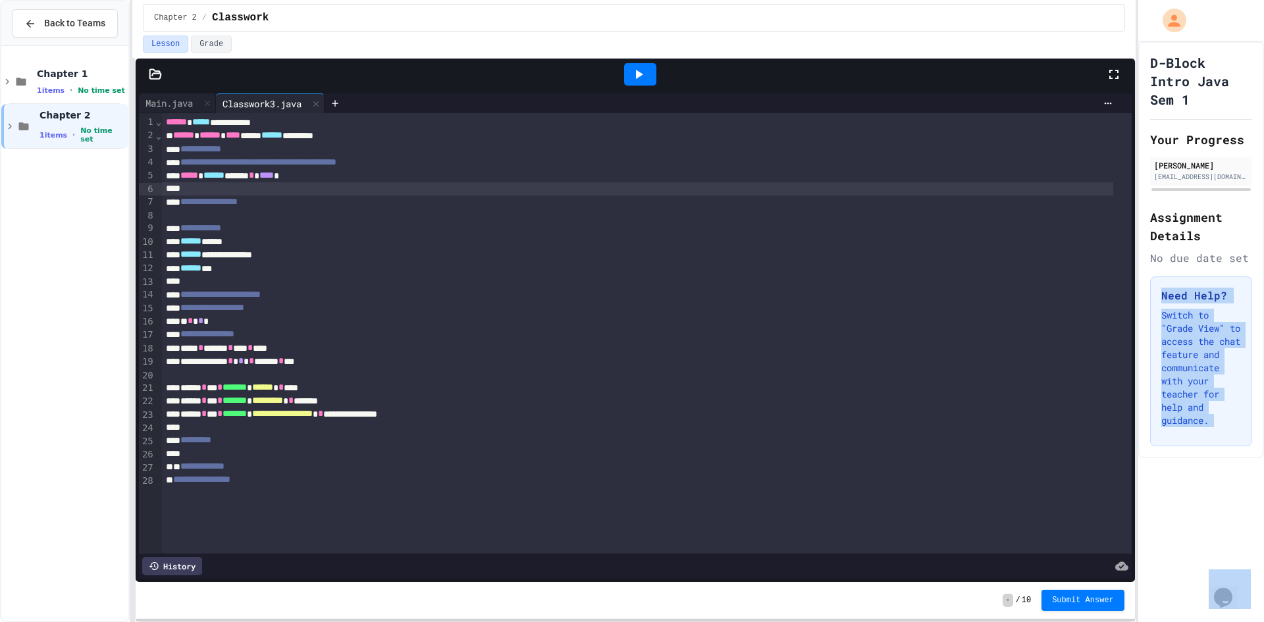
click at [1210, 427] on p "Switch to "Grade View" to access the chat feature and communicate with your tea…" at bounding box center [1202, 368] width 80 height 119
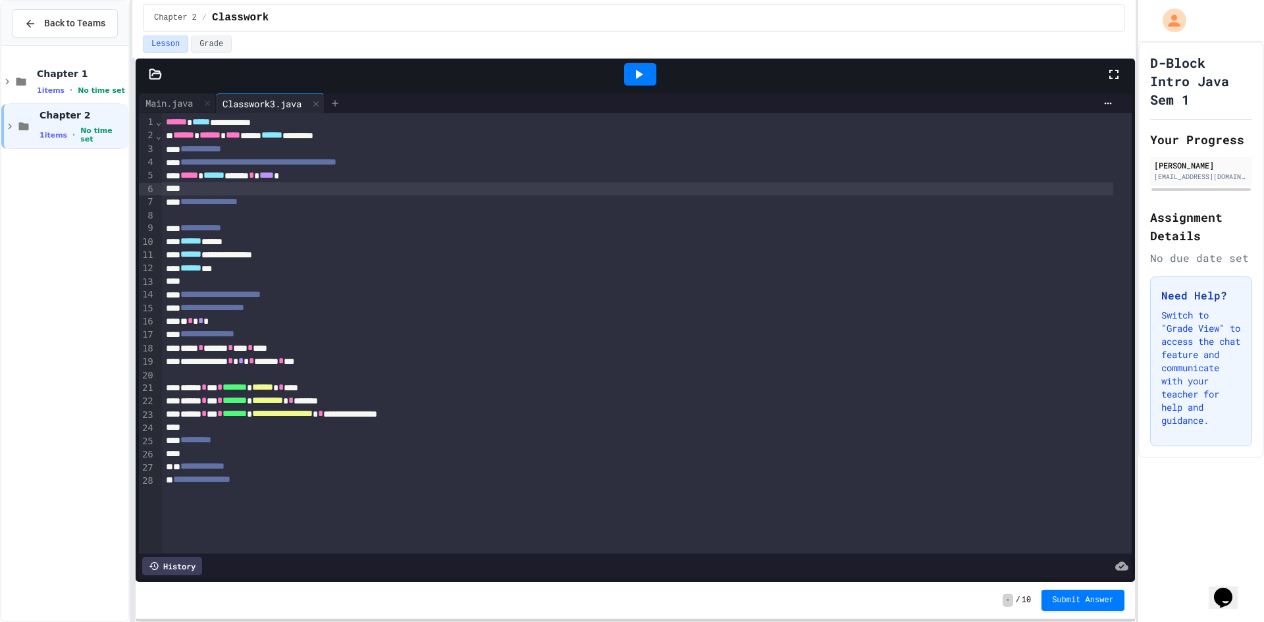
click at [346, 104] on div at bounding box center [335, 104] width 21 height 20
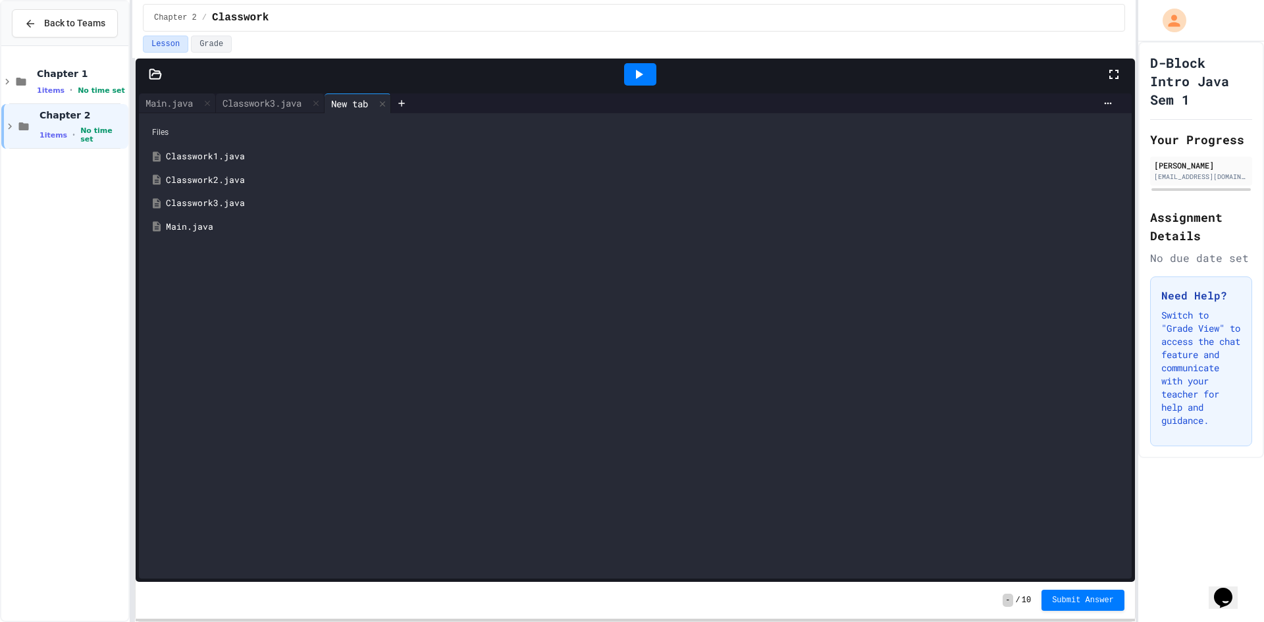
click at [190, 151] on div "Classwork1.java" at bounding box center [645, 156] width 958 height 13
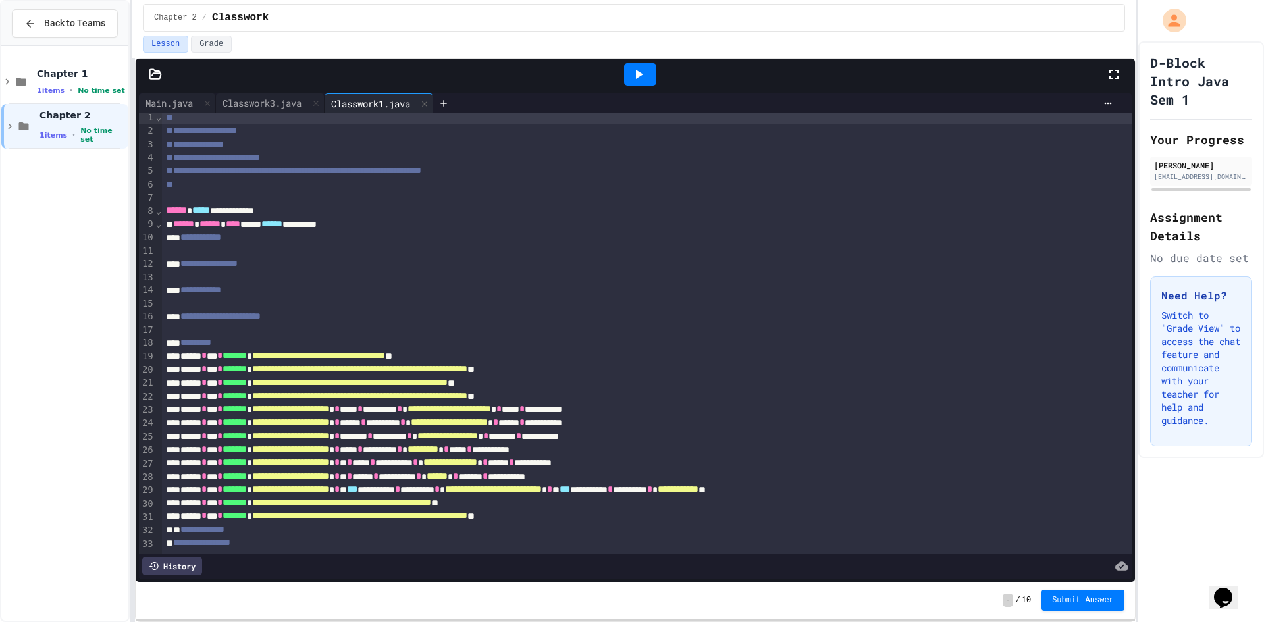
scroll to position [24, 0]
click at [201, 111] on div "Main.java" at bounding box center [177, 104] width 77 height 20
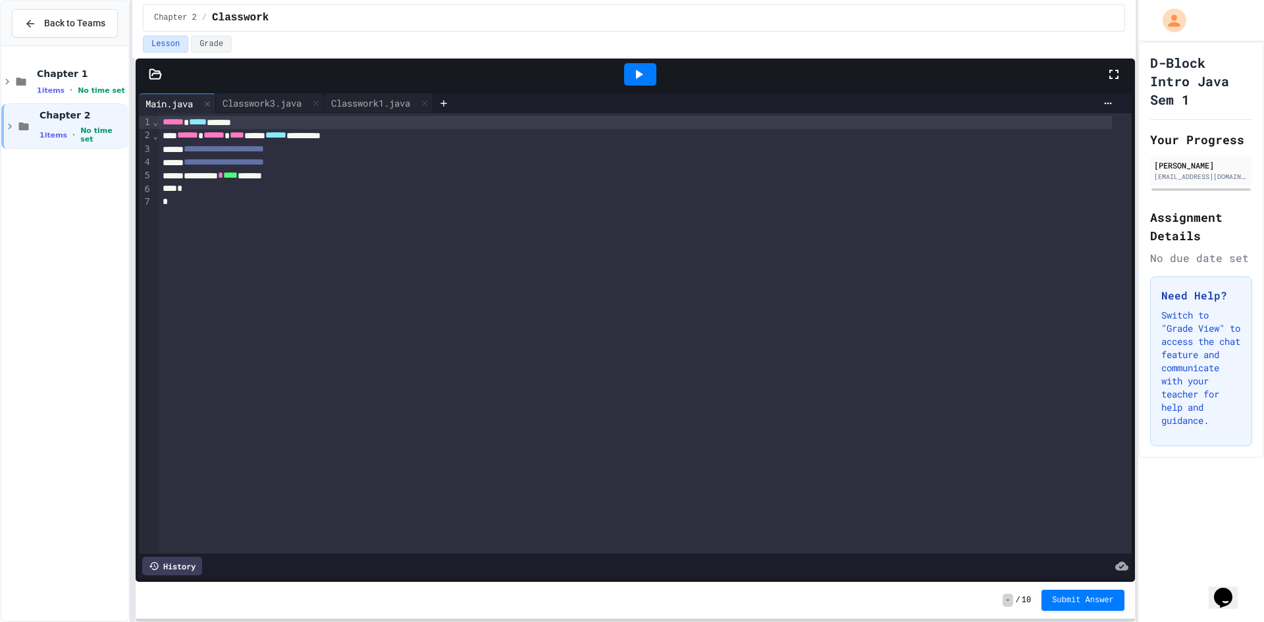
click at [201, 147] on span "**********" at bounding box center [224, 148] width 80 height 9
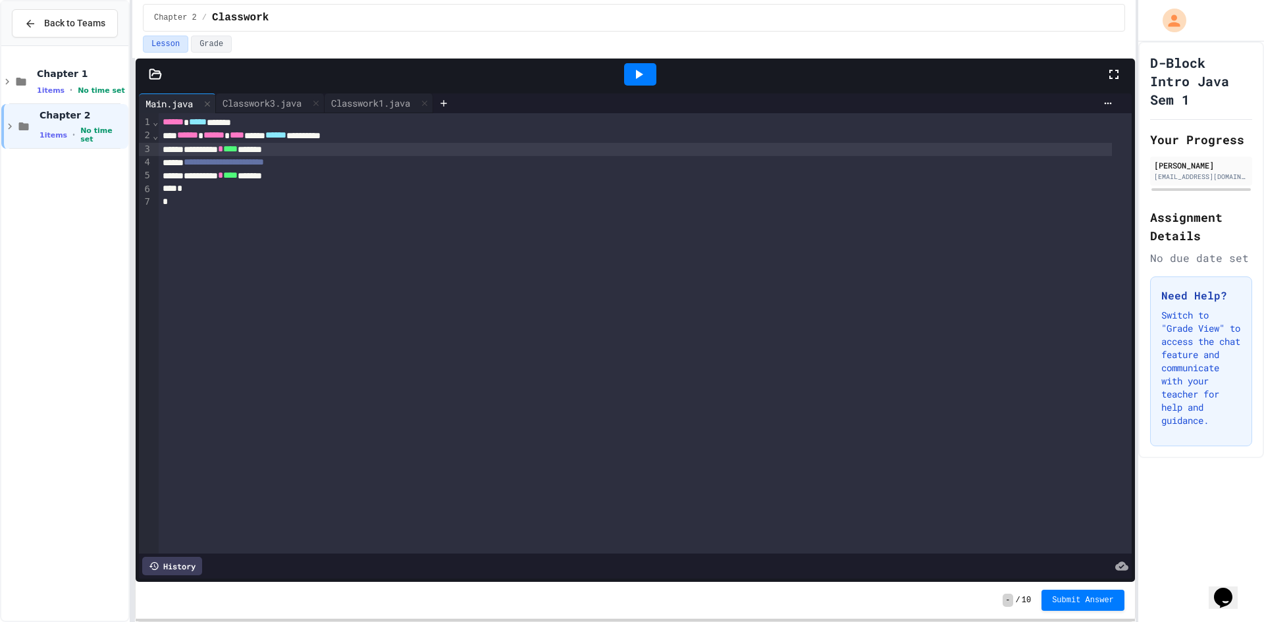
click at [638, 72] on icon at bounding box center [639, 74] width 7 height 9
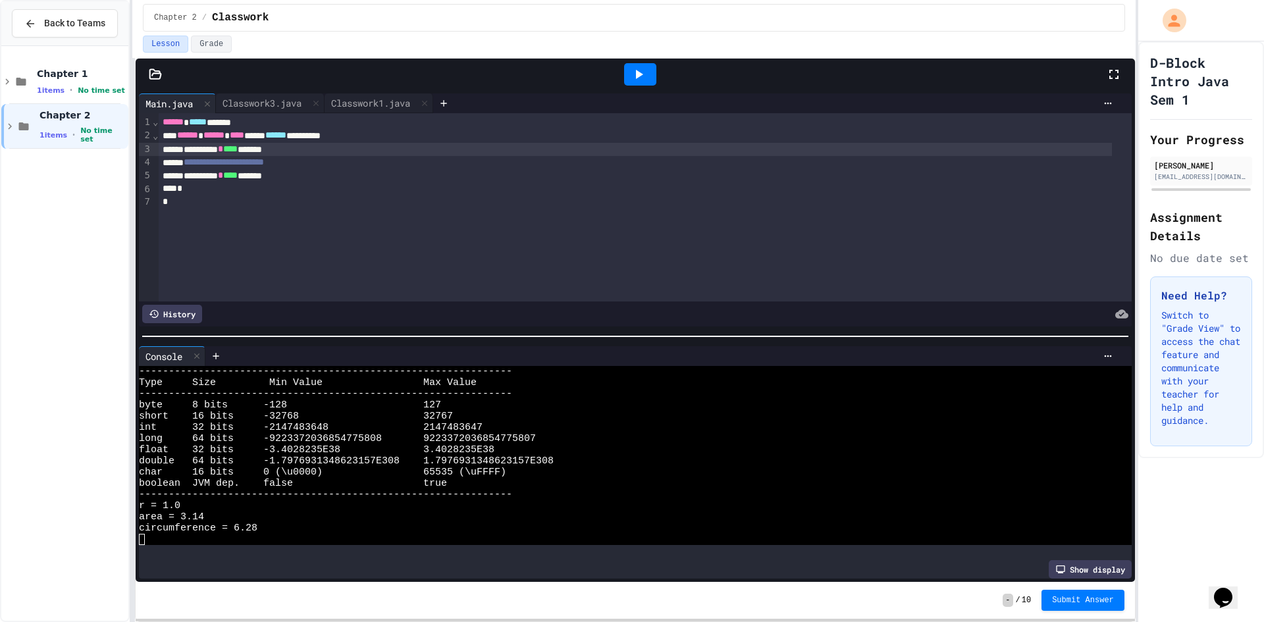
scroll to position [11, 0]
click at [194, 347] on div at bounding box center [197, 356] width 16 height 19
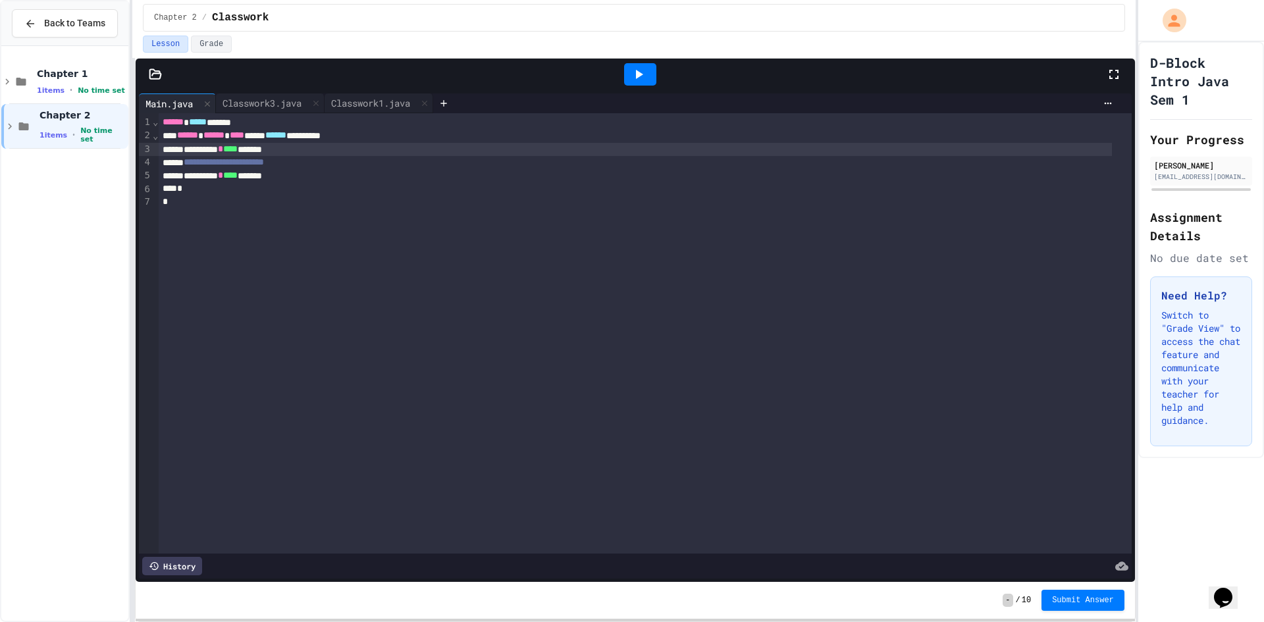
click at [189, 144] on div "**********" at bounding box center [635, 149] width 953 height 13
click at [192, 144] on div "**********" at bounding box center [635, 149] width 953 height 13
click at [271, 100] on div "Classwork3.java" at bounding box center [262, 103] width 92 height 14
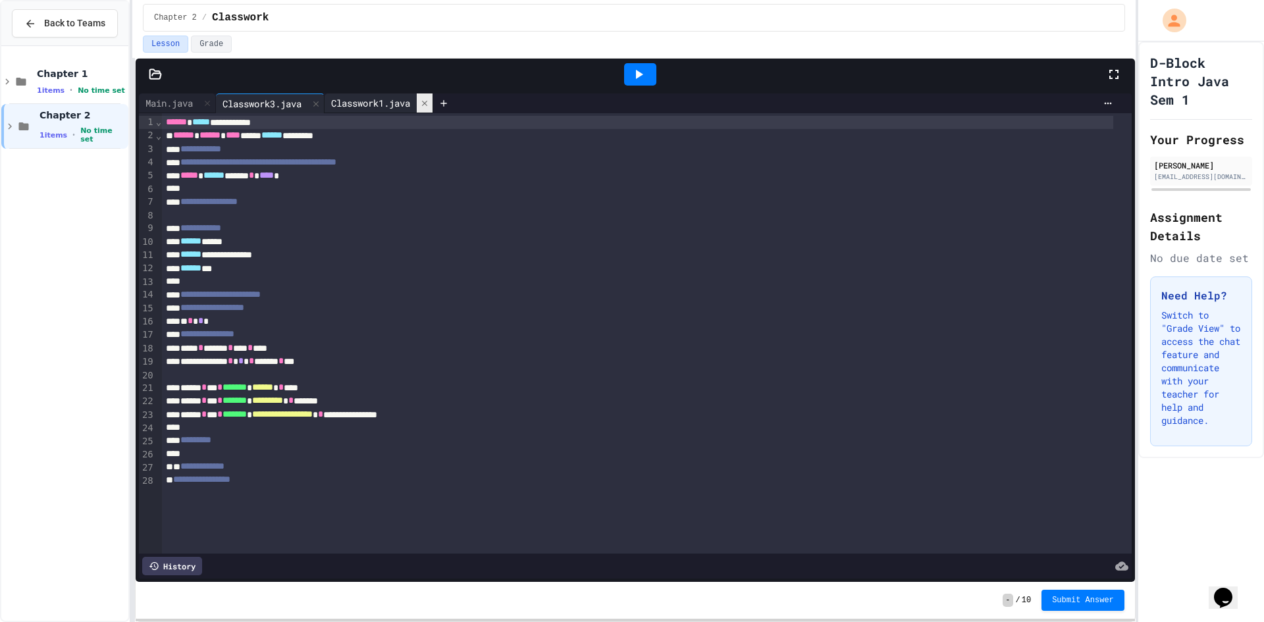
click at [429, 101] on icon at bounding box center [424, 103] width 9 height 9
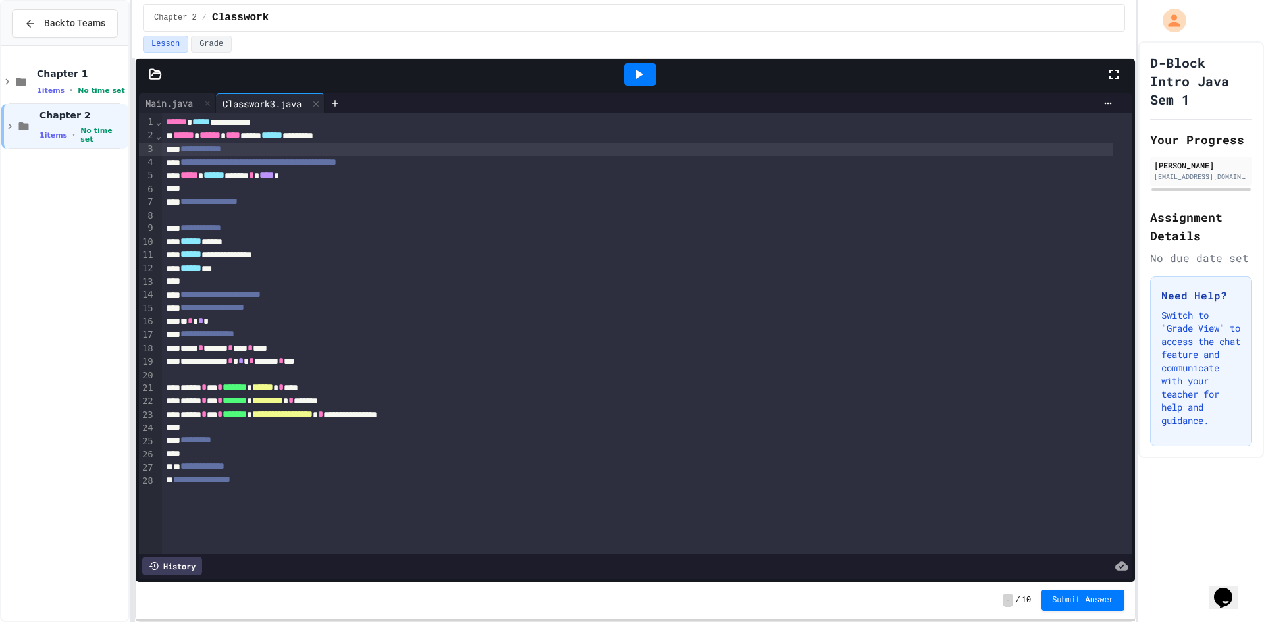
click at [379, 622] on div at bounding box center [632, 624] width 1264 height 0
click at [423, 130] on div "****** ****** **** ***** ****** ******** *" at bounding box center [638, 135] width 952 height 13
click at [387, 622] on div at bounding box center [632, 624] width 1264 height 0
click at [643, 68] on icon at bounding box center [639, 75] width 16 height 16
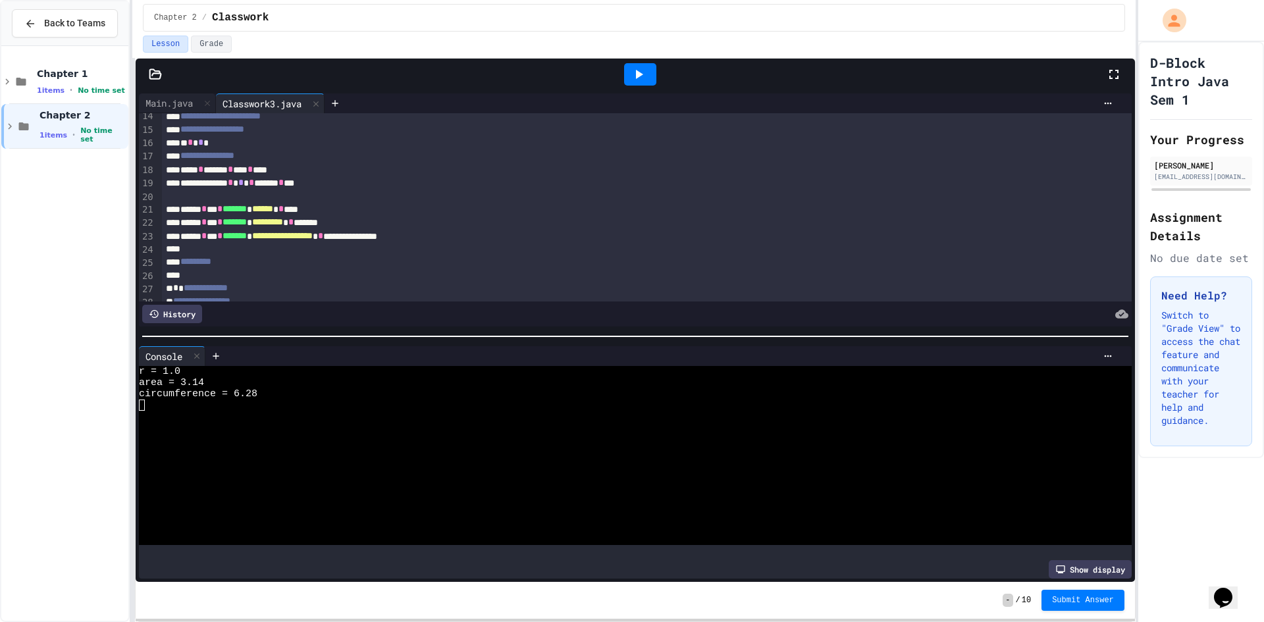
scroll to position [198, 0]
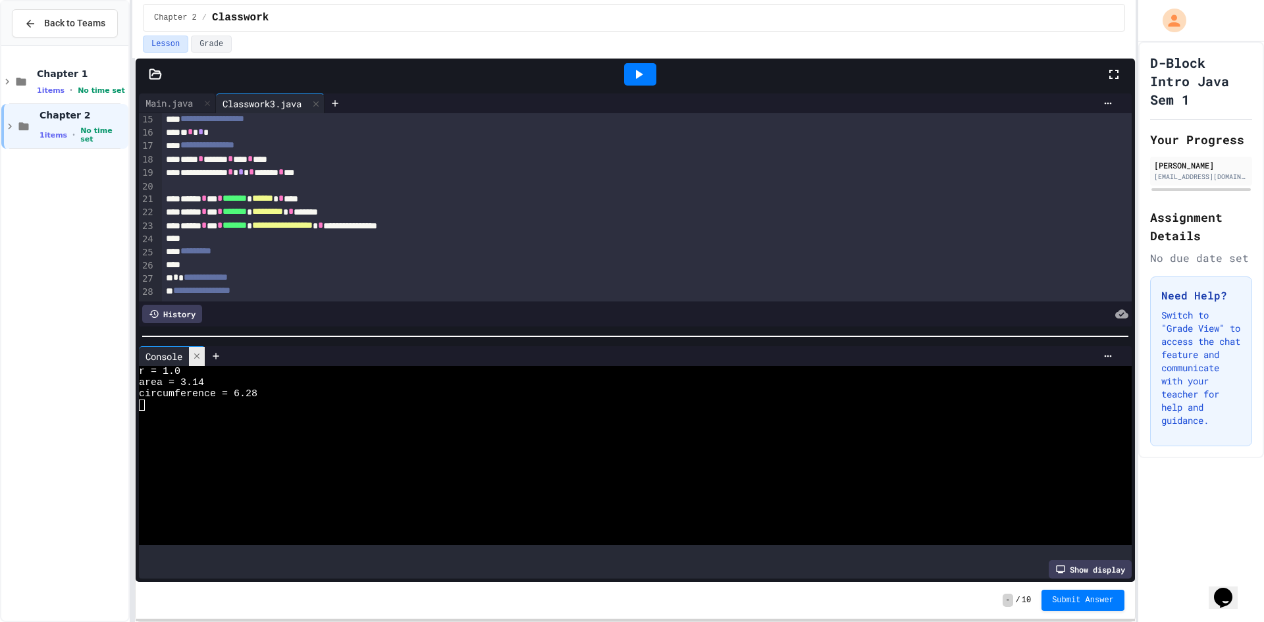
click at [196, 352] on icon at bounding box center [196, 356] width 9 height 9
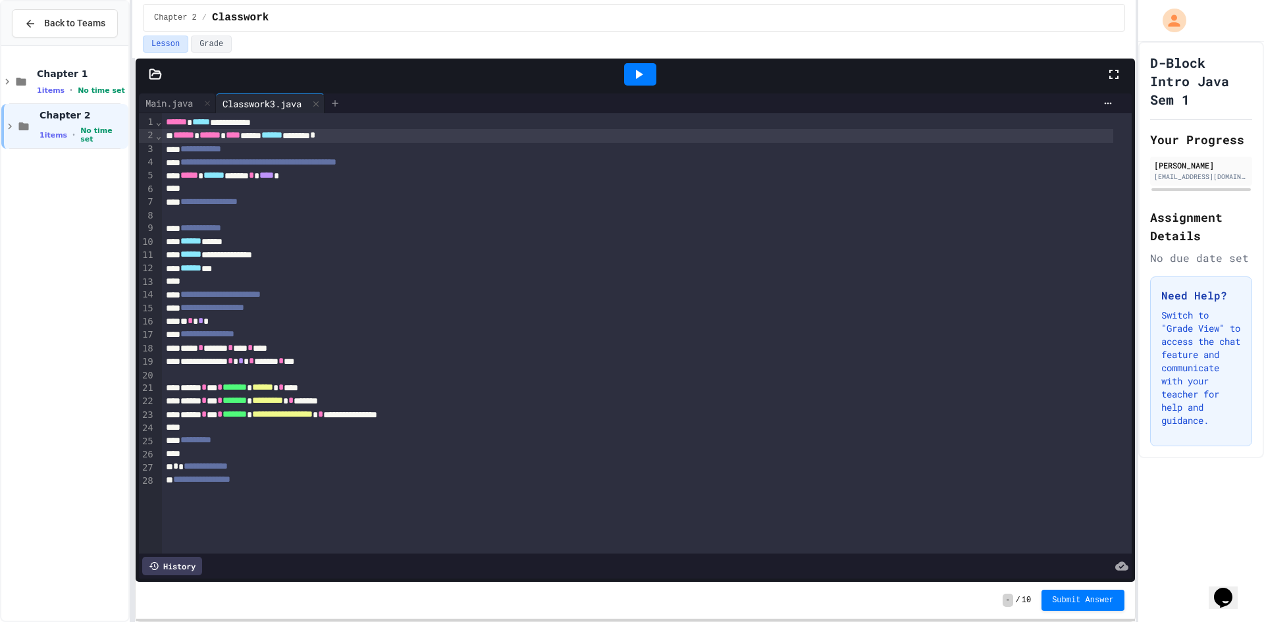
click at [336, 100] on icon at bounding box center [335, 103] width 11 height 11
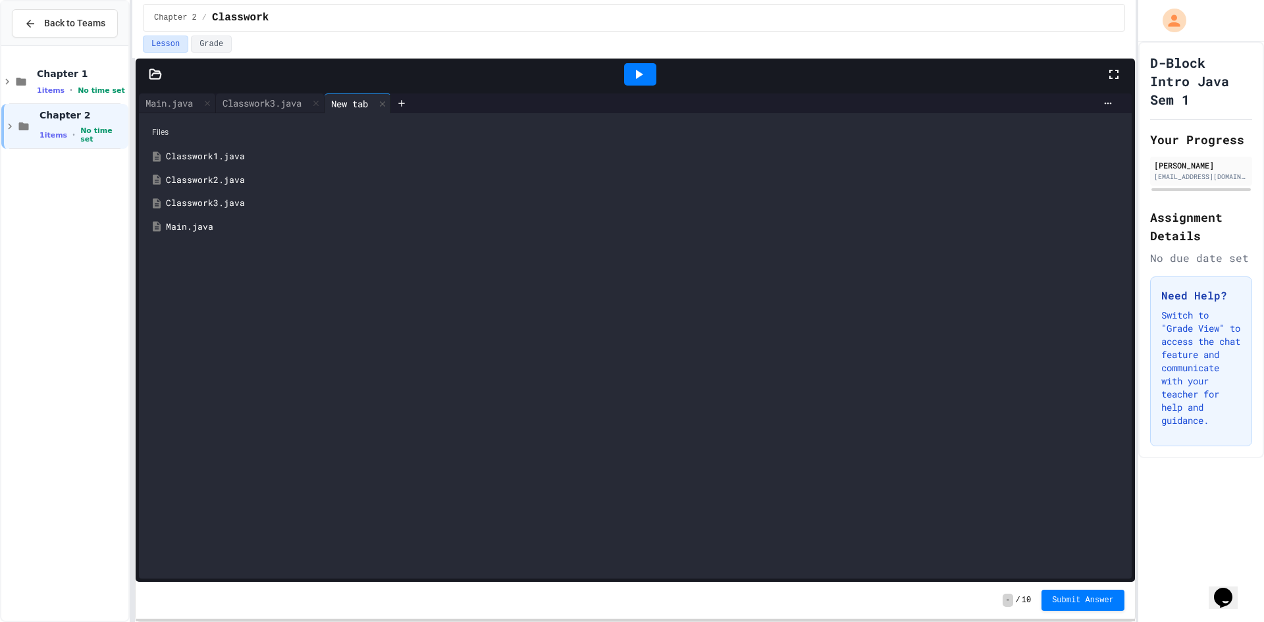
click at [159, 74] on icon at bounding box center [155, 73] width 11 height 9
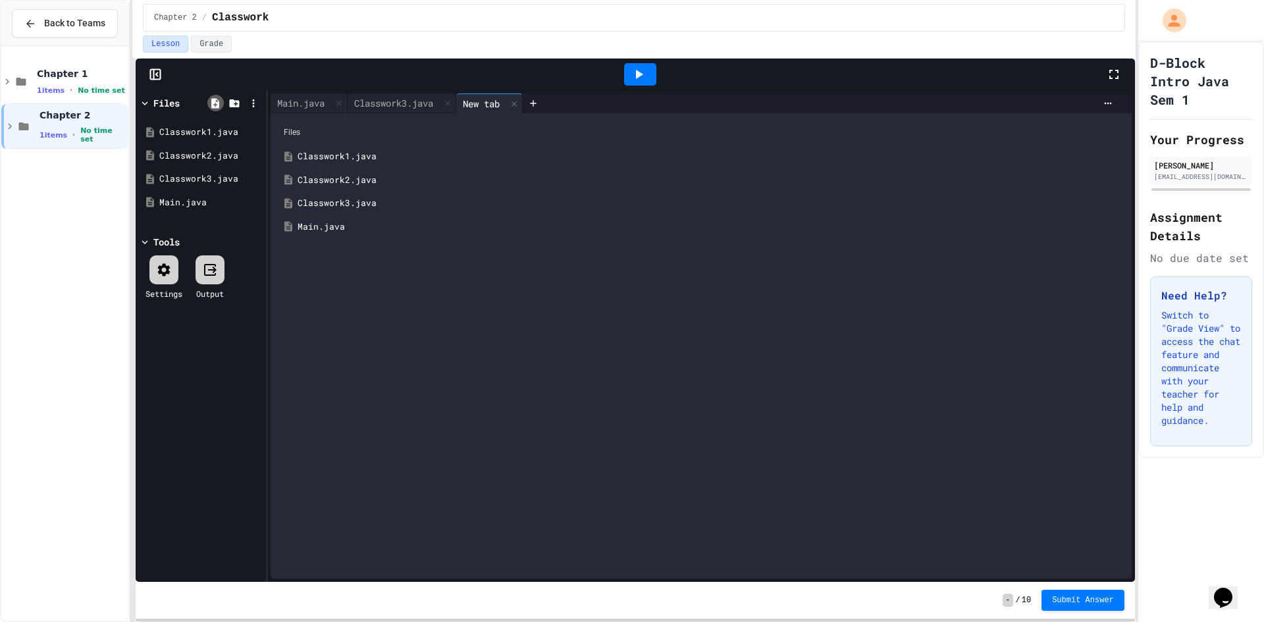
click at [214, 99] on icon at bounding box center [215, 103] width 8 height 10
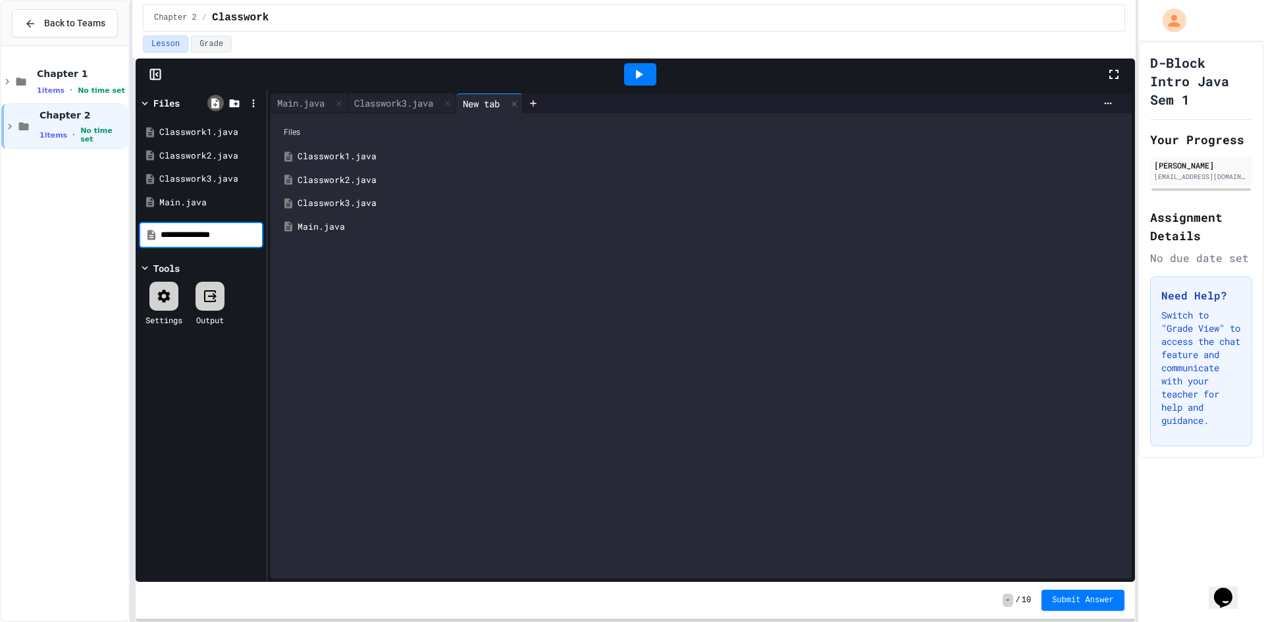
type input "**********"
click at [400, 221] on div "Classwork4.java" at bounding box center [711, 227] width 826 height 13
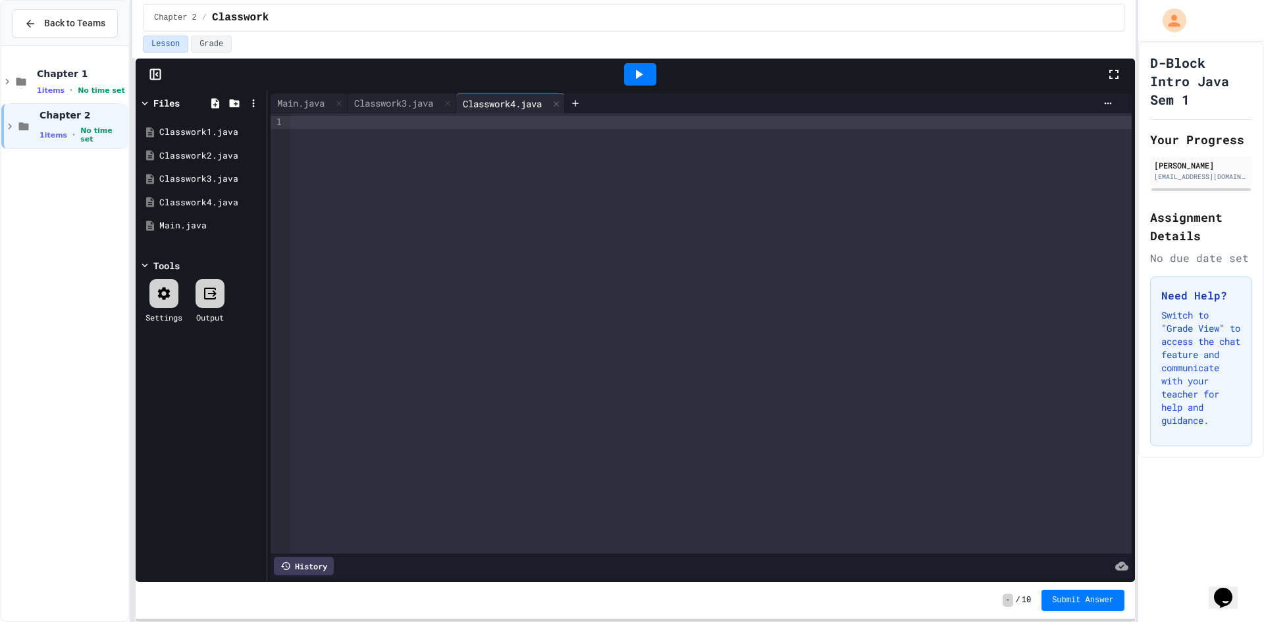
click at [387, 148] on div at bounding box center [710, 333] width 841 height 441
click at [402, 81] on div at bounding box center [640, 75] width 931 height 36
click at [402, 88] on div at bounding box center [640, 75] width 931 height 36
click at [402, 90] on div at bounding box center [640, 75] width 931 height 36
click at [431, 121] on div at bounding box center [710, 122] width 841 height 13
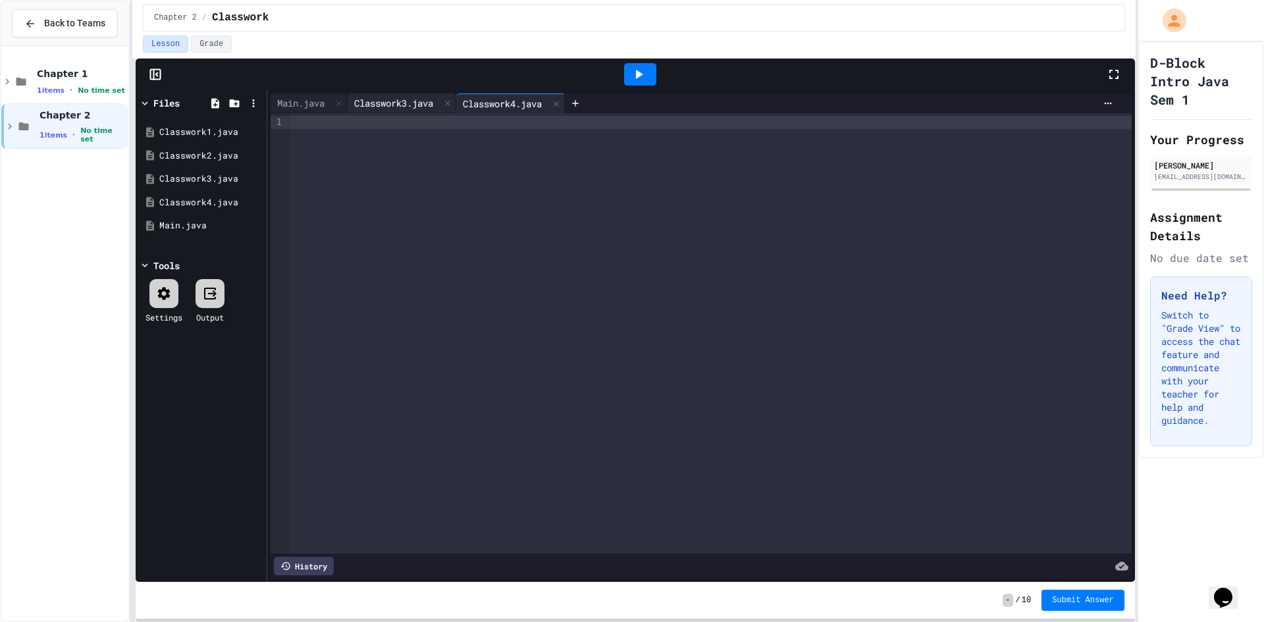
click at [394, 110] on div "Classwork3.java" at bounding box center [402, 104] width 109 height 20
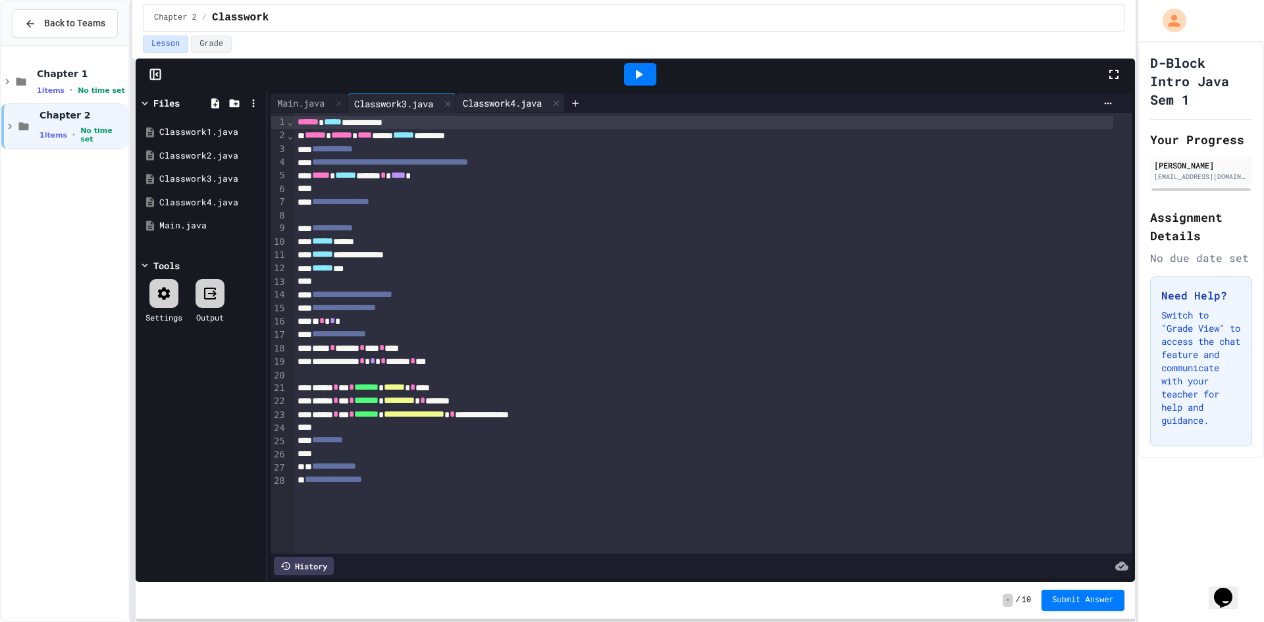
click at [495, 104] on div "Classwork4.java" at bounding box center [502, 103] width 92 height 14
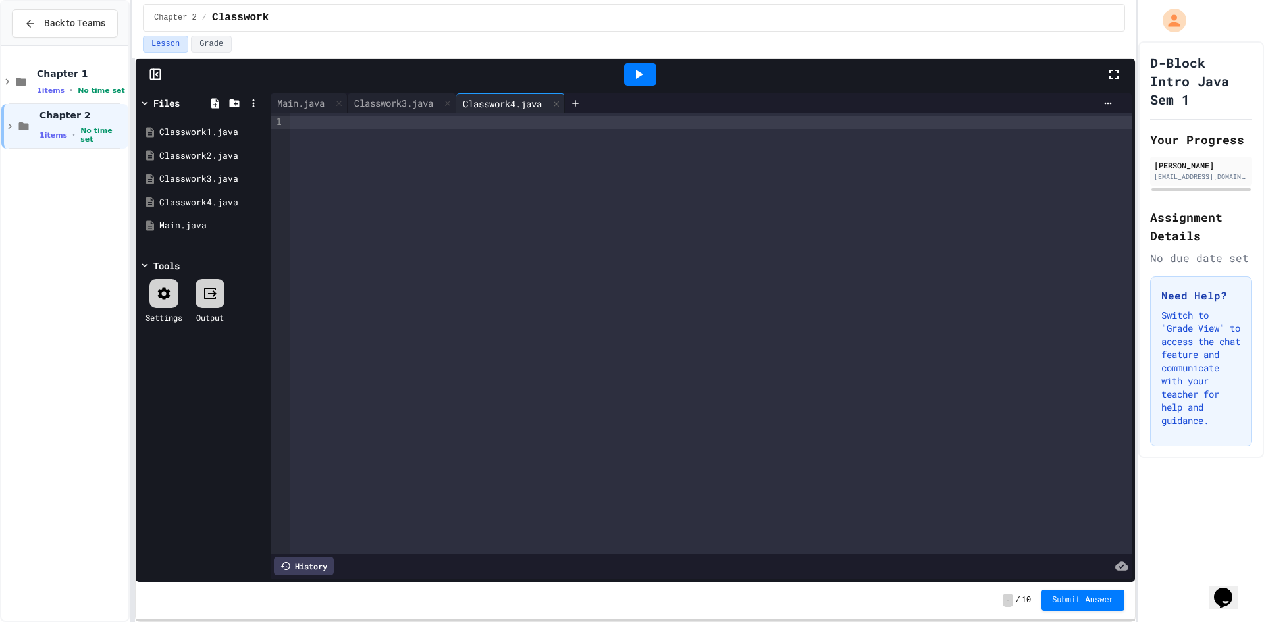
click at [469, 124] on div at bounding box center [710, 122] width 841 height 13
click at [635, 64] on div at bounding box center [640, 74] width 32 height 22
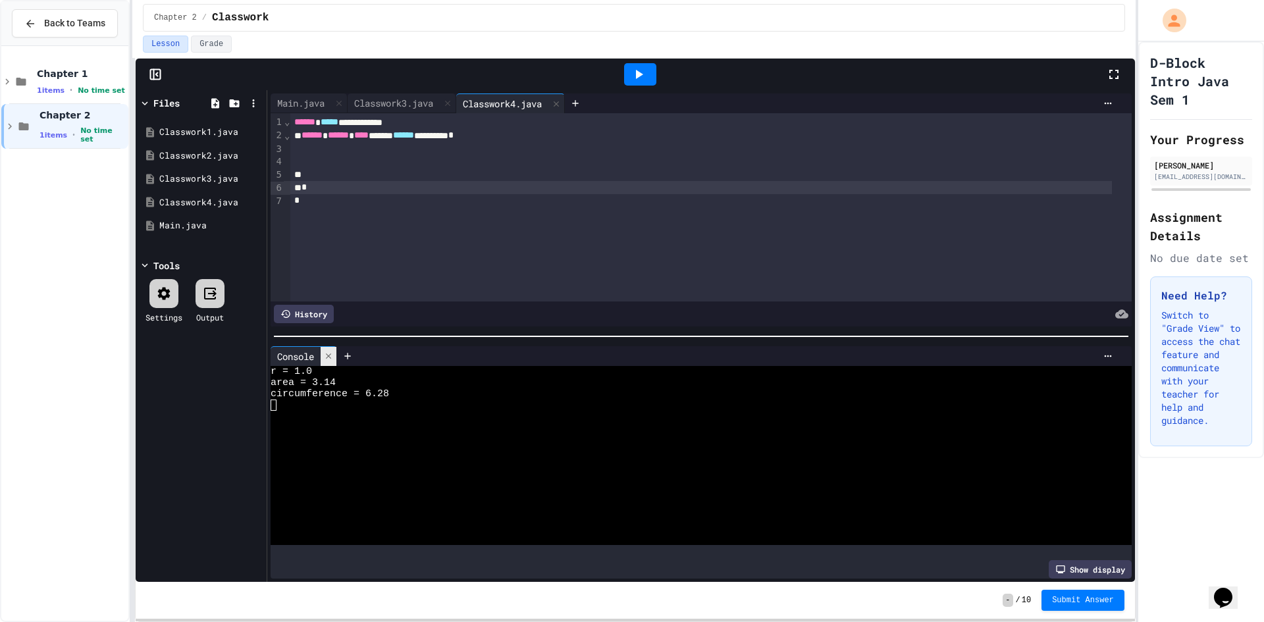
click at [335, 347] on div at bounding box center [329, 356] width 16 height 19
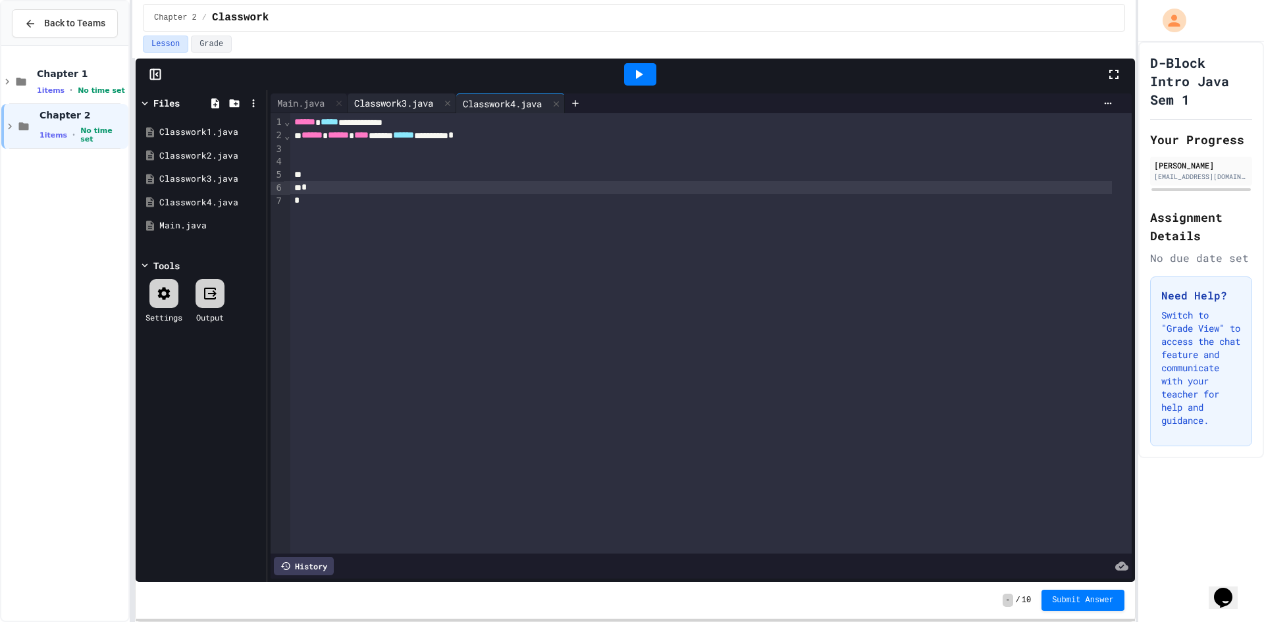
click at [392, 106] on div "Classwork3.java" at bounding box center [394, 103] width 92 height 14
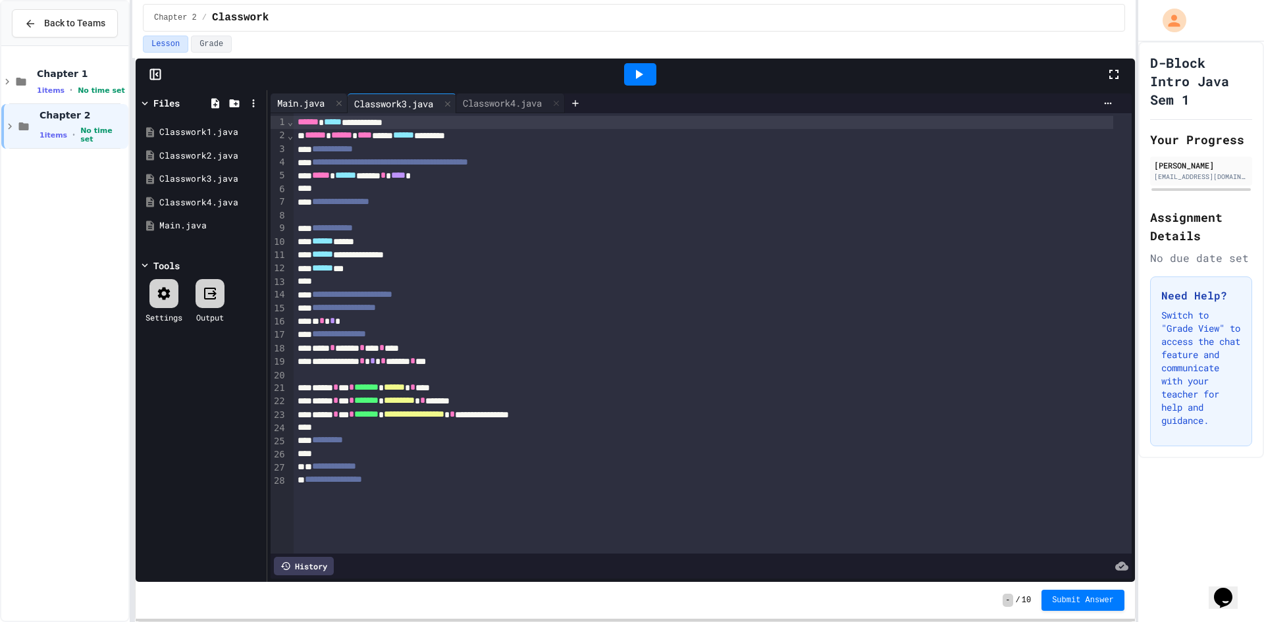
click at [313, 106] on div "Main.java" at bounding box center [301, 103] width 61 height 14
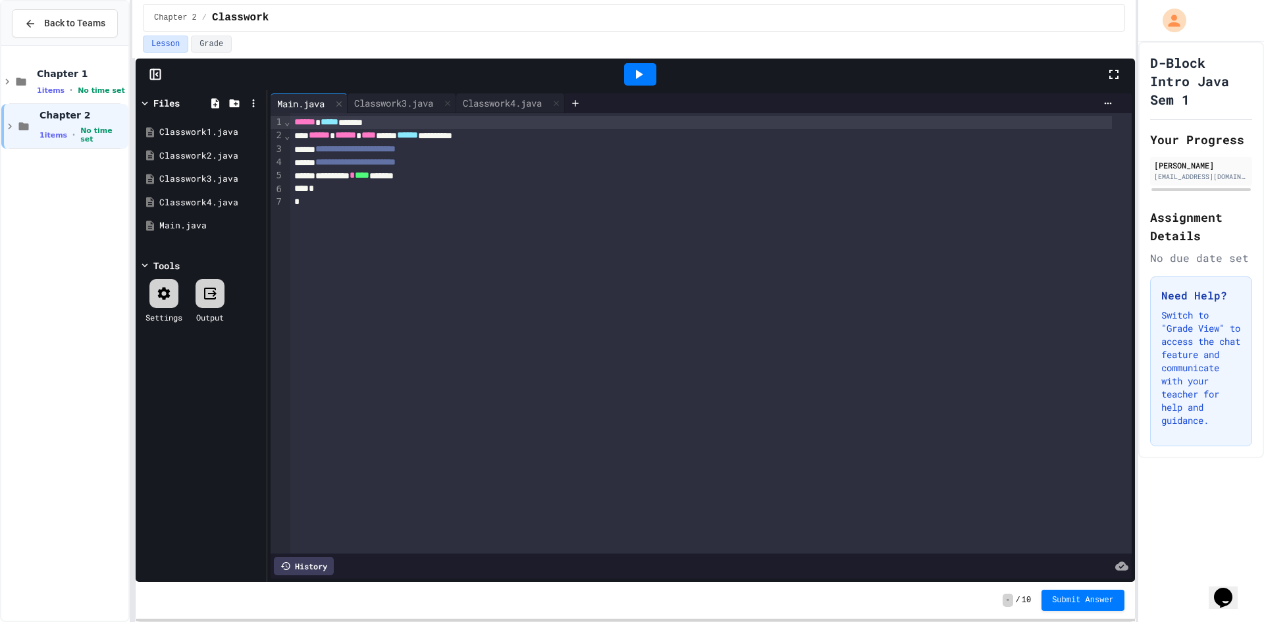
click at [454, 173] on div "**********" at bounding box center [701, 175] width 822 height 13
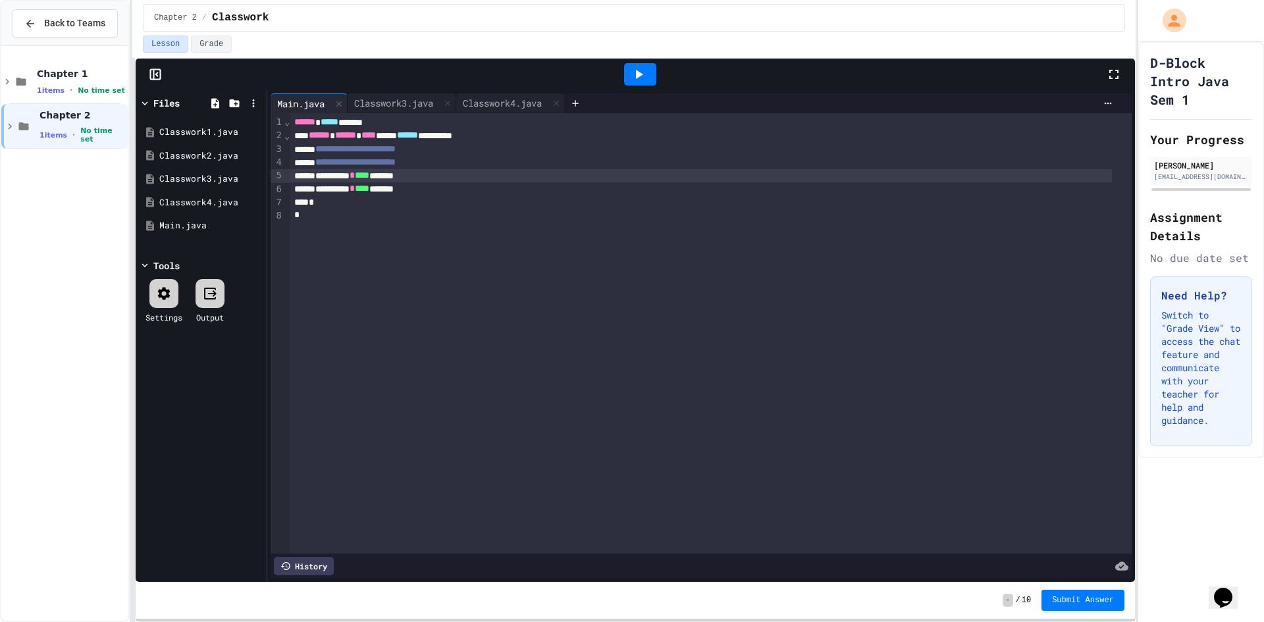
click at [323, 176] on div "**********" at bounding box center [701, 175] width 822 height 13
drag, startPoint x: 664, startPoint y: 70, endPoint x: 650, endPoint y: 73, distance: 14.1
click at [655, 73] on div at bounding box center [640, 75] width 931 height 36
click at [650, 73] on div at bounding box center [640, 74] width 32 height 22
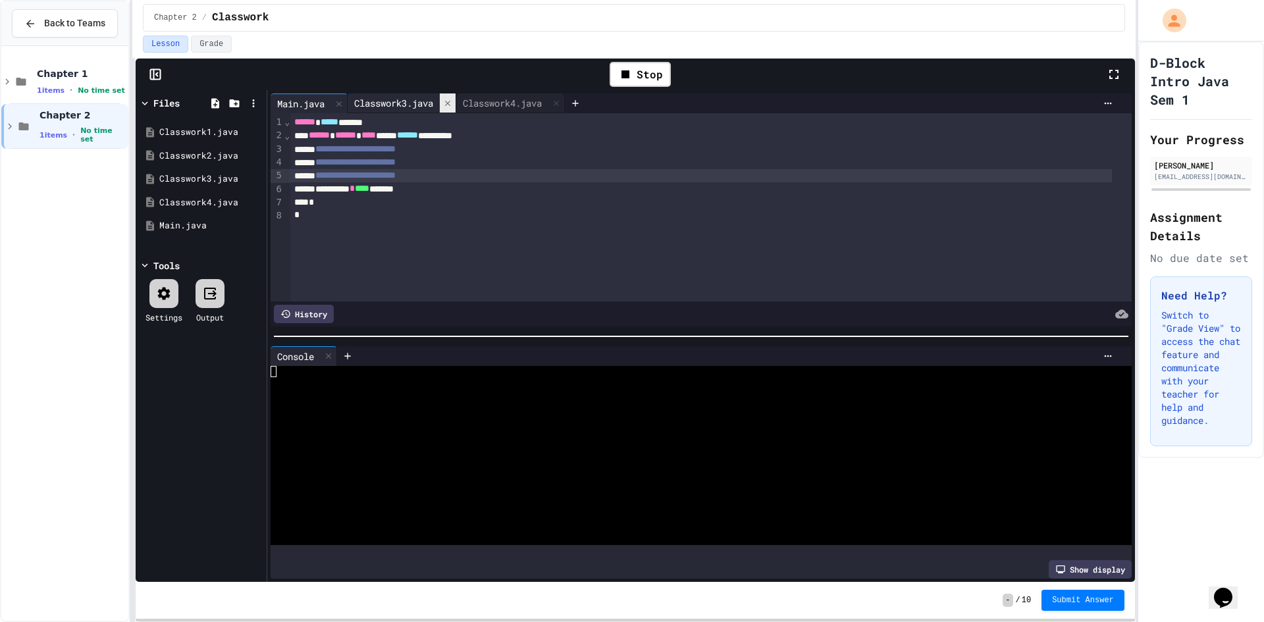
click at [448, 95] on div at bounding box center [448, 103] width 16 height 19
click at [414, 107] on div "Classwork4.java" at bounding box center [394, 103] width 92 height 14
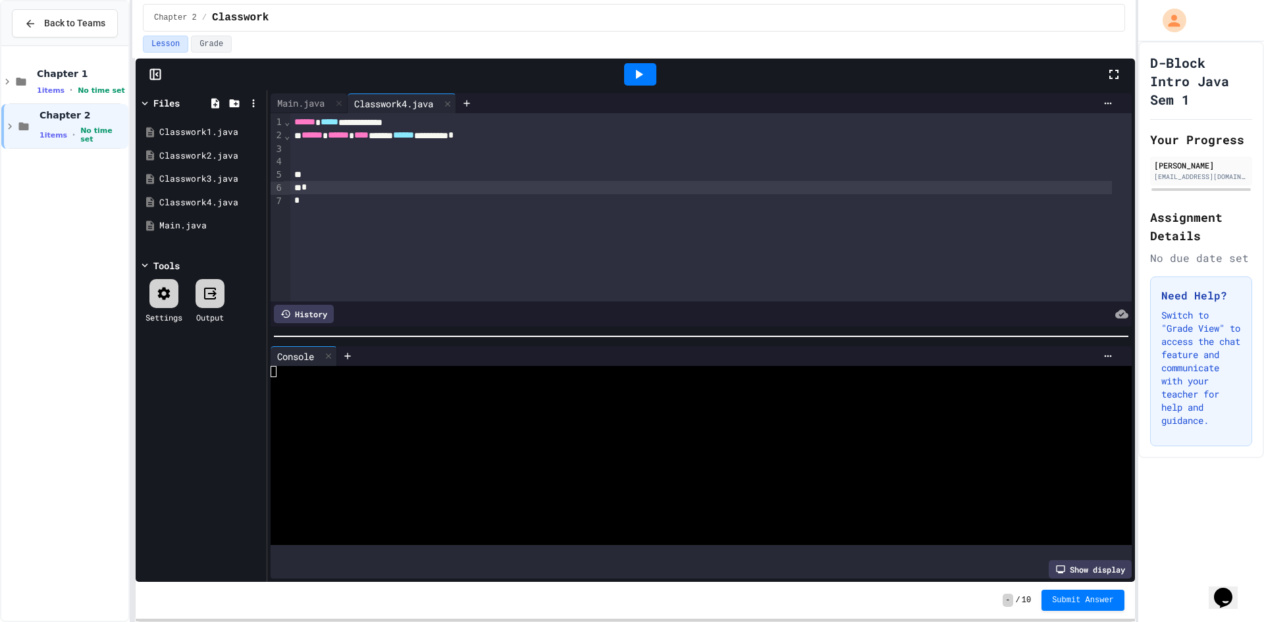
click at [333, 355] on icon at bounding box center [328, 356] width 9 height 9
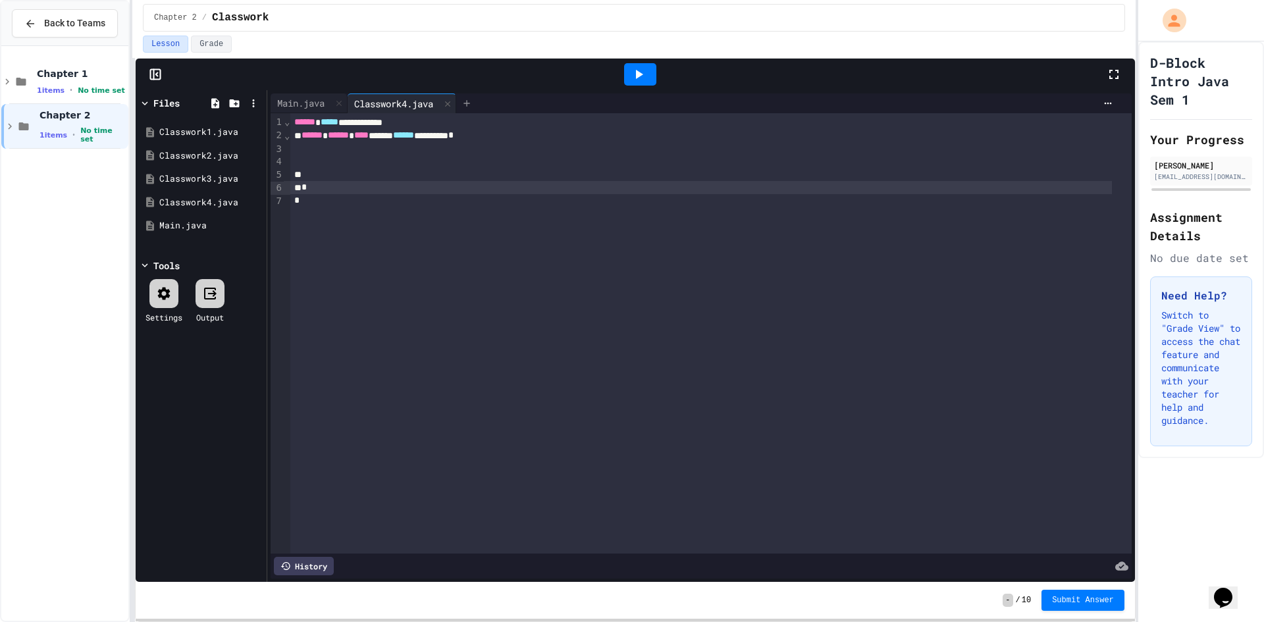
click at [471, 100] on icon at bounding box center [467, 103] width 11 height 11
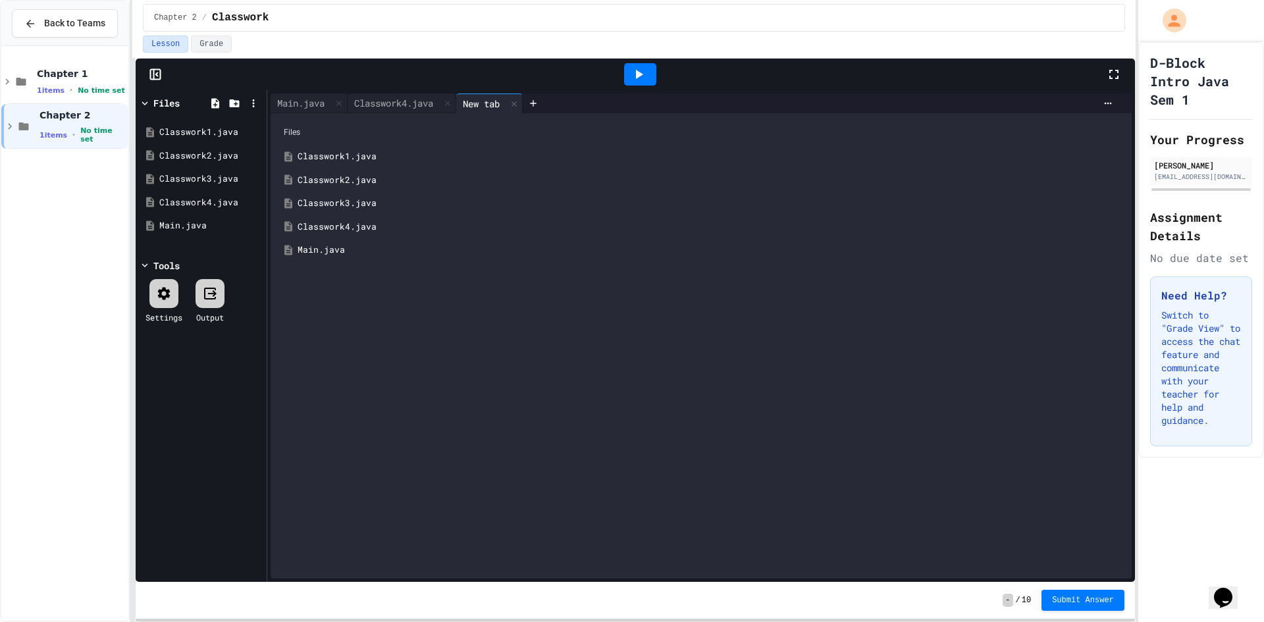
click at [402, 169] on div "Classwork2.java" at bounding box center [701, 181] width 848 height 24
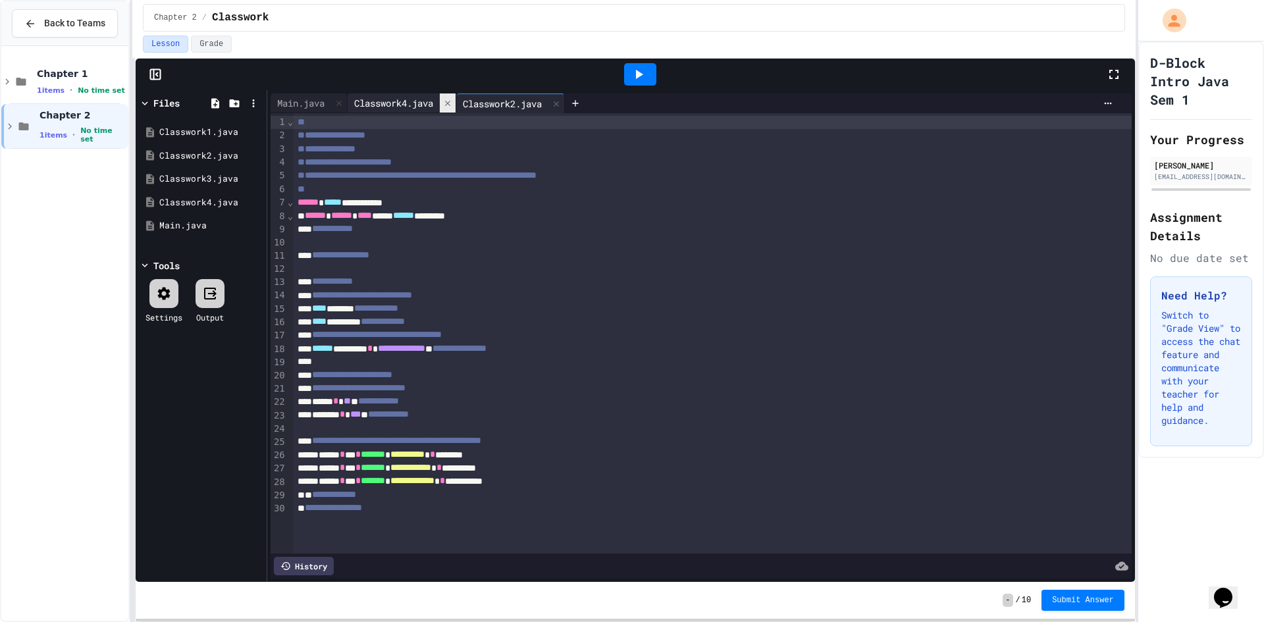
click at [452, 101] on icon at bounding box center [447, 103] width 9 height 9
drag, startPoint x: 458, startPoint y: 101, endPoint x: 439, endPoint y: 109, distance: 21.0
click at [452, 101] on icon at bounding box center [447, 103] width 9 height 9
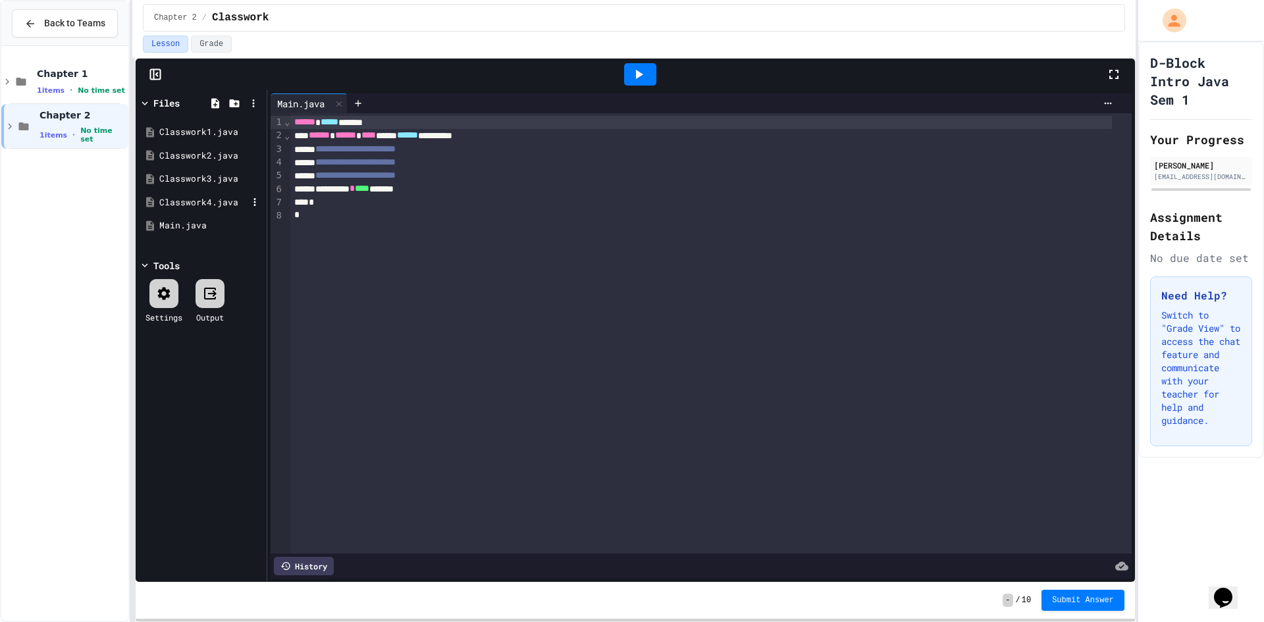
click at [171, 200] on div "Classwork4.java" at bounding box center [203, 202] width 88 height 13
click at [298, 123] on span "******" at bounding box center [304, 121] width 21 height 9
click at [308, 161] on div at bounding box center [710, 161] width 841 height 13
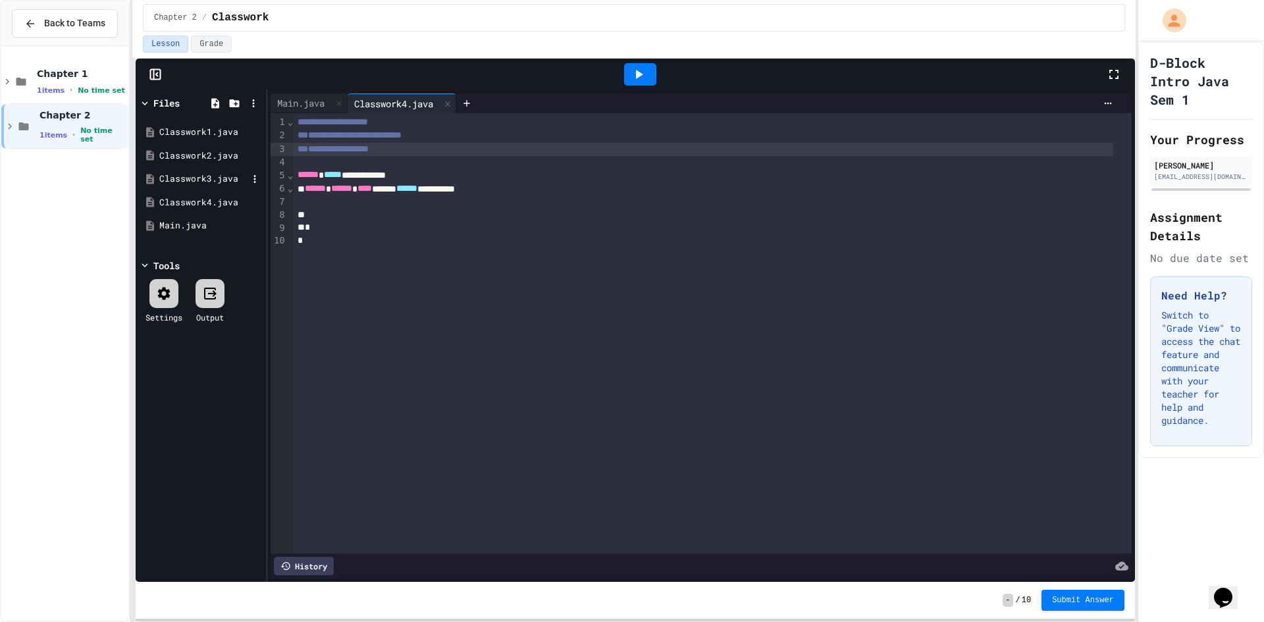
click at [183, 182] on div "Classwork3.java" at bounding box center [203, 179] width 88 height 13
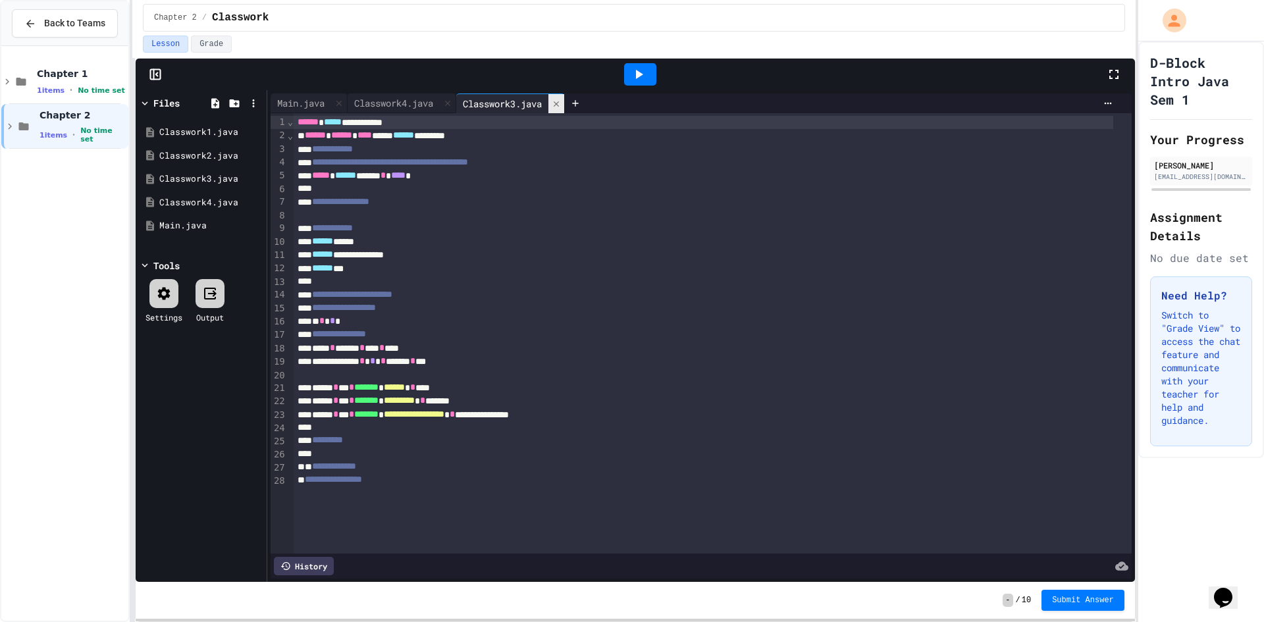
click at [561, 101] on icon at bounding box center [556, 103] width 9 height 9
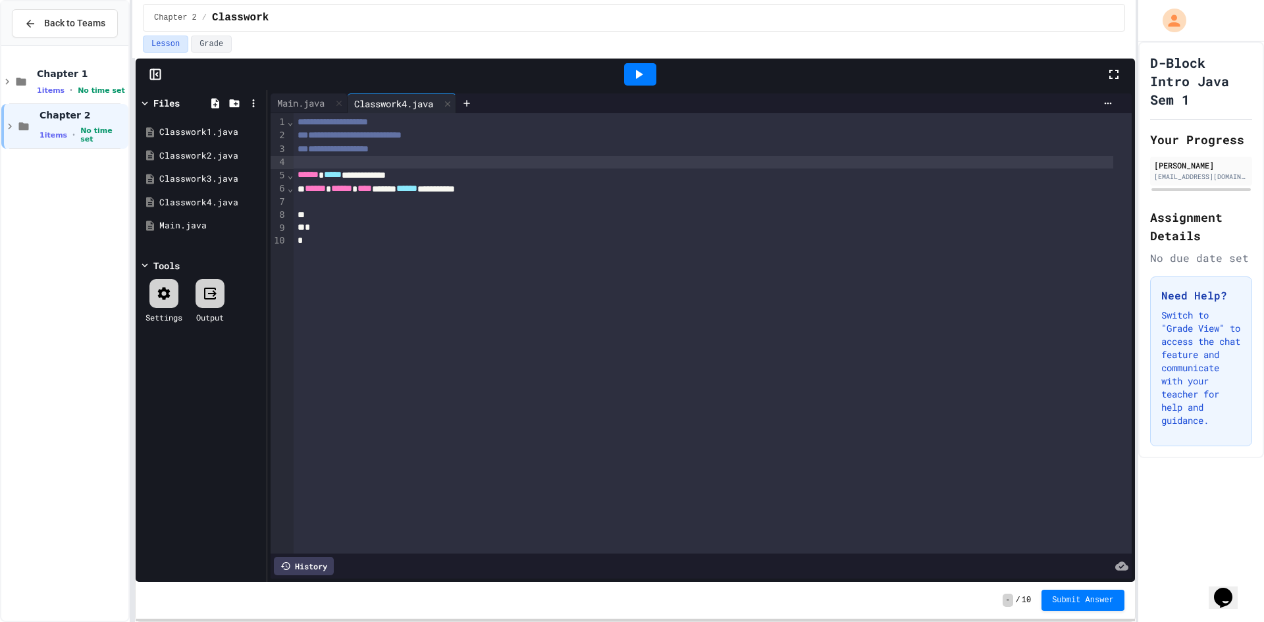
click at [431, 167] on div at bounding box center [704, 162] width 820 height 13
click at [650, 71] on div at bounding box center [640, 74] width 32 height 22
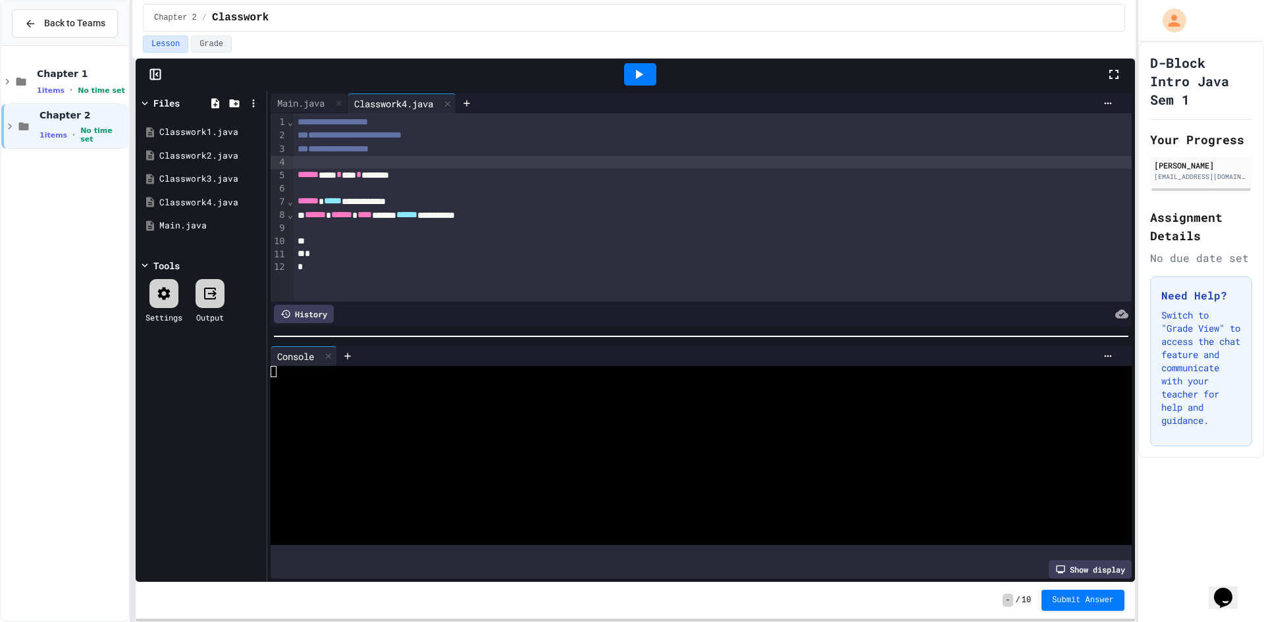
click at [320, 352] on div "Console" at bounding box center [296, 357] width 50 height 14
click at [329, 354] on icon at bounding box center [328, 356] width 5 height 5
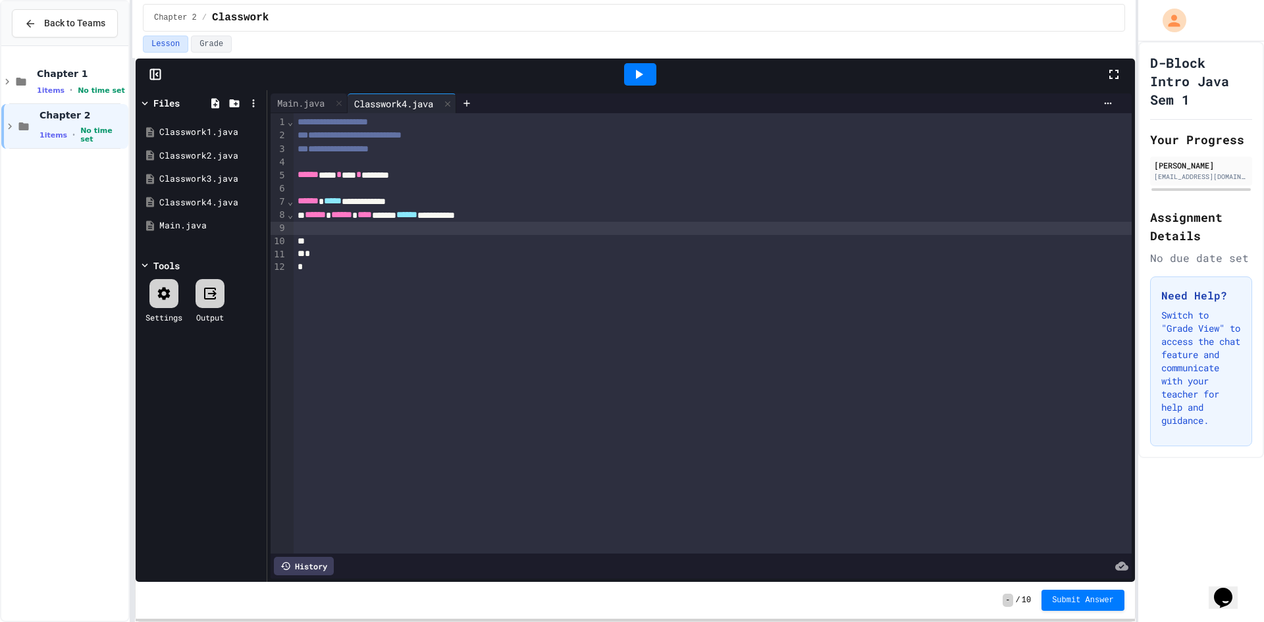
click at [396, 225] on div at bounding box center [713, 228] width 838 height 13
click at [404, 246] on div at bounding box center [704, 241] width 820 height 13
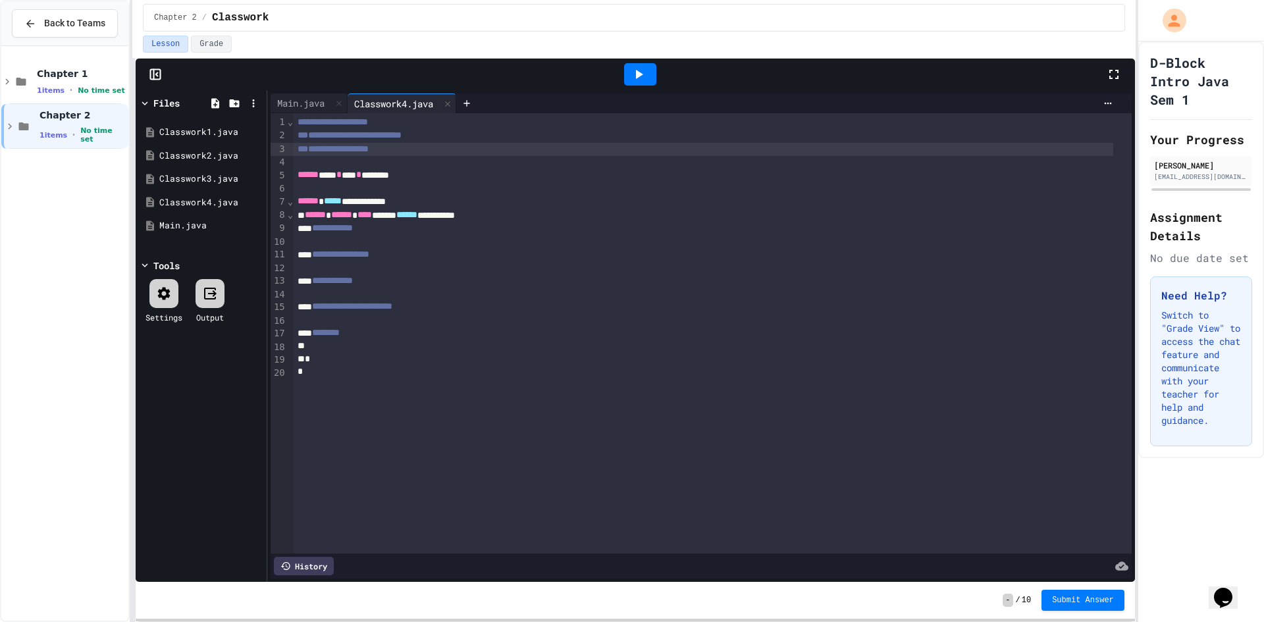
click at [369, 153] on span "**********" at bounding box center [333, 148] width 71 height 9
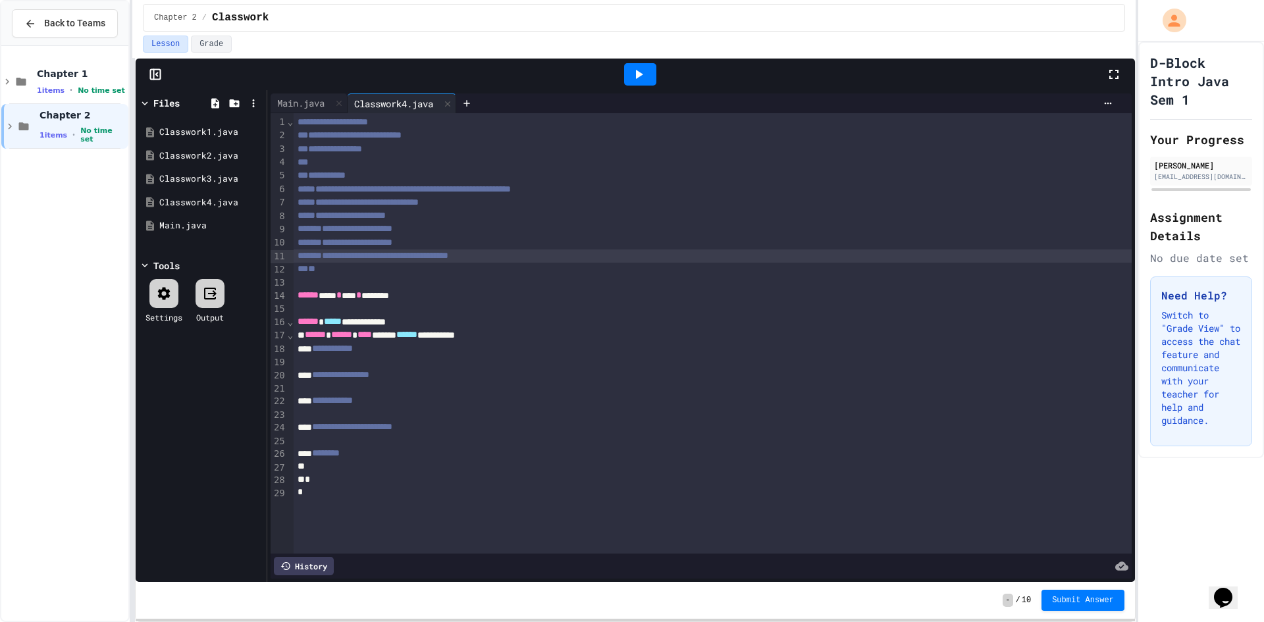
click at [313, 168] on div at bounding box center [713, 162] width 838 height 13
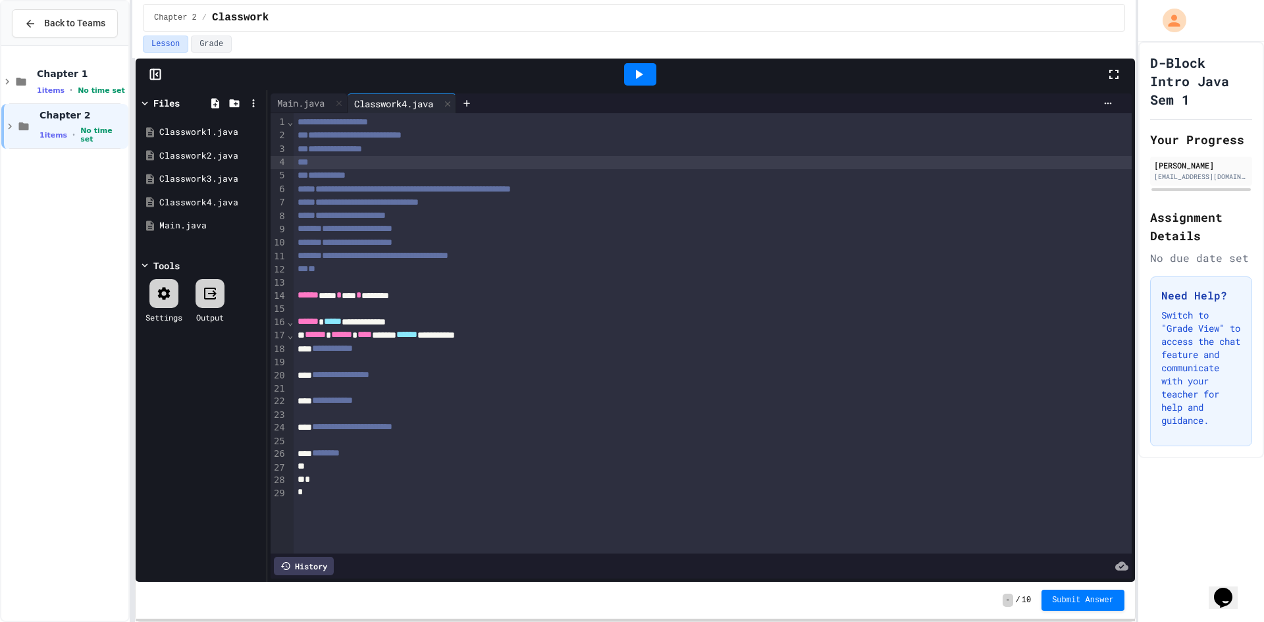
click at [311, 169] on div "**********" at bounding box center [713, 175] width 838 height 13
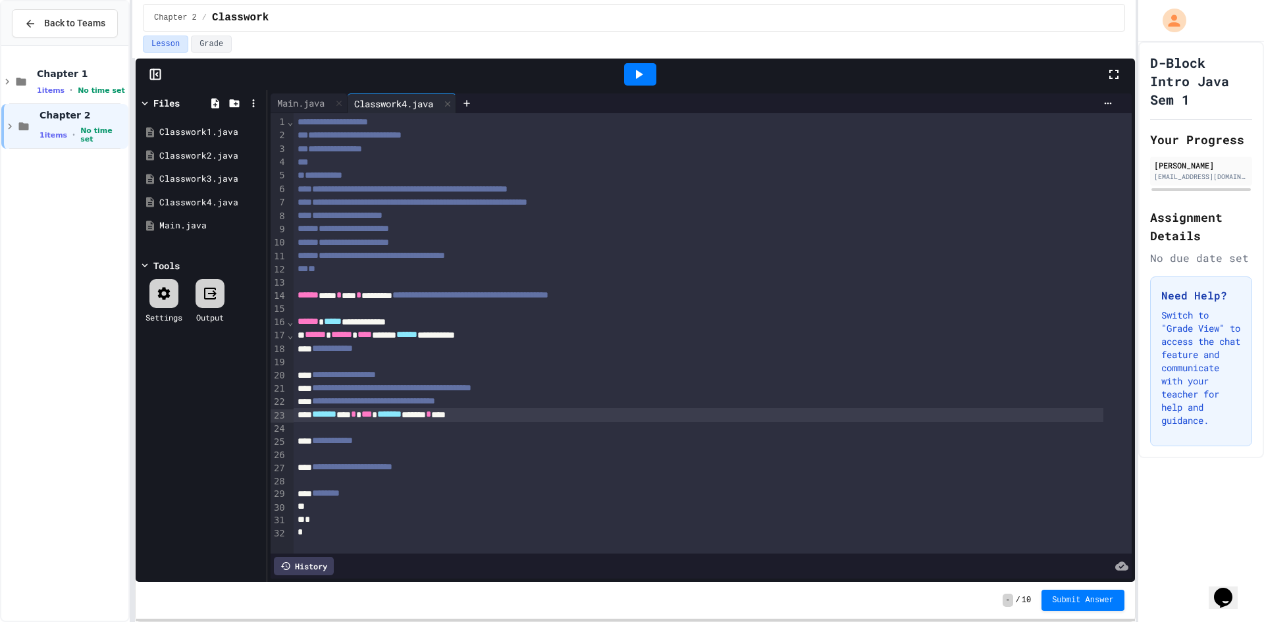
click at [645, 56] on div "Lesson Grade" at bounding box center [634, 47] width 1004 height 22
click at [645, 68] on icon at bounding box center [639, 75] width 16 height 16
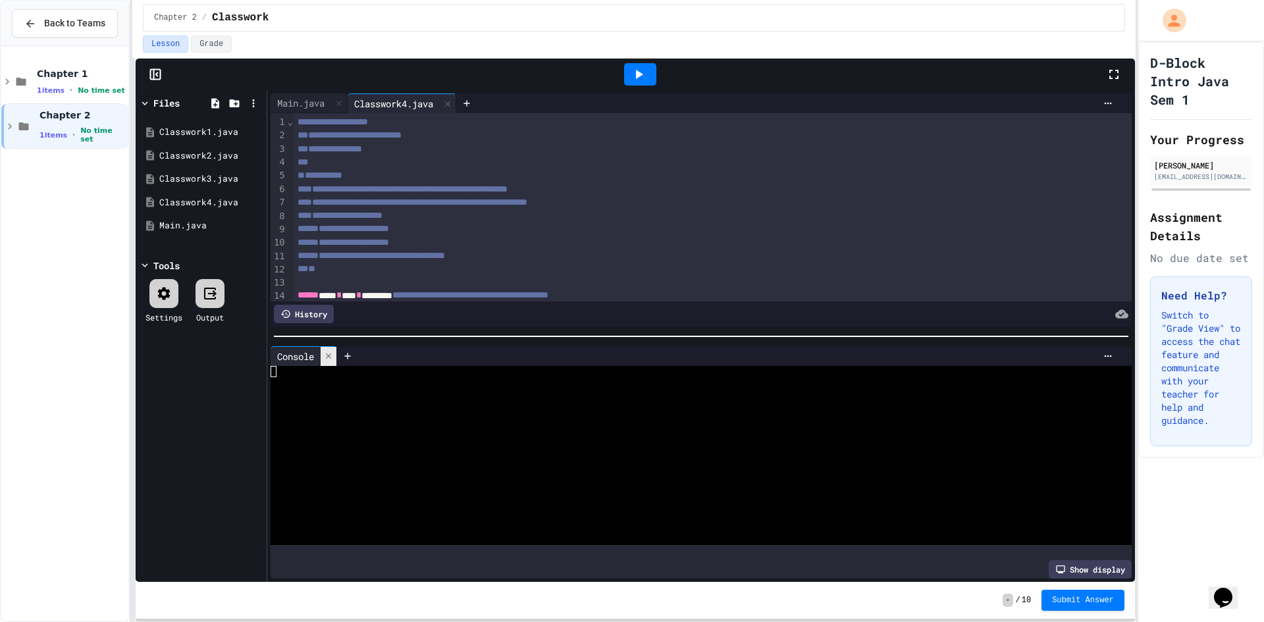
click at [327, 347] on div at bounding box center [329, 356] width 16 height 19
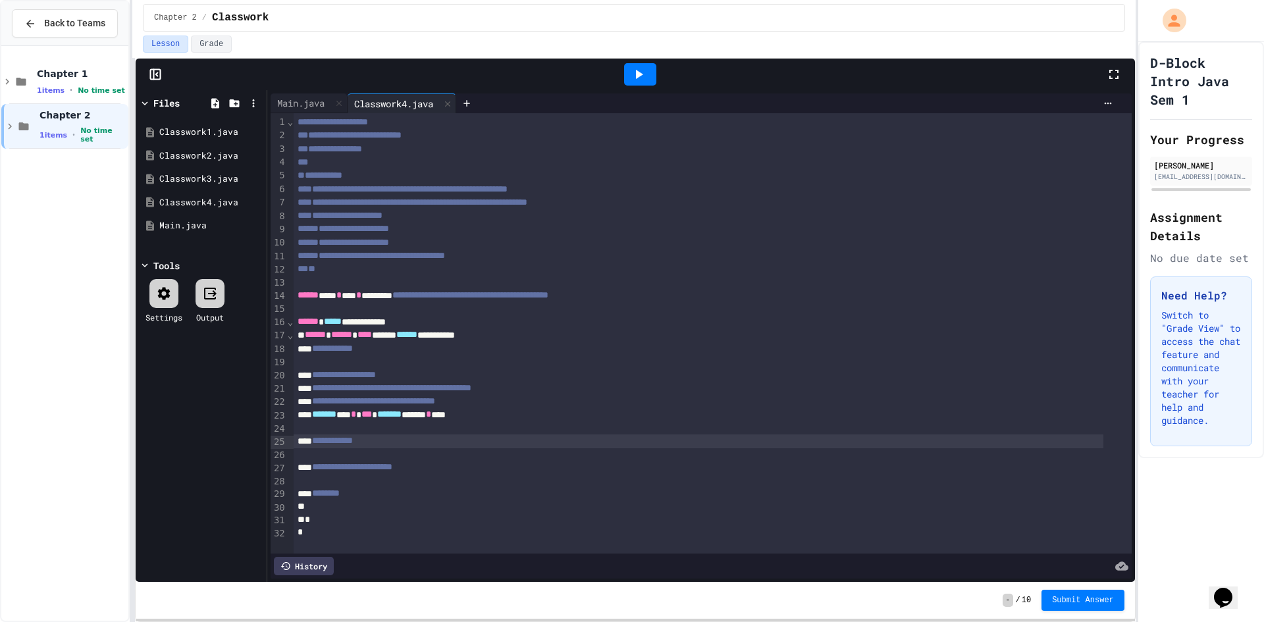
click at [417, 443] on div "**********" at bounding box center [699, 441] width 810 height 13
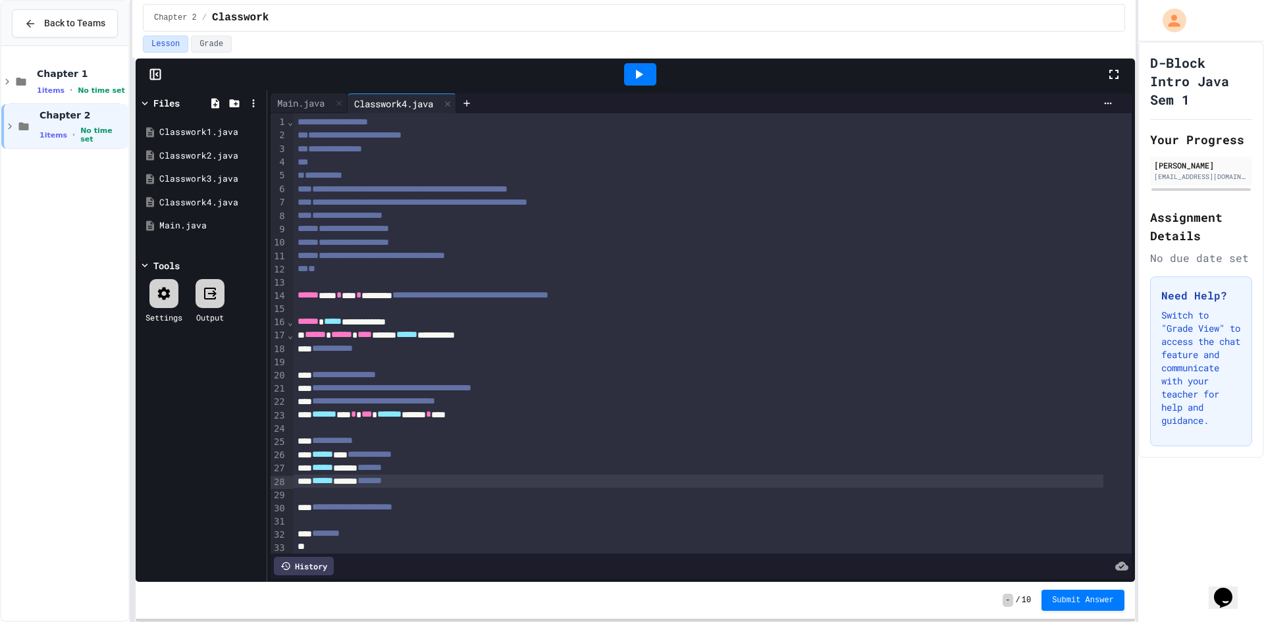
click at [380, 465] on div "****** ***** *******" at bounding box center [699, 468] width 810 height 13
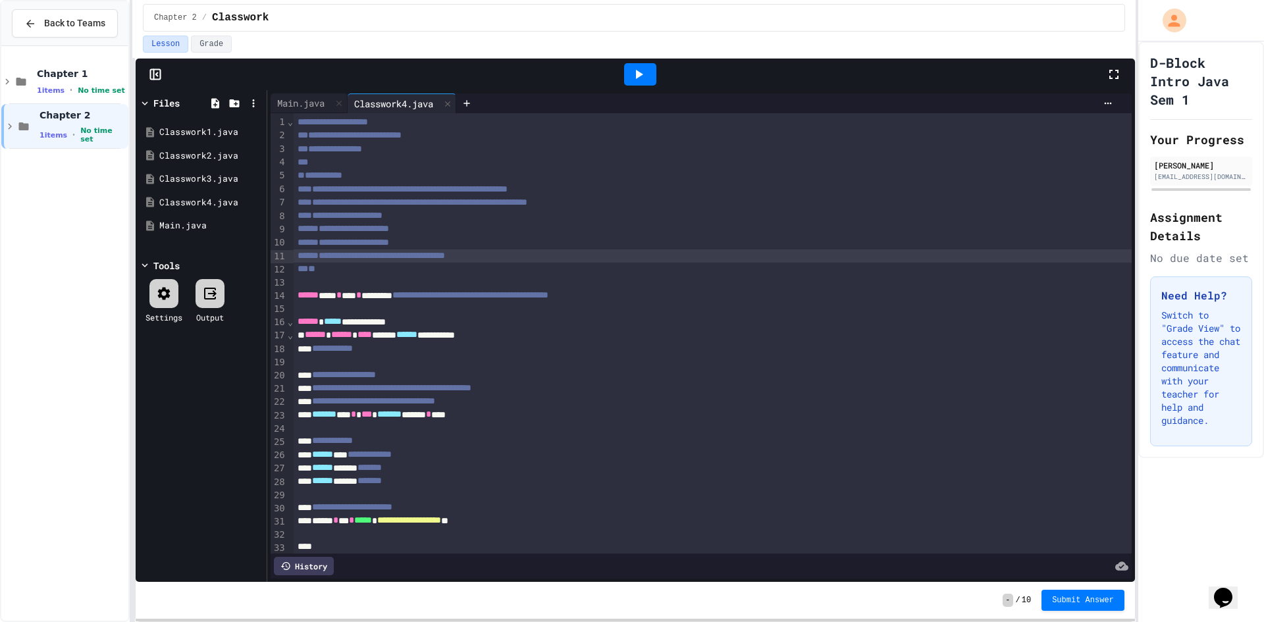
drag, startPoint x: 342, startPoint y: 254, endPoint x: 369, endPoint y: 252, distance: 27.7
click at [342, 622] on div at bounding box center [632, 624] width 1264 height 0
drag, startPoint x: 341, startPoint y: 255, endPoint x: 524, endPoint y: 259, distance: 183.1
click at [524, 259] on div "**********" at bounding box center [713, 256] width 838 height 13
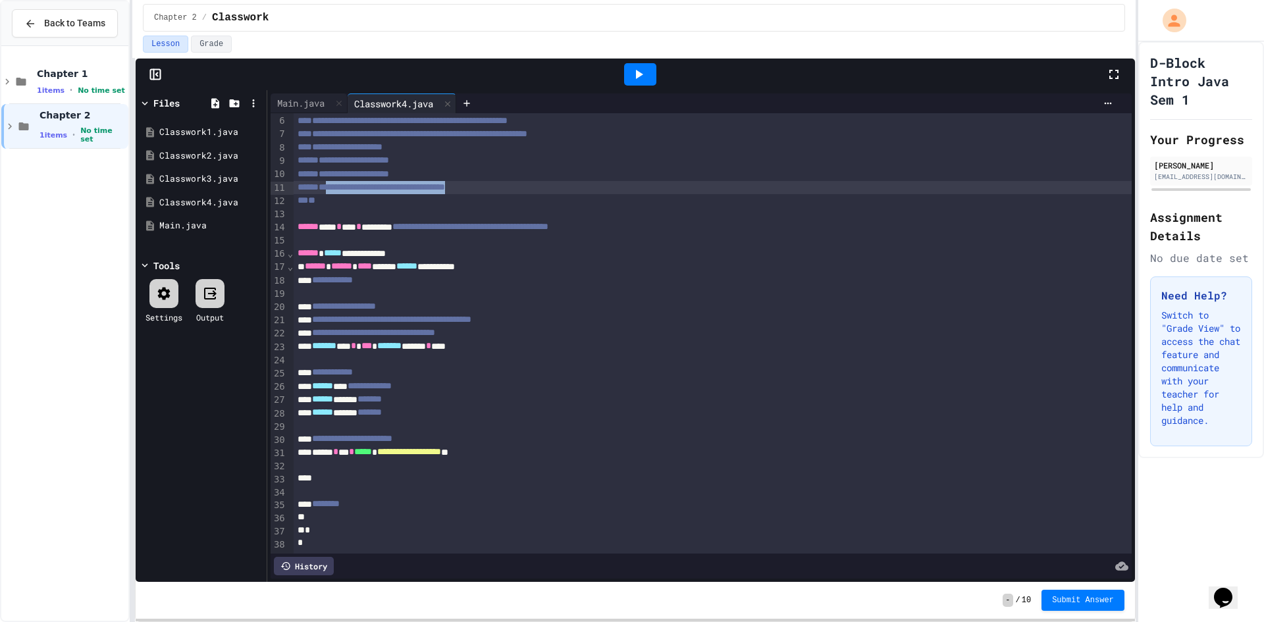
scroll to position [88, 0]
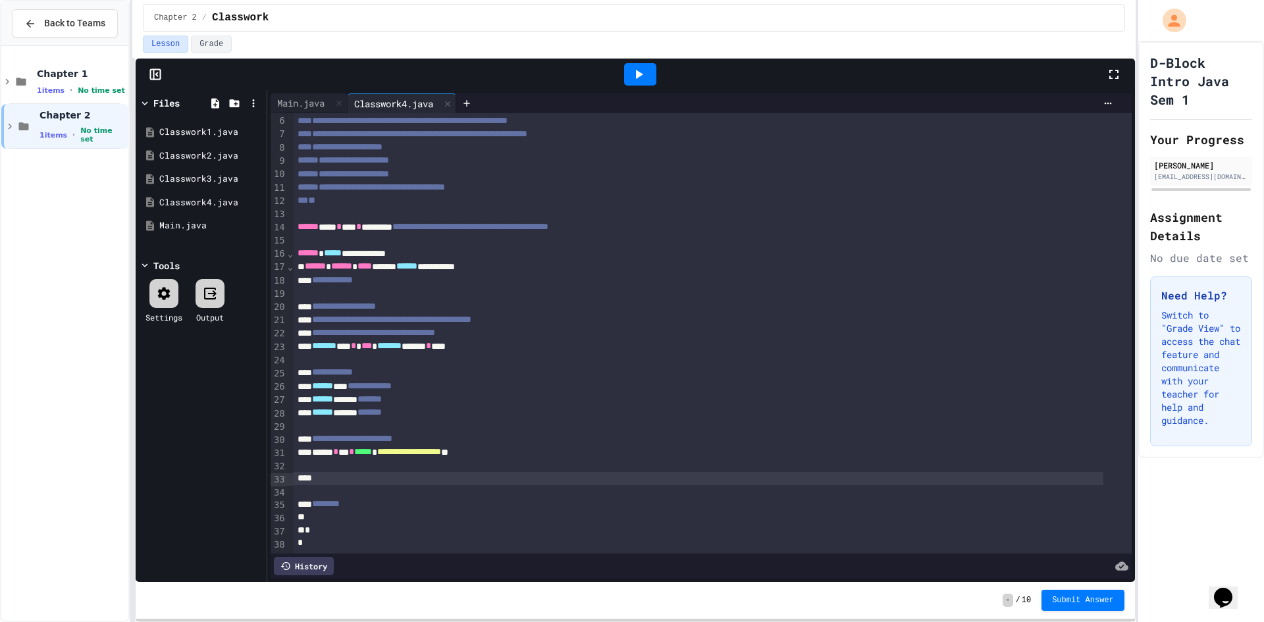
click at [349, 472] on div at bounding box center [699, 478] width 810 height 13
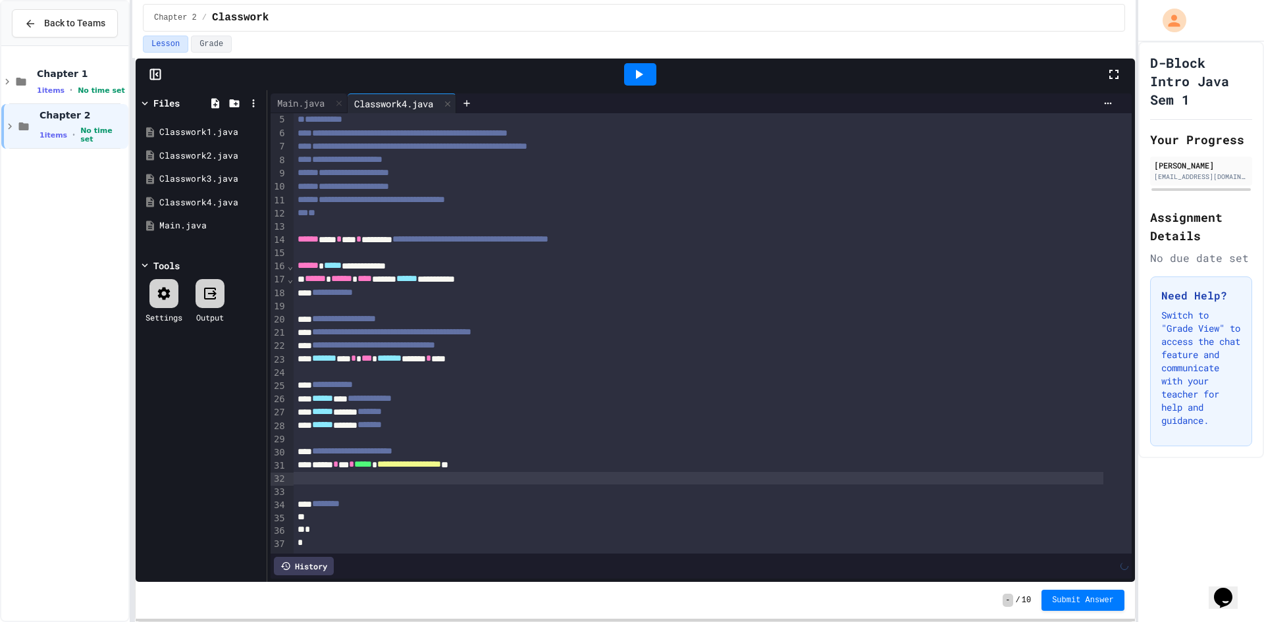
scroll to position [63, 0]
